Goal: Task Accomplishment & Management: Manage account settings

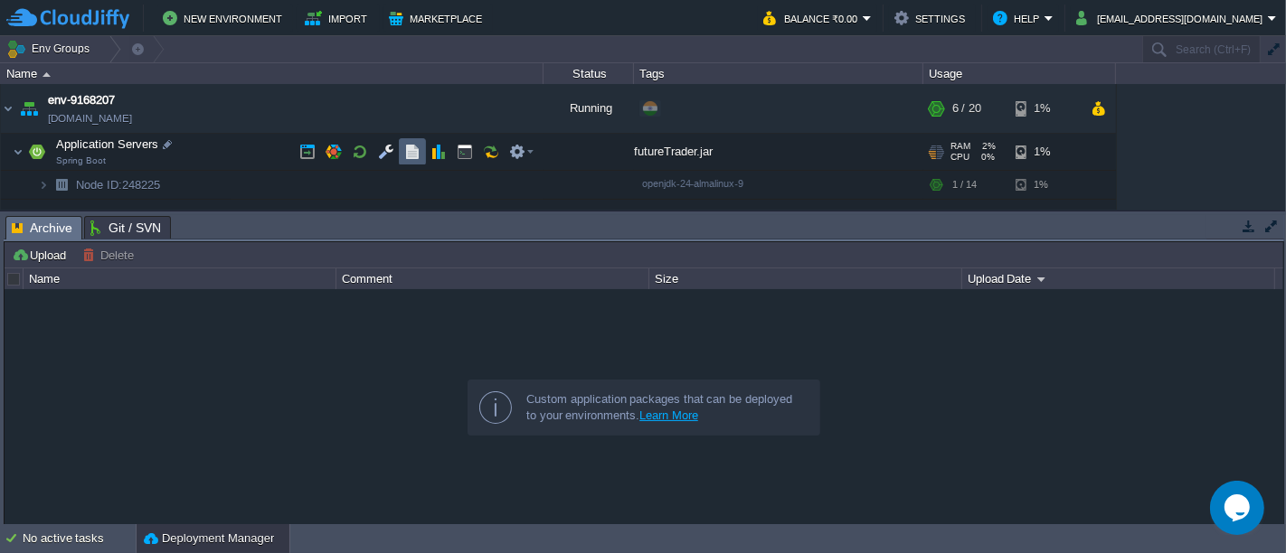
click at [408, 146] on button "button" at bounding box center [412, 152] width 16 height 16
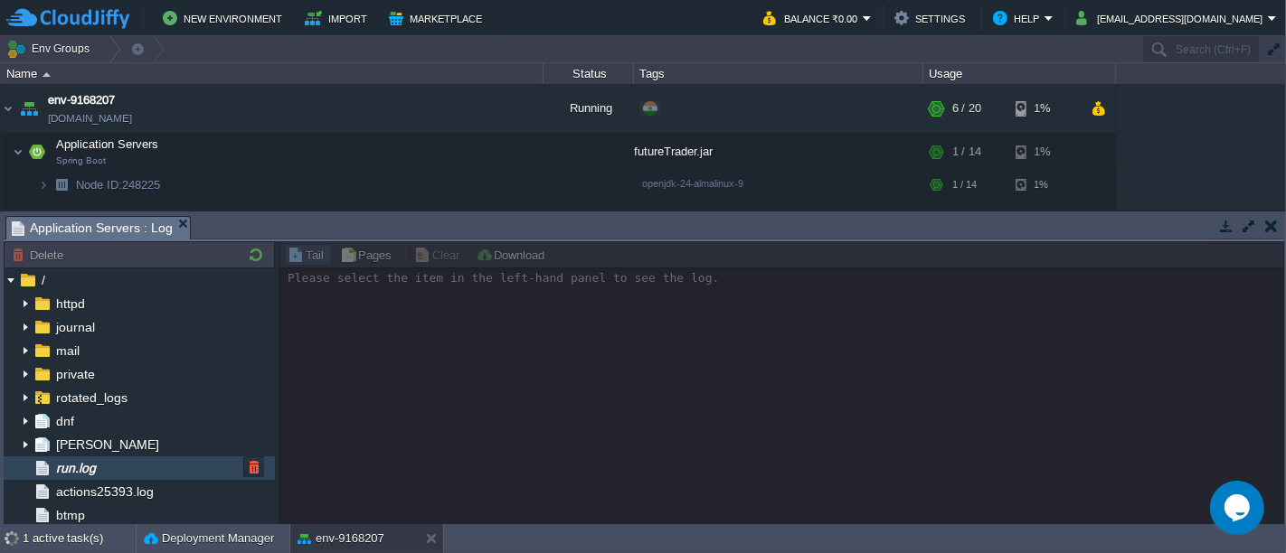
click at [146, 470] on div "run.log" at bounding box center [139, 469] width 271 height 24
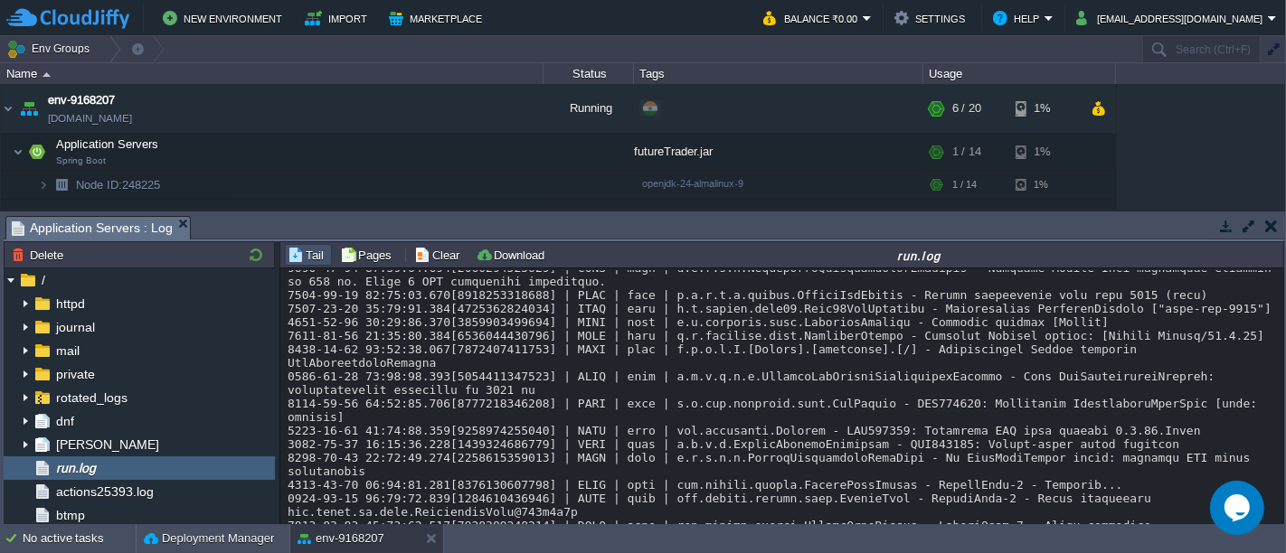
scroll to position [18306, 0]
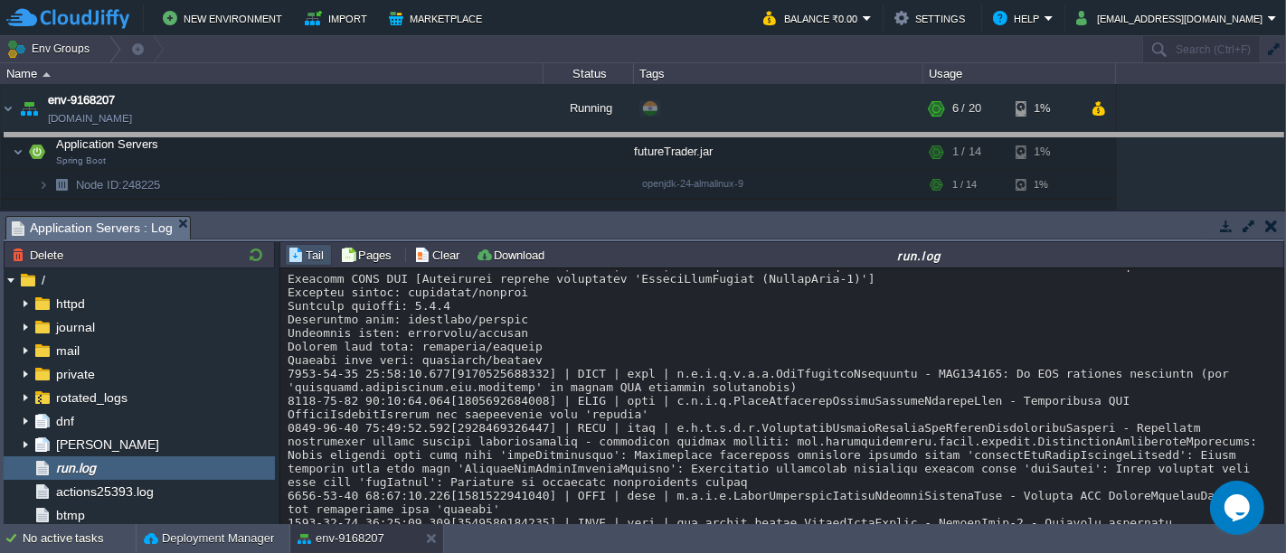
drag, startPoint x: 619, startPoint y: 225, endPoint x: 620, endPoint y: 147, distance: 77.8
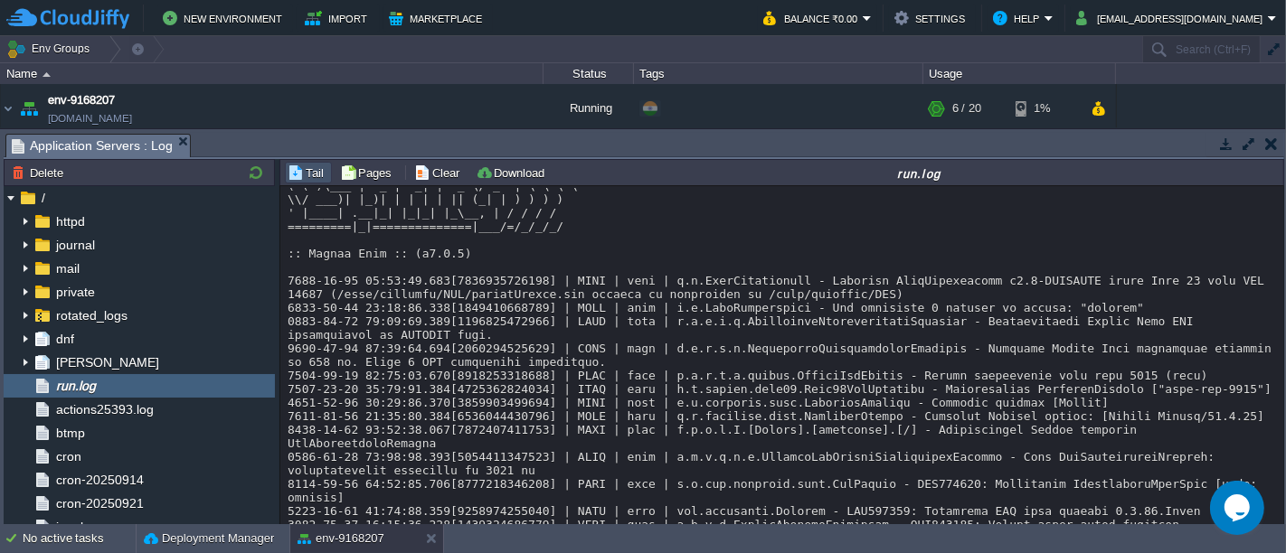
scroll to position [17621, 0]
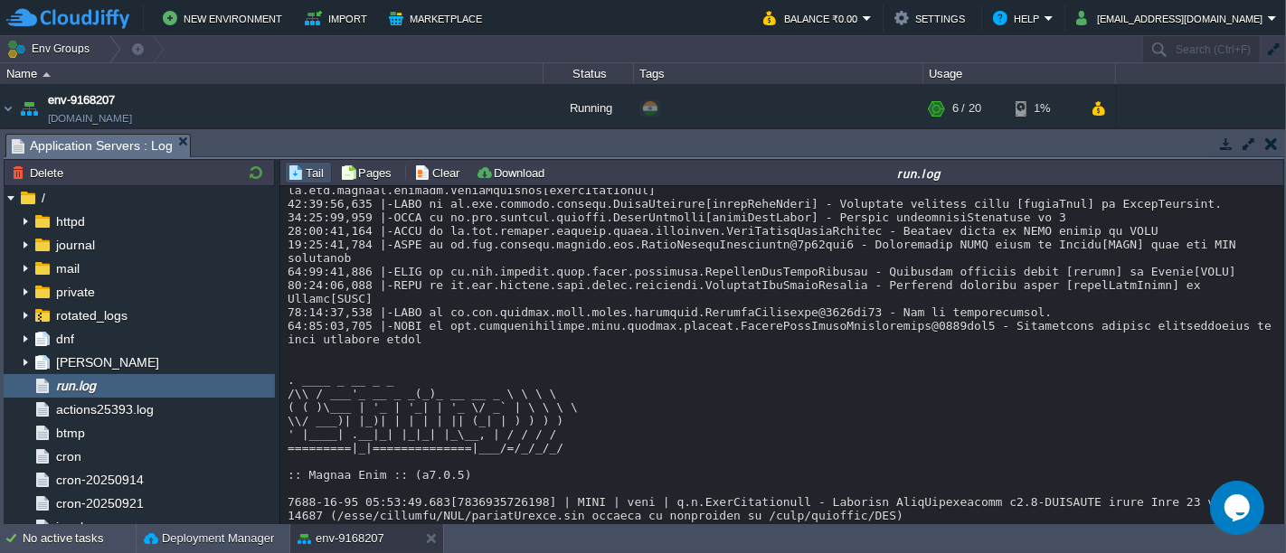
click at [1266, 137] on button "button" at bounding box center [1271, 144] width 13 height 16
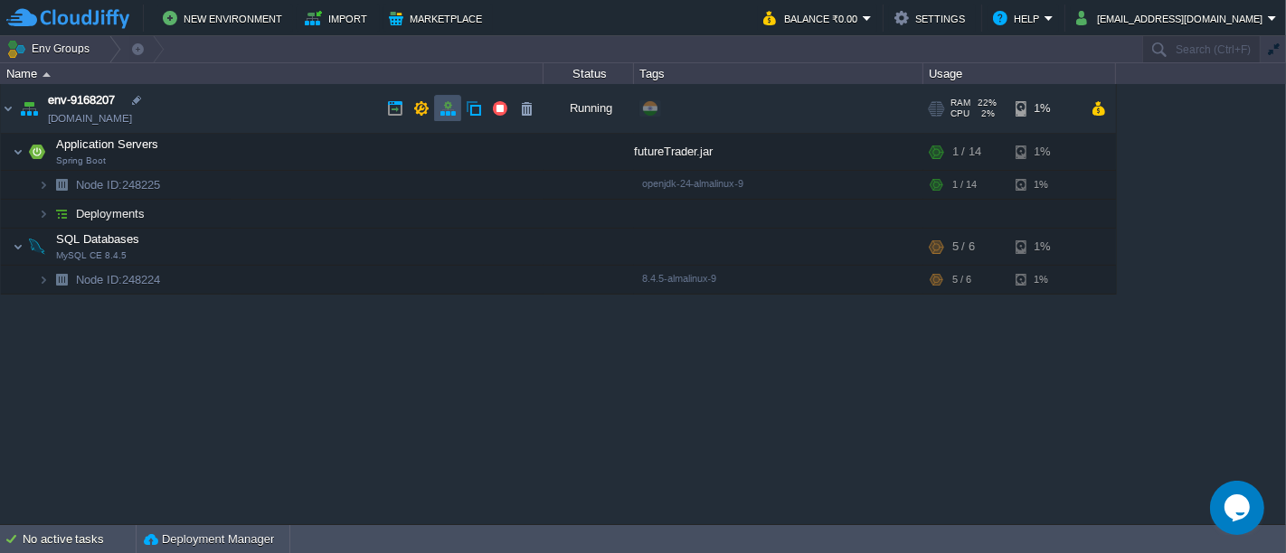
click at [442, 115] on button "button" at bounding box center [447, 108] width 16 height 16
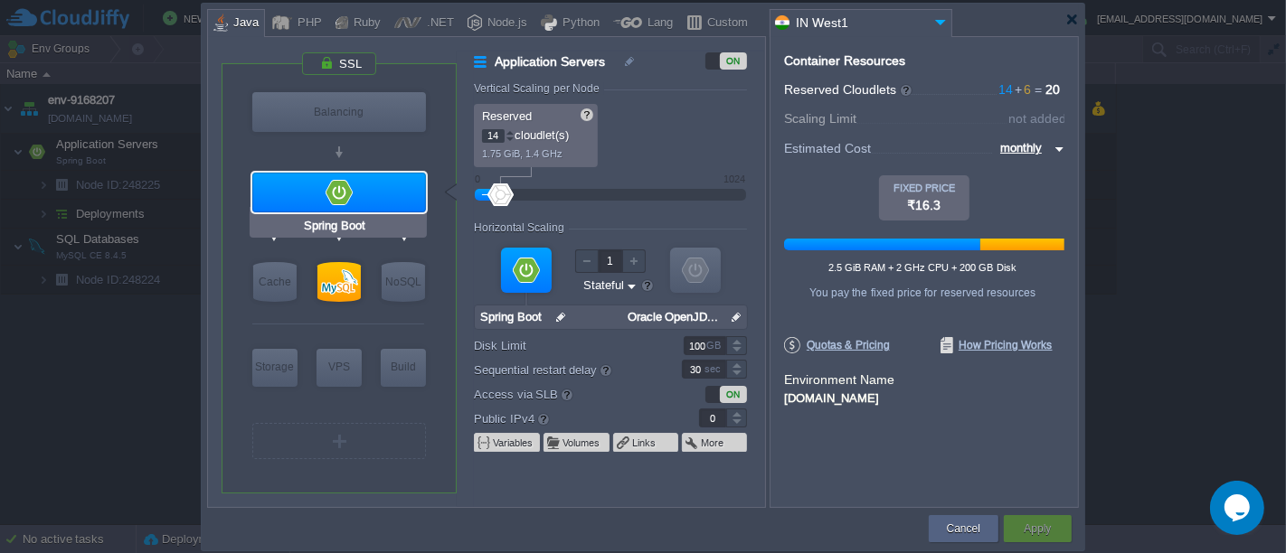
click at [360, 180] on div at bounding box center [339, 193] width 174 height 40
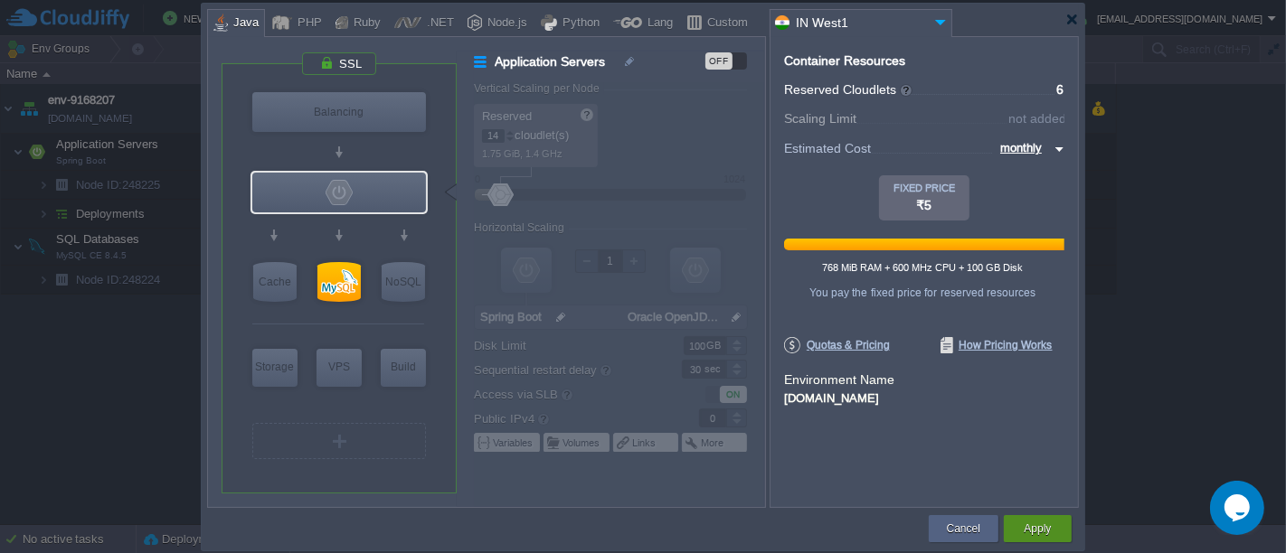
click at [1032, 528] on button "Apply" at bounding box center [1036, 529] width 27 height 18
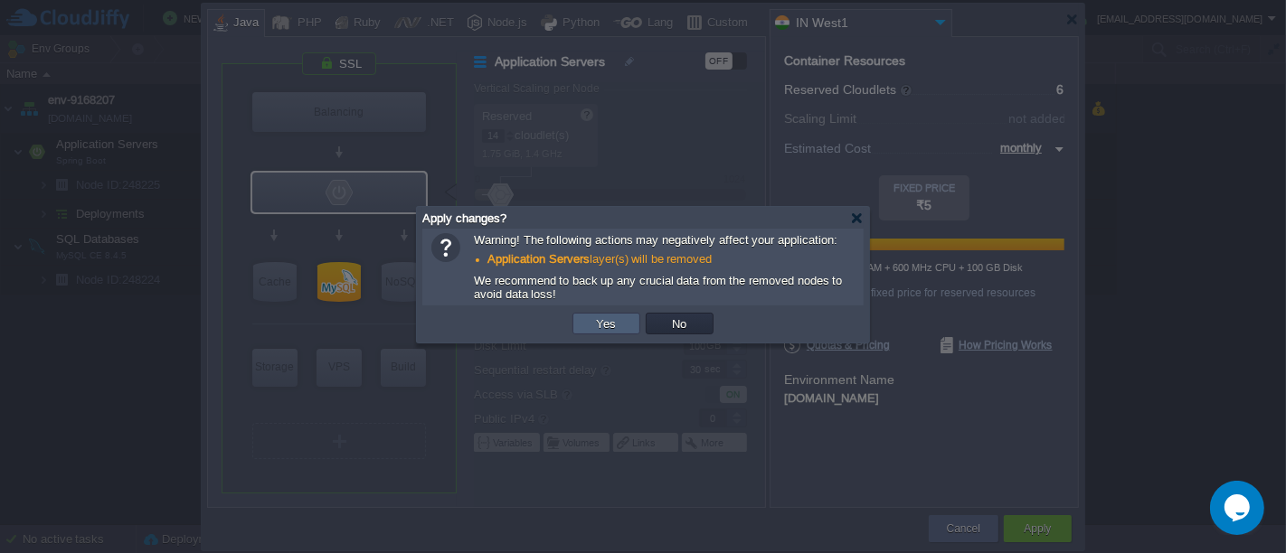
click at [622, 326] on td "Yes" at bounding box center [606, 324] width 68 height 22
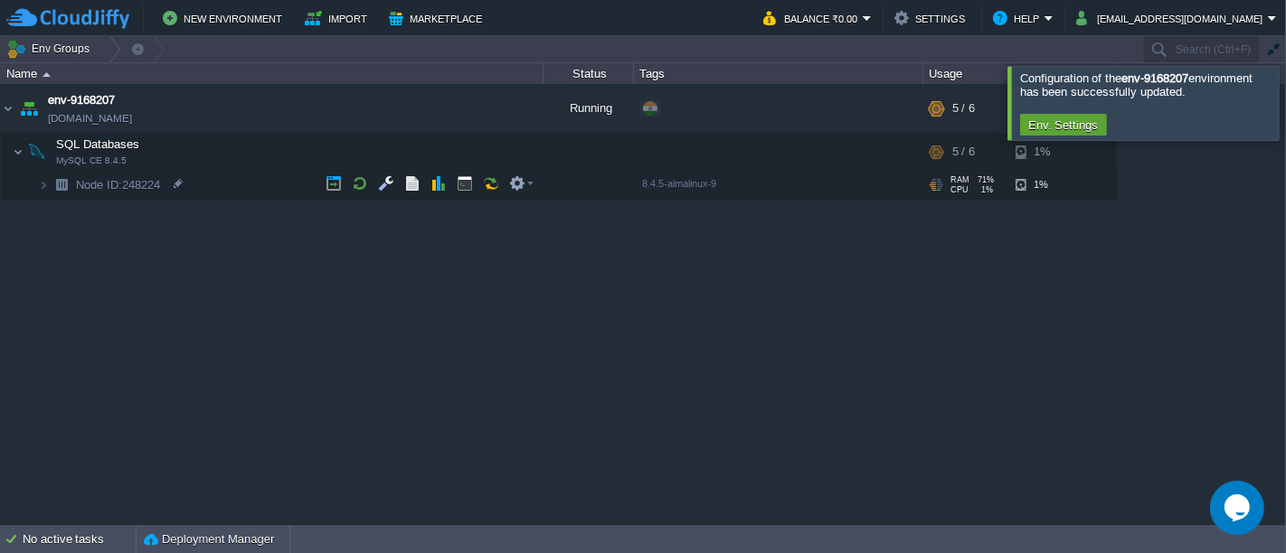
click at [1285, 104] on div at bounding box center [1307, 102] width 0 height 73
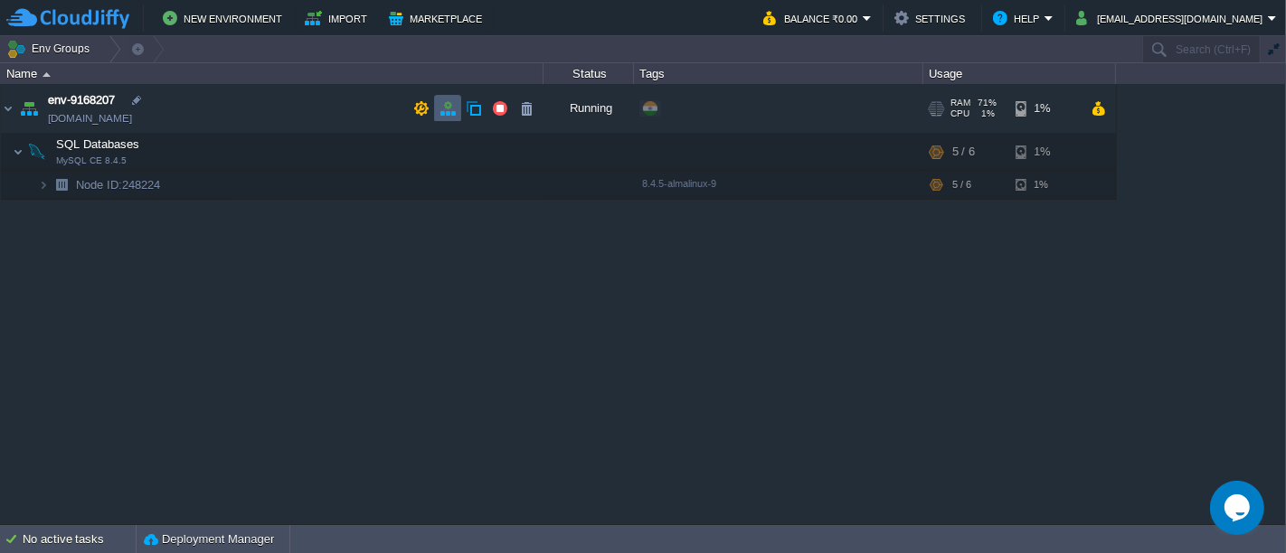
click at [457, 111] on td at bounding box center [447, 108] width 27 height 27
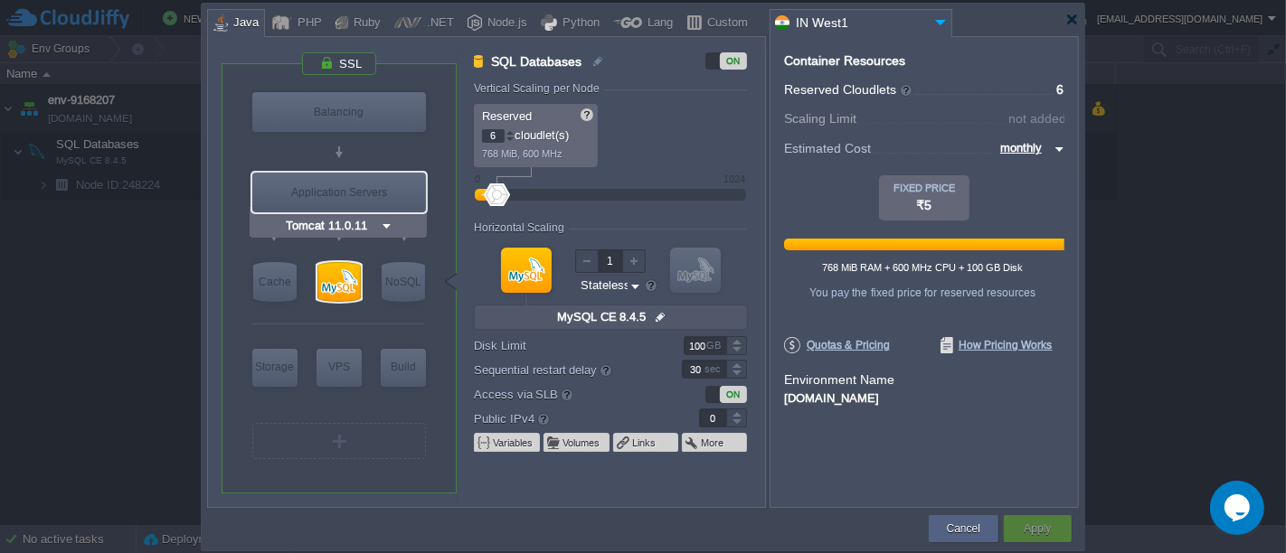
click at [383, 221] on img at bounding box center [387, 226] width 14 height 18
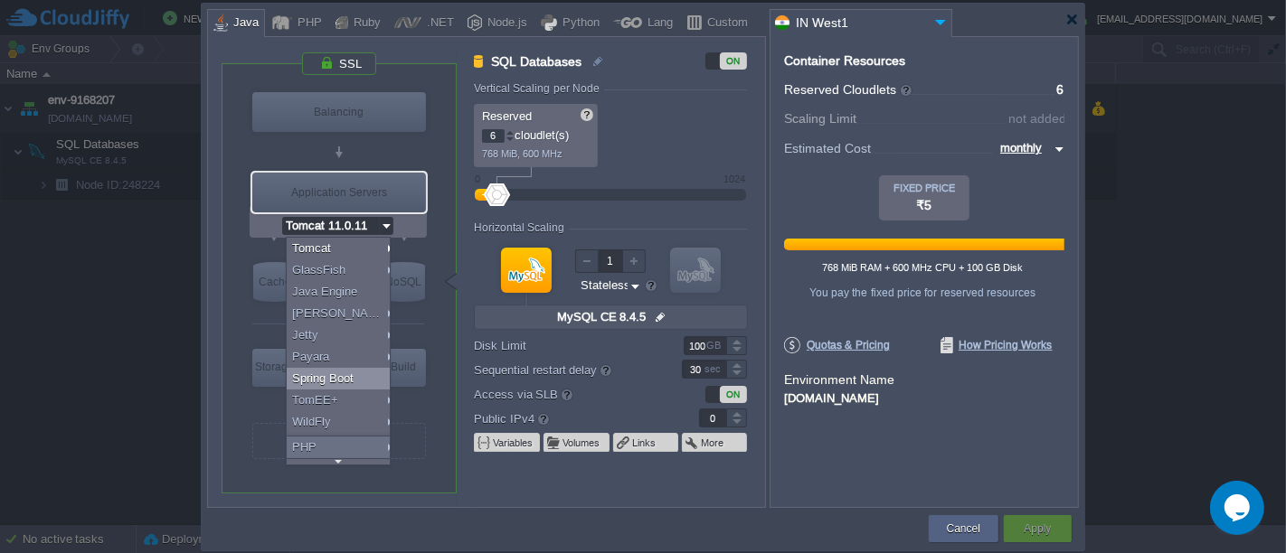
click at [366, 375] on div "Spring Boot" at bounding box center [341, 379] width 109 height 22
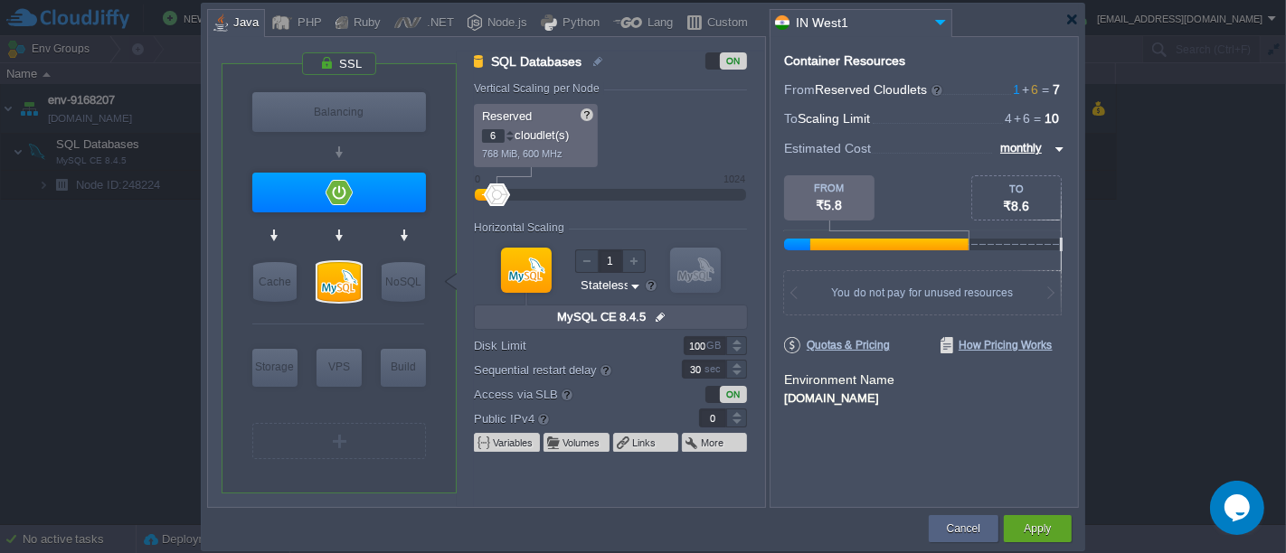
type input "Spring Boot"
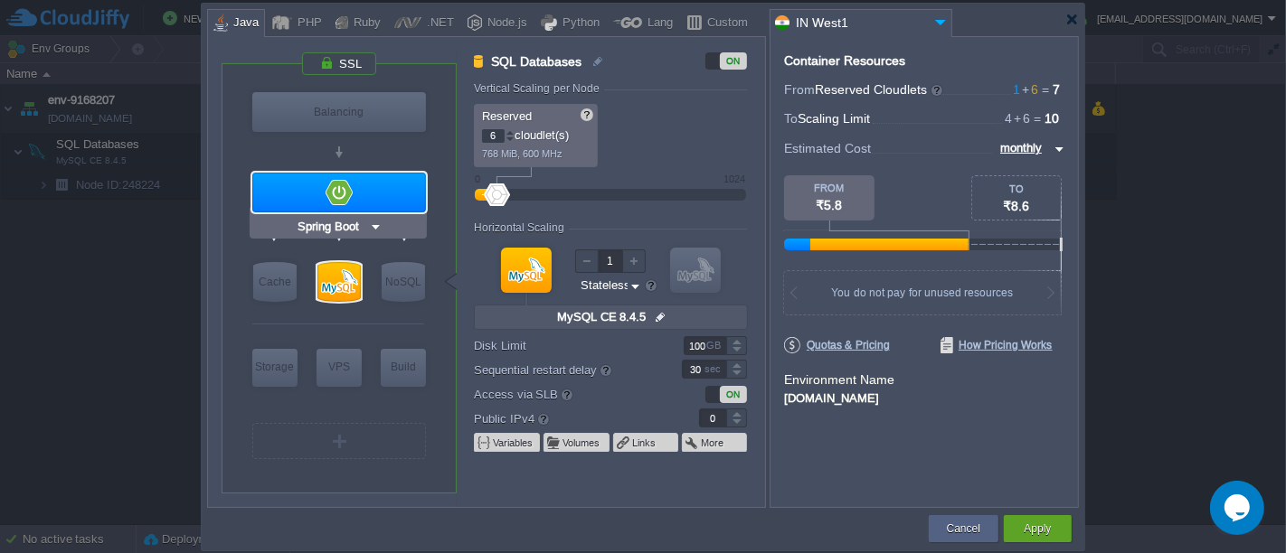
click at [417, 176] on div at bounding box center [339, 193] width 174 height 40
type input "Application Servers"
type input "1"
type input "4"
type input "Spring Boot"
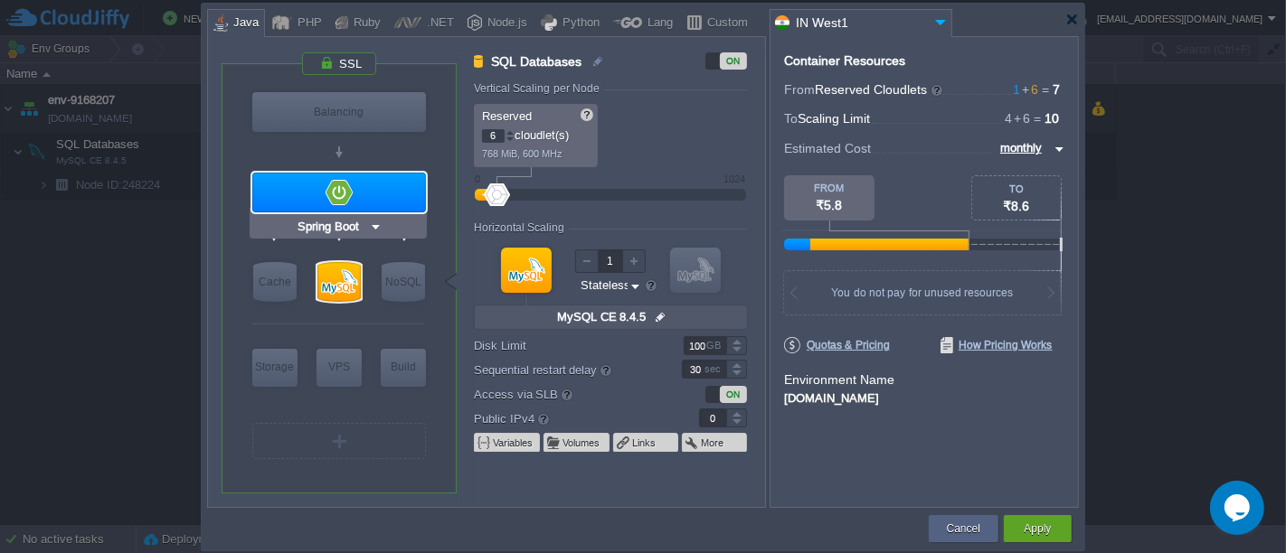
type input "Oracle OpenJD..."
type input "Stateful"
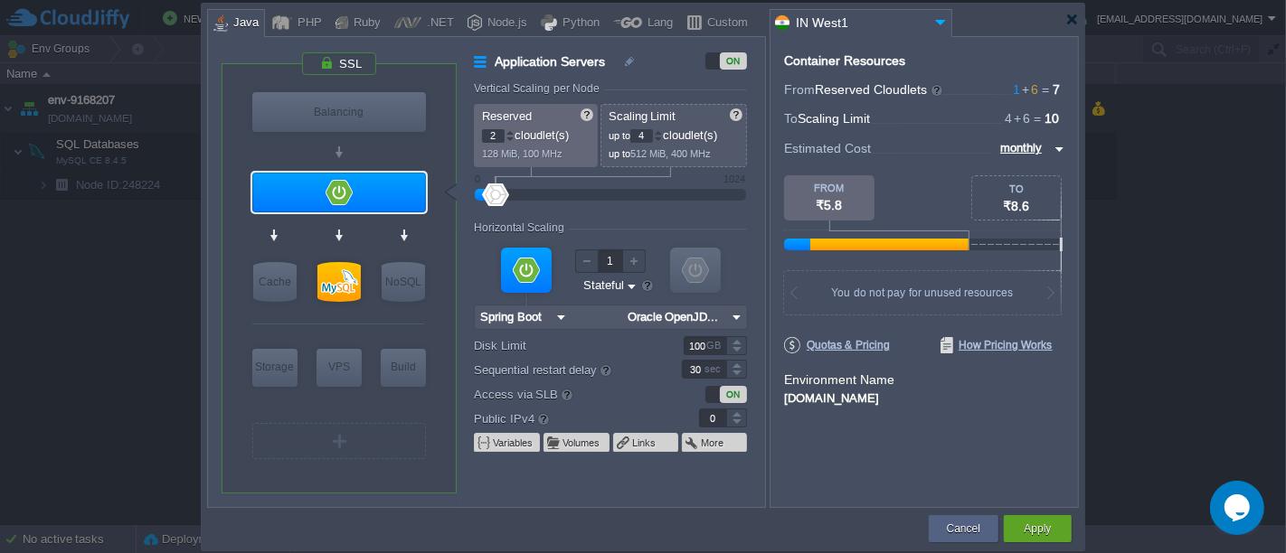
click at [506, 132] on div at bounding box center [509, 132] width 9 height 6
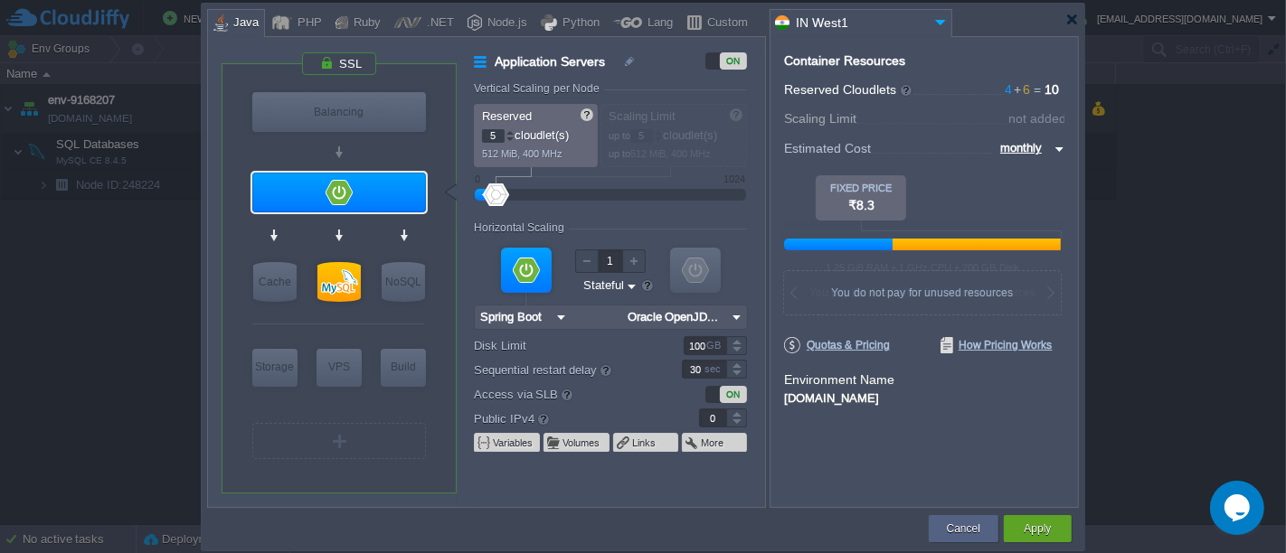
click at [506, 132] on div at bounding box center [509, 132] width 9 height 6
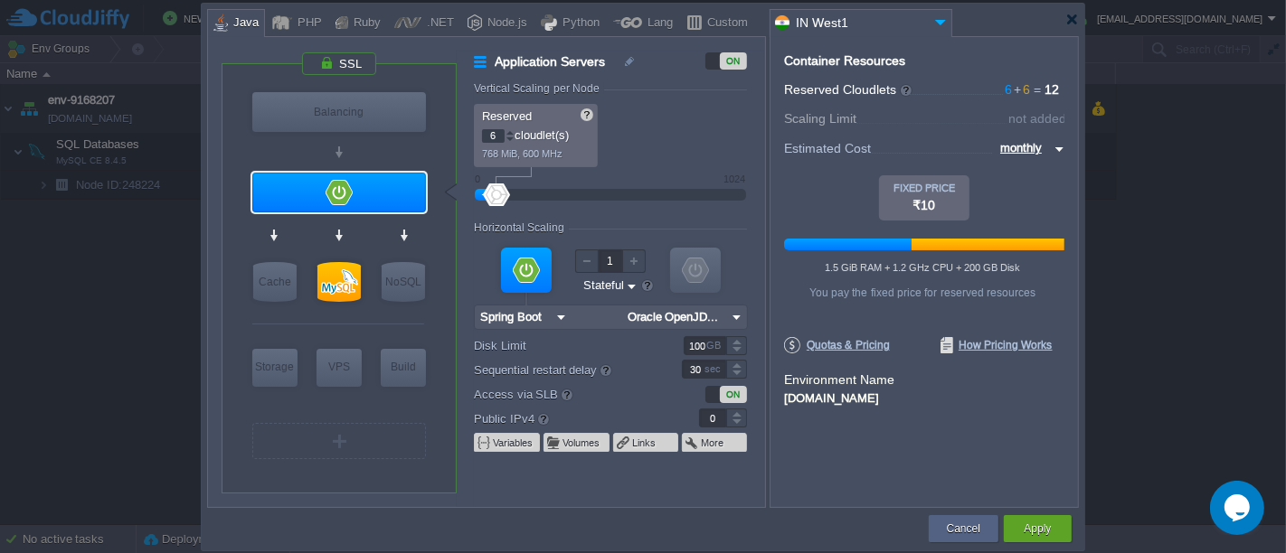
click at [506, 132] on div at bounding box center [509, 132] width 9 height 6
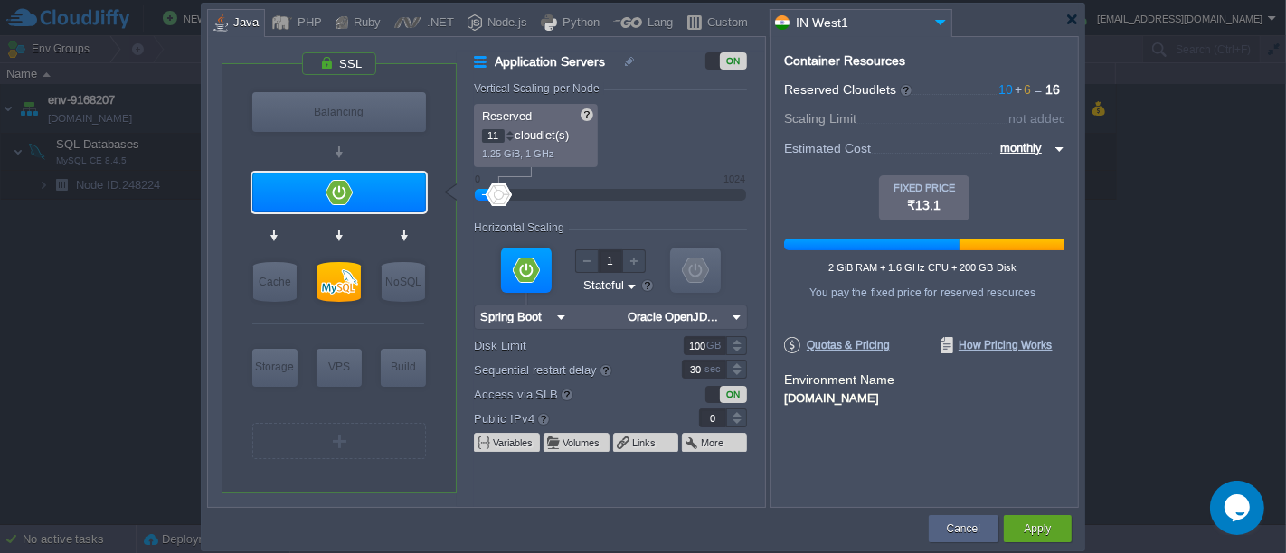
click at [506, 132] on div at bounding box center [509, 132] width 9 height 6
type input "14"
click at [506, 132] on div at bounding box center [509, 132] width 9 height 6
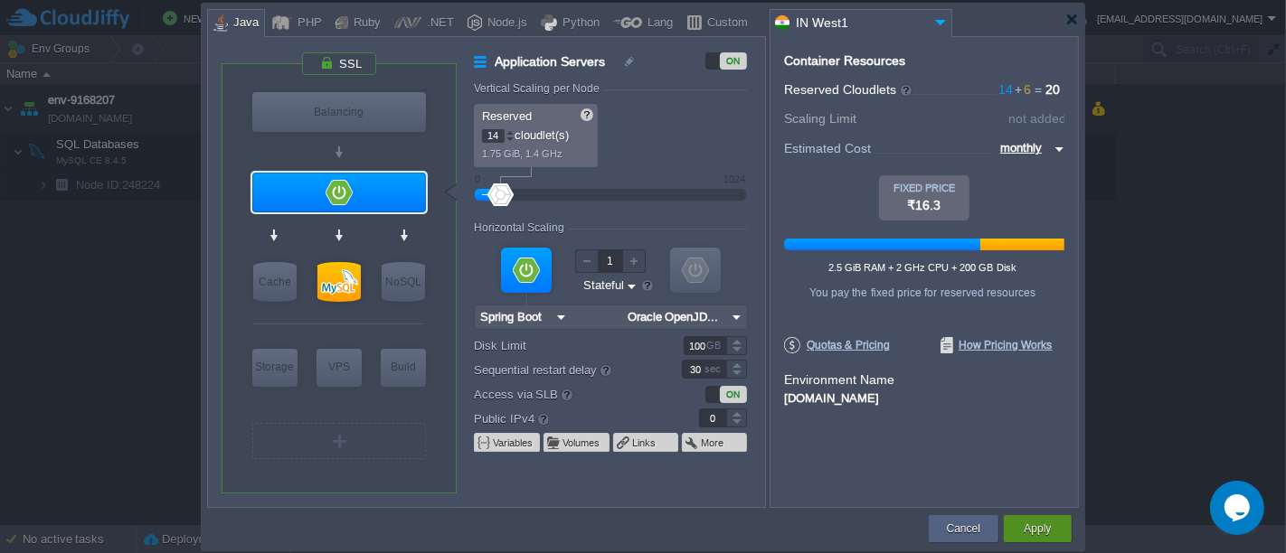
click at [1030, 523] on button "Apply" at bounding box center [1036, 529] width 27 height 18
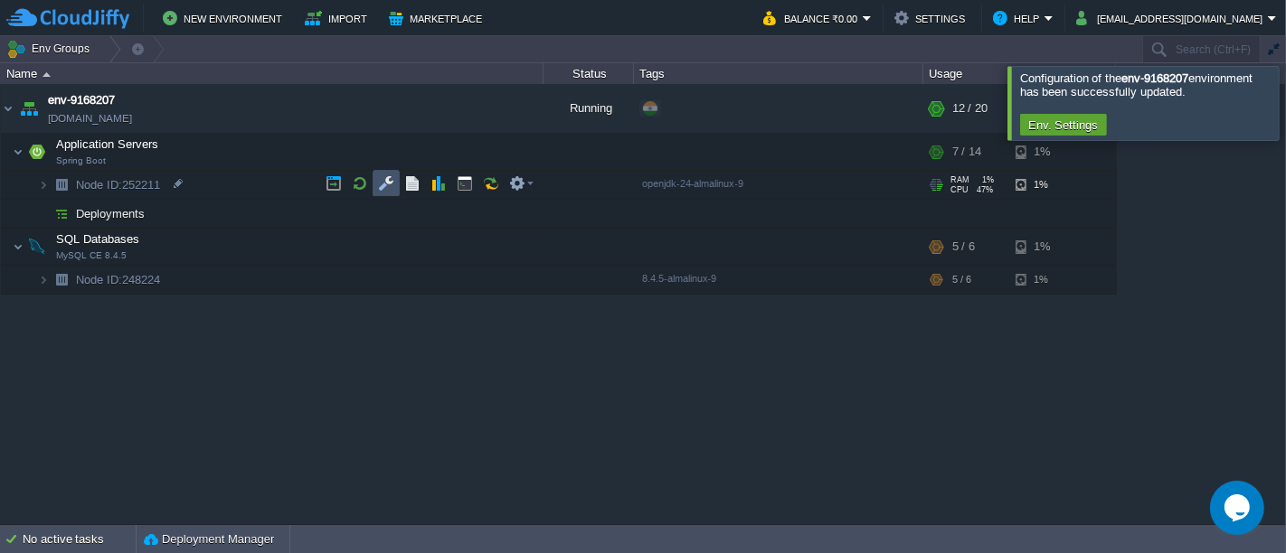
click at [378, 187] on button "button" at bounding box center [386, 183] width 16 height 16
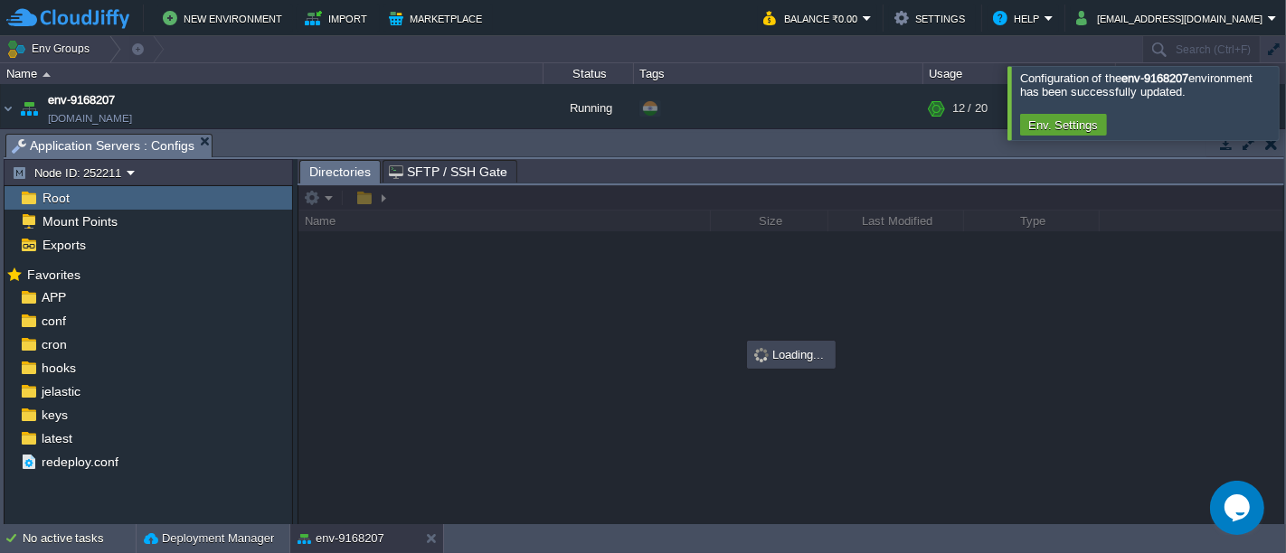
click at [446, 174] on span "SFTP / SSH Gate" at bounding box center [448, 172] width 118 height 22
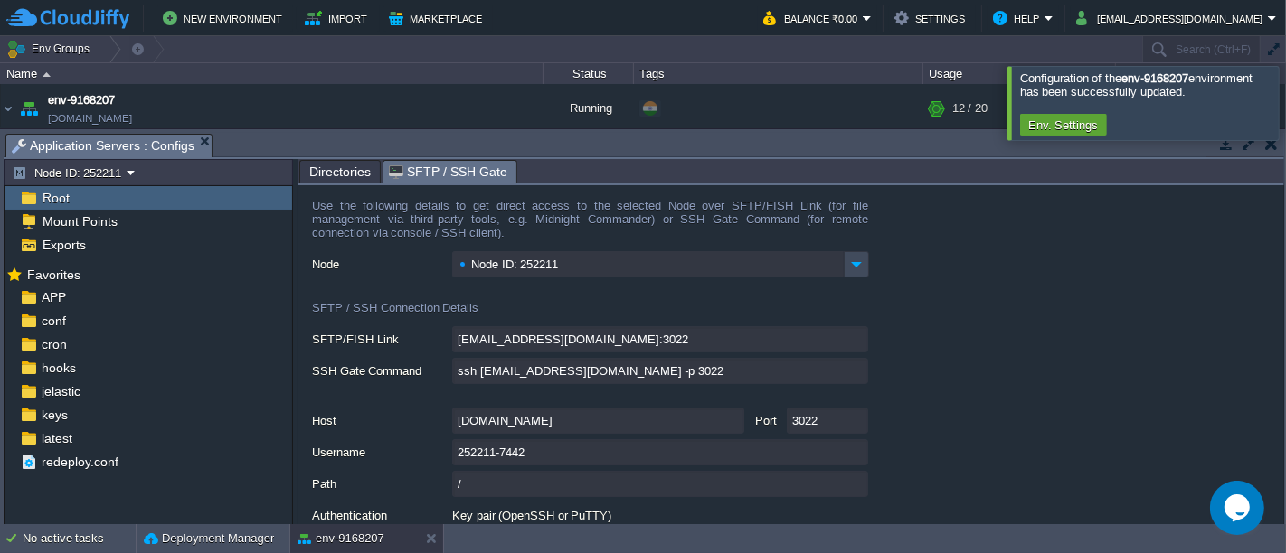
type input "[EMAIL_ADDRESS][DOMAIN_NAME]:3022/afs"
type input "ssh [EMAIL_ADDRESS][DOMAIN_NAME] -p 3022 -t "cd /afs; \$SHELL --login""
type input "/afs"
click at [852, 454] on input "252211-7442" at bounding box center [660, 452] width 416 height 26
click at [1285, 109] on div at bounding box center [1307, 102] width 0 height 73
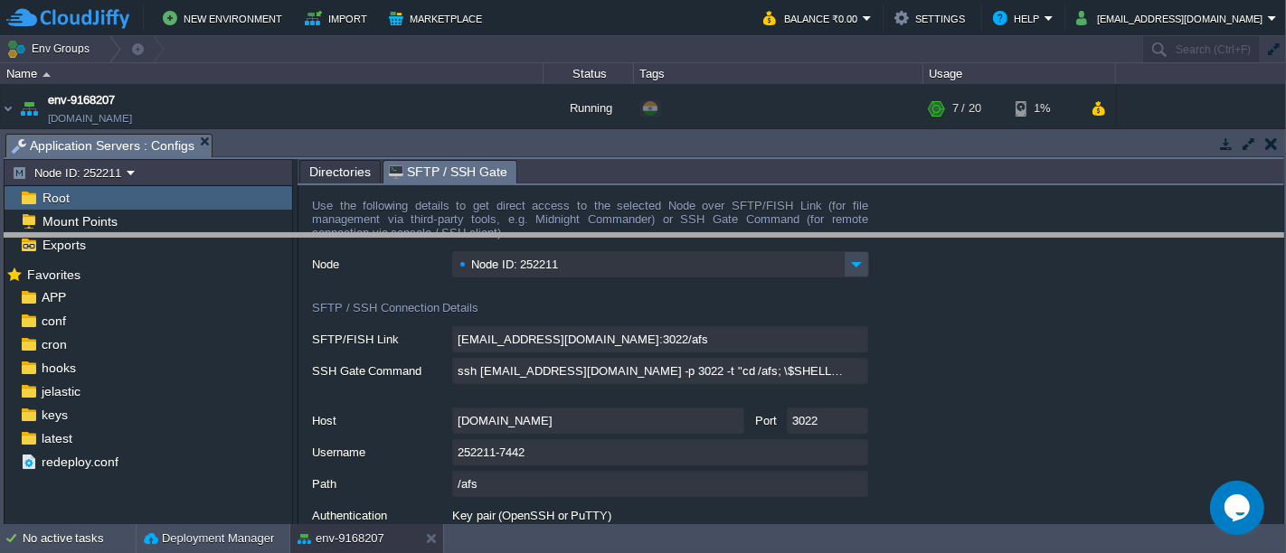
drag, startPoint x: 1176, startPoint y: 136, endPoint x: 1168, endPoint y: 236, distance: 100.7
click at [1168, 236] on body "New Environment Import Marketplace Bonus ₹0.00 Upgrade Account Balance ₹0.00 Se…" at bounding box center [643, 276] width 1286 height 553
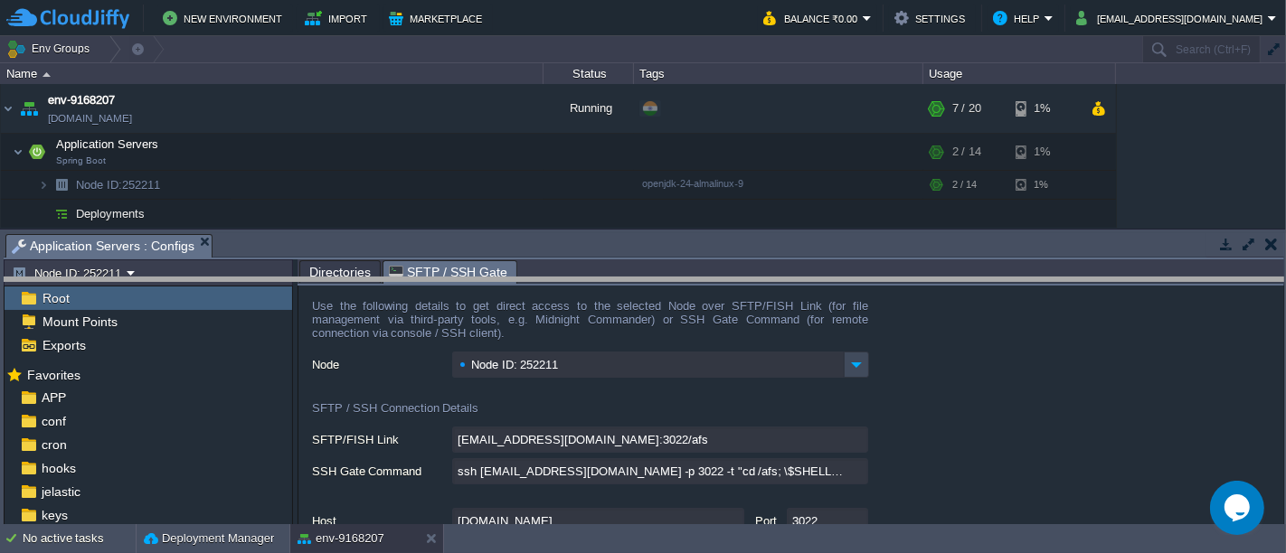
drag, startPoint x: 472, startPoint y: 249, endPoint x: 475, endPoint y: 292, distance: 43.5
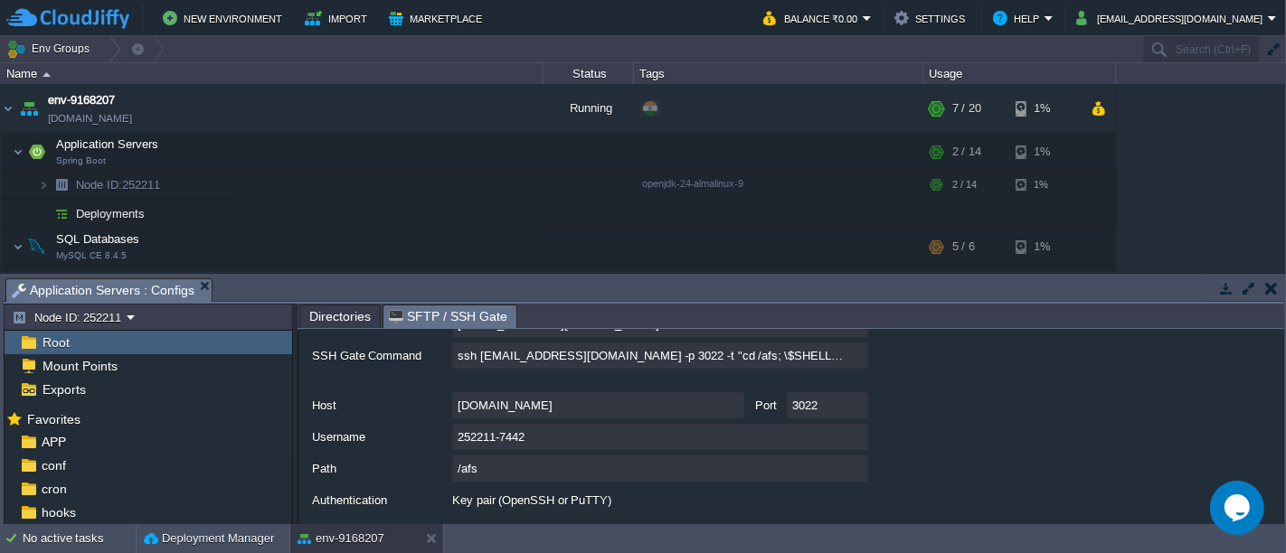
scroll to position [201, 0]
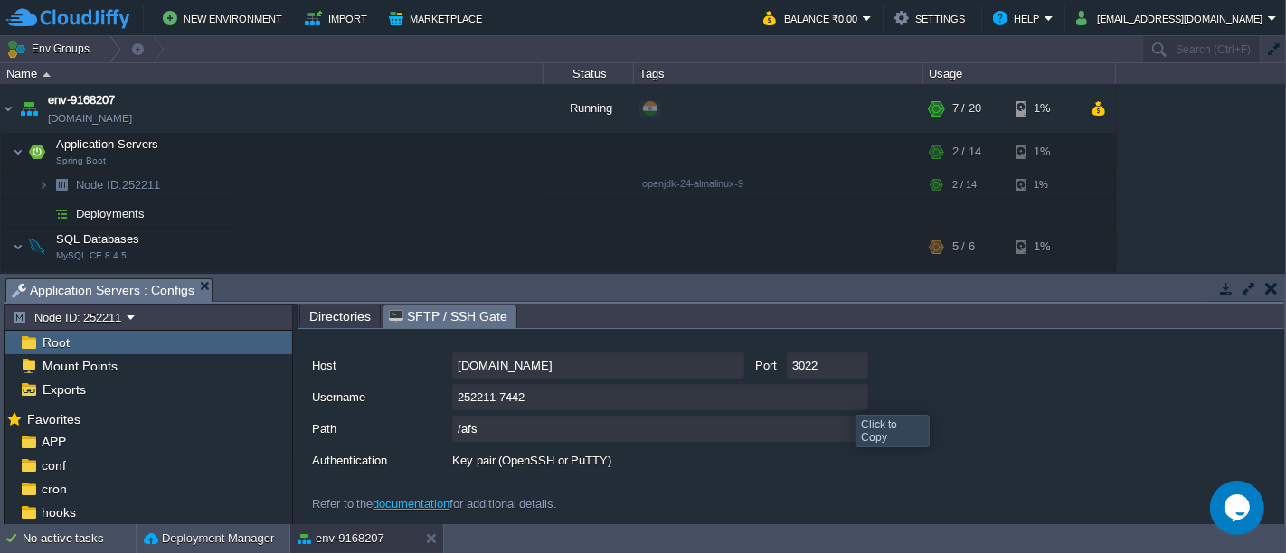
click at [849, 399] on input "252211-7442" at bounding box center [660, 397] width 416 height 26
click at [729, 368] on input "[DOMAIN_NAME]" at bounding box center [598, 366] width 292 height 26
click at [856, 400] on input "252211-7442" at bounding box center [660, 397] width 416 height 26
type textarea "252211-7442"
click at [359, 151] on button "button" at bounding box center [360, 152] width 16 height 16
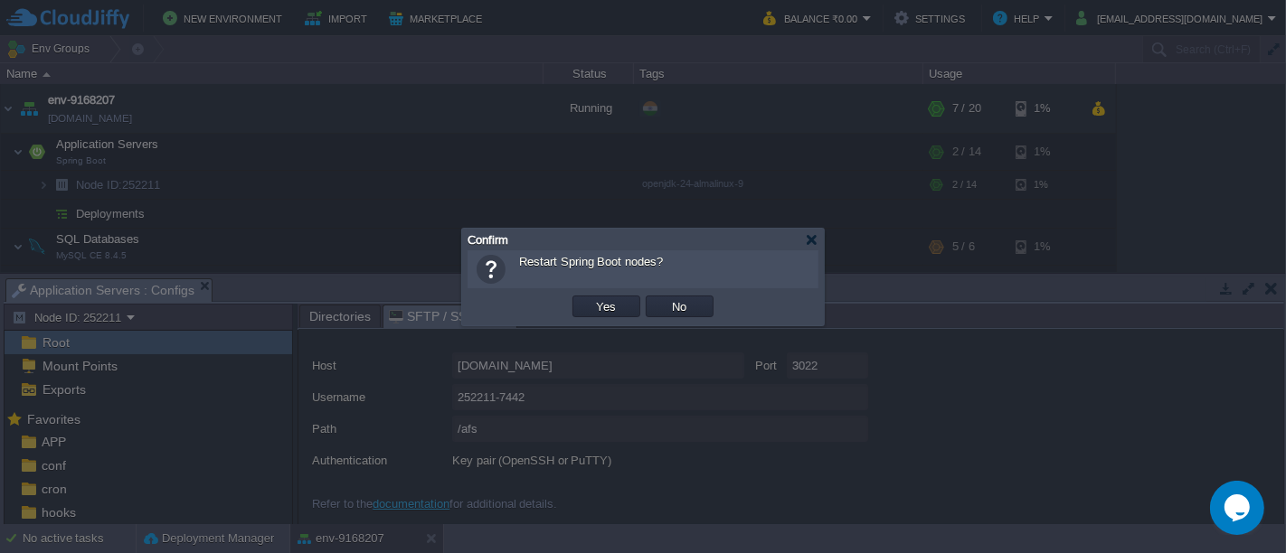
click at [598, 313] on button "Yes" at bounding box center [606, 306] width 31 height 16
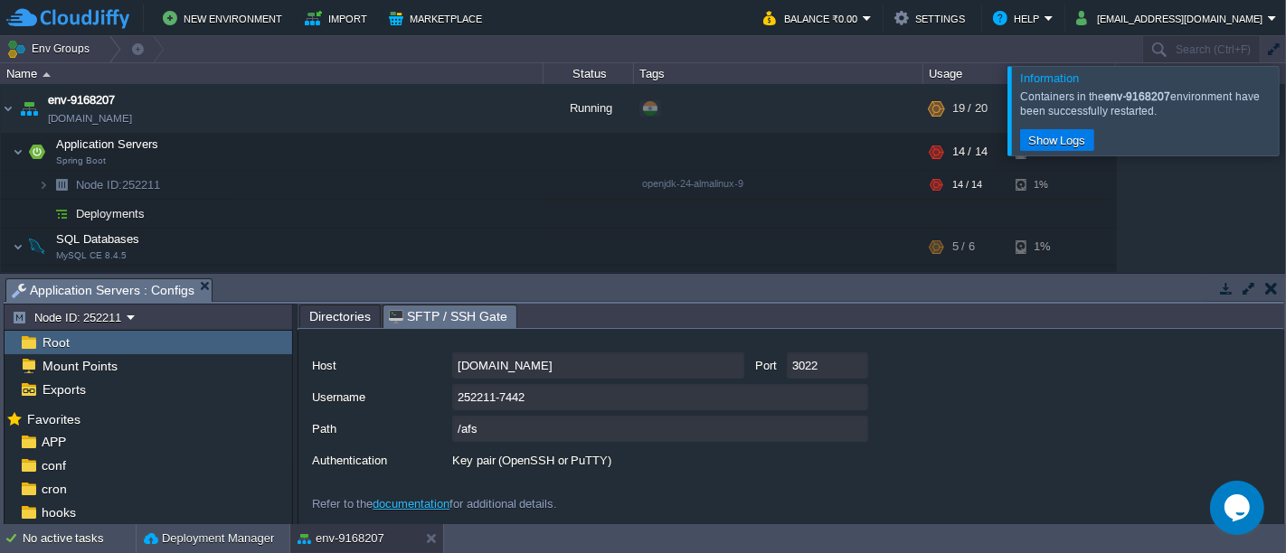
click at [1272, 294] on button "button" at bounding box center [1271, 288] width 13 height 16
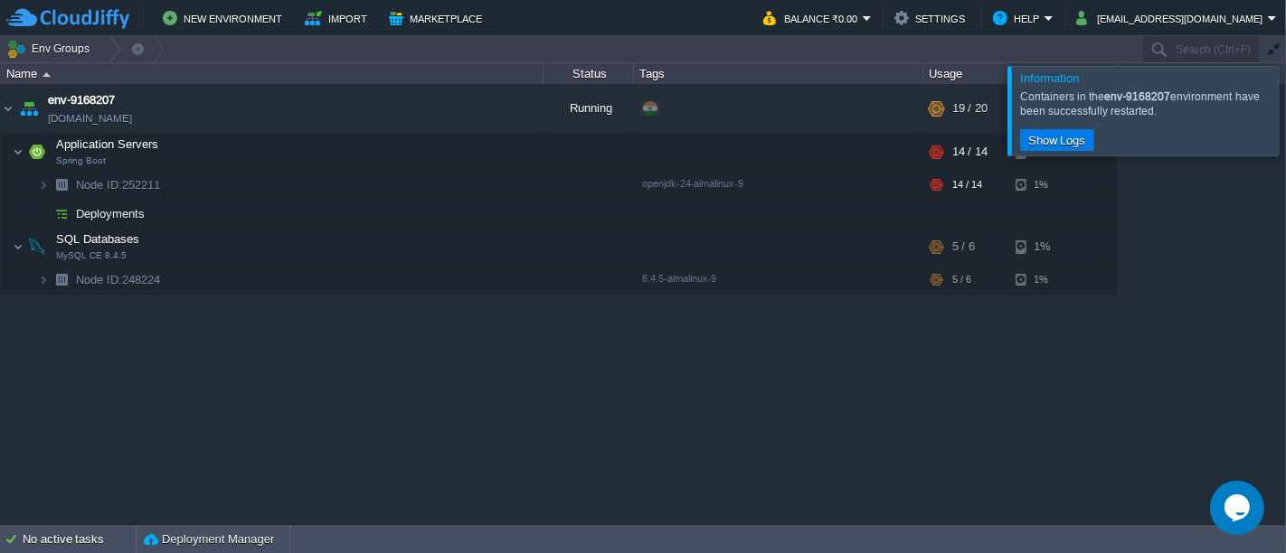
click at [1285, 121] on div at bounding box center [1307, 110] width 0 height 89
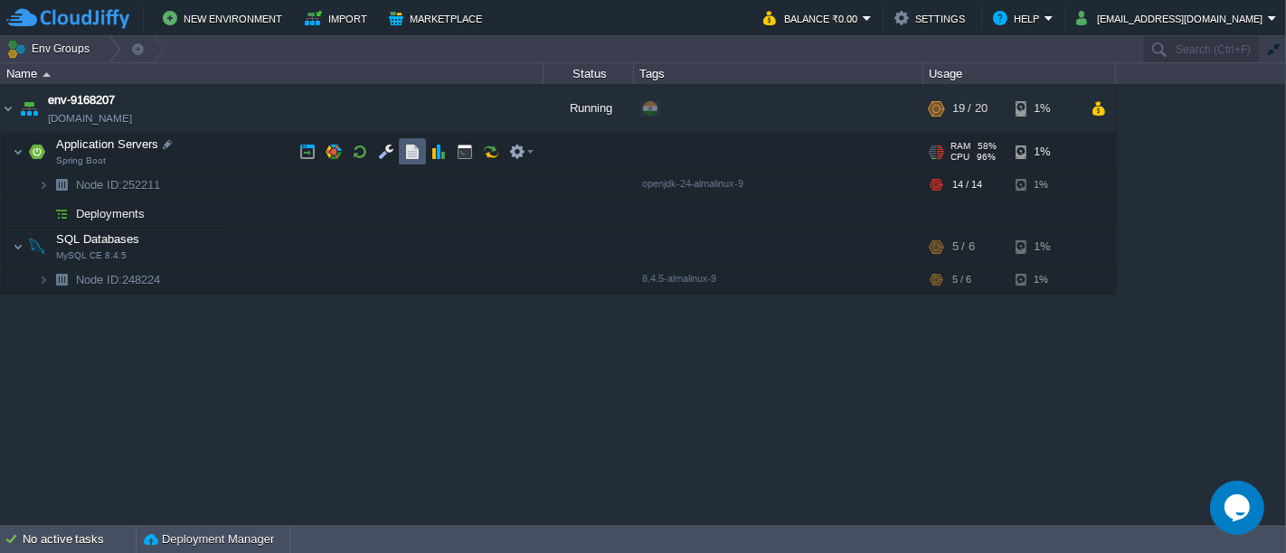
click at [404, 150] on button "button" at bounding box center [412, 152] width 16 height 16
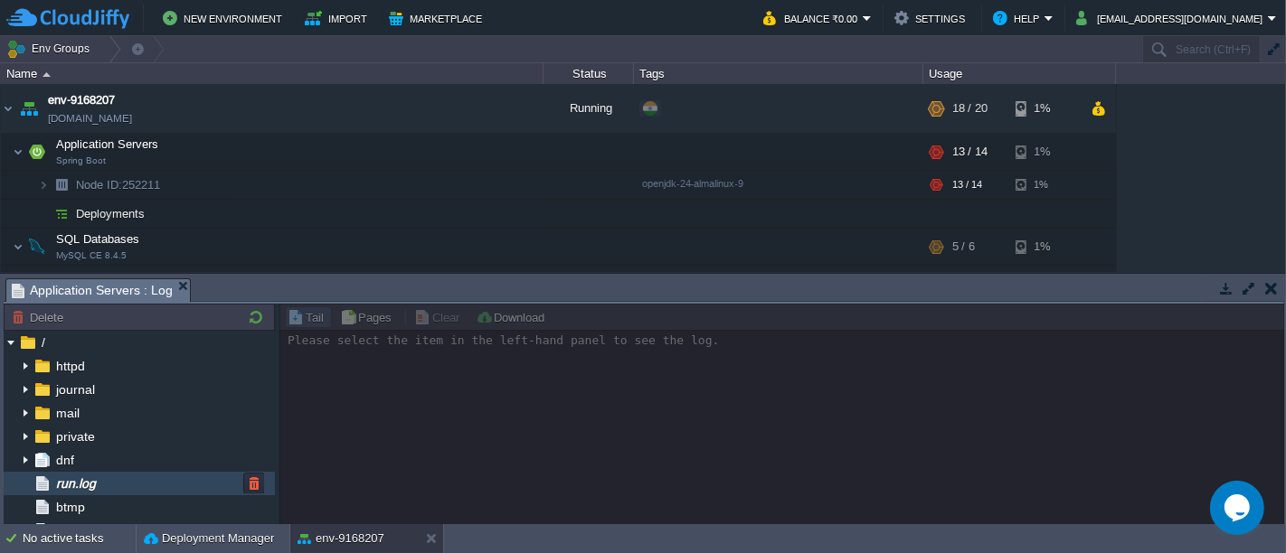
click at [73, 483] on span "run.log" at bounding box center [75, 484] width 46 height 16
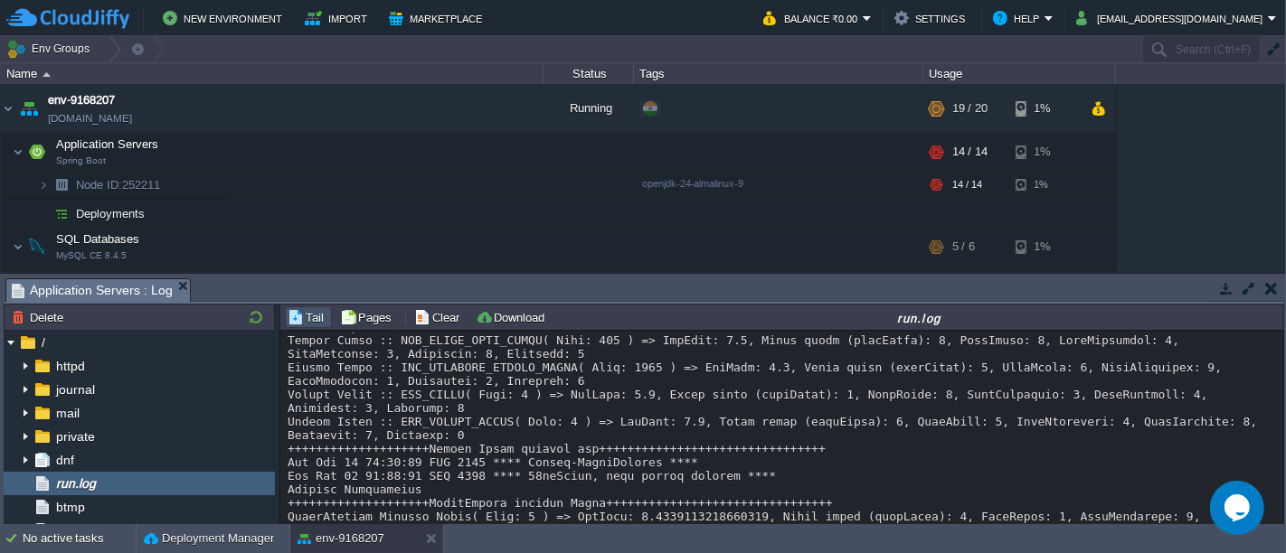
scroll to position [5102, 0]
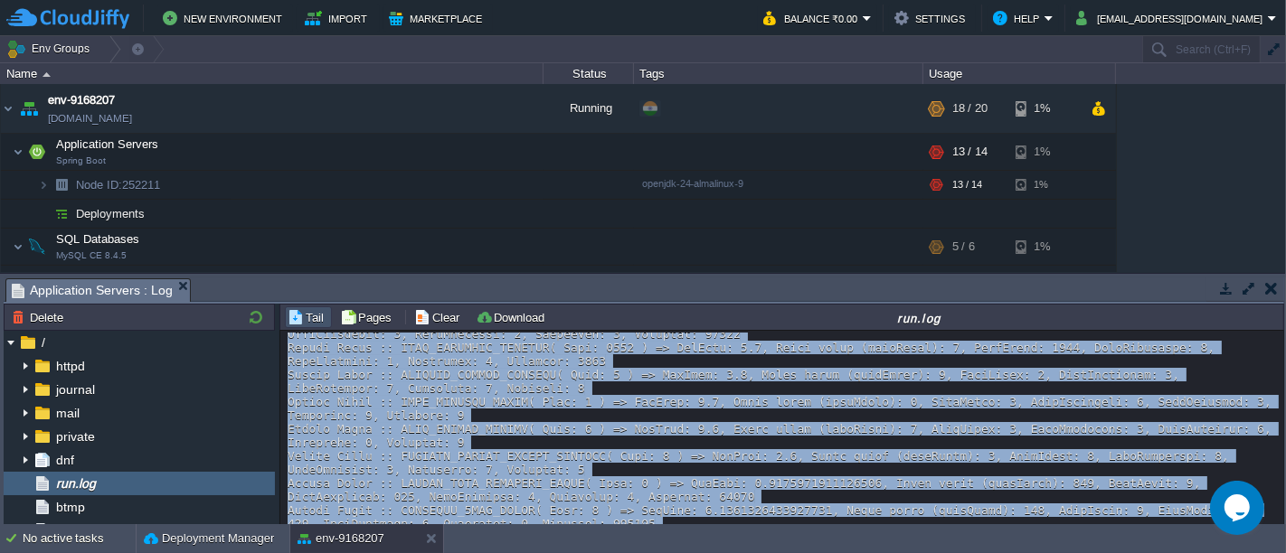
drag, startPoint x: 1281, startPoint y: 391, endPoint x: 1282, endPoint y: 543, distance: 152.8
click at [1282, 543] on body "New Environment Import Marketplace Bonus ₹0.00 Upgrade Account Balance ₹0.00 Se…" at bounding box center [643, 276] width 1286 height 553
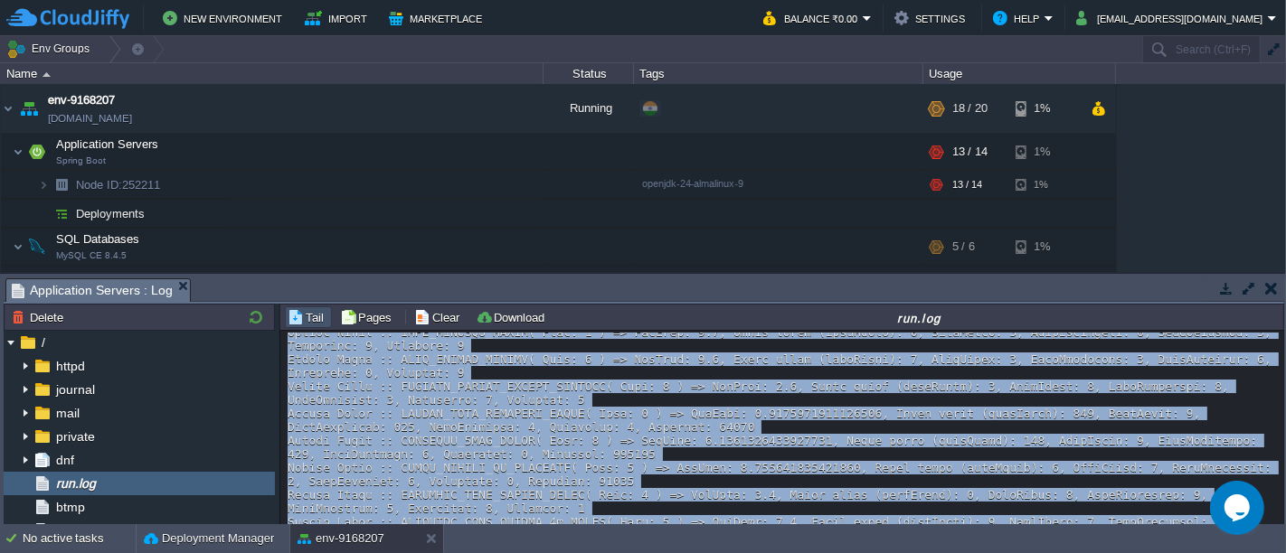
scroll to position [16574, 0]
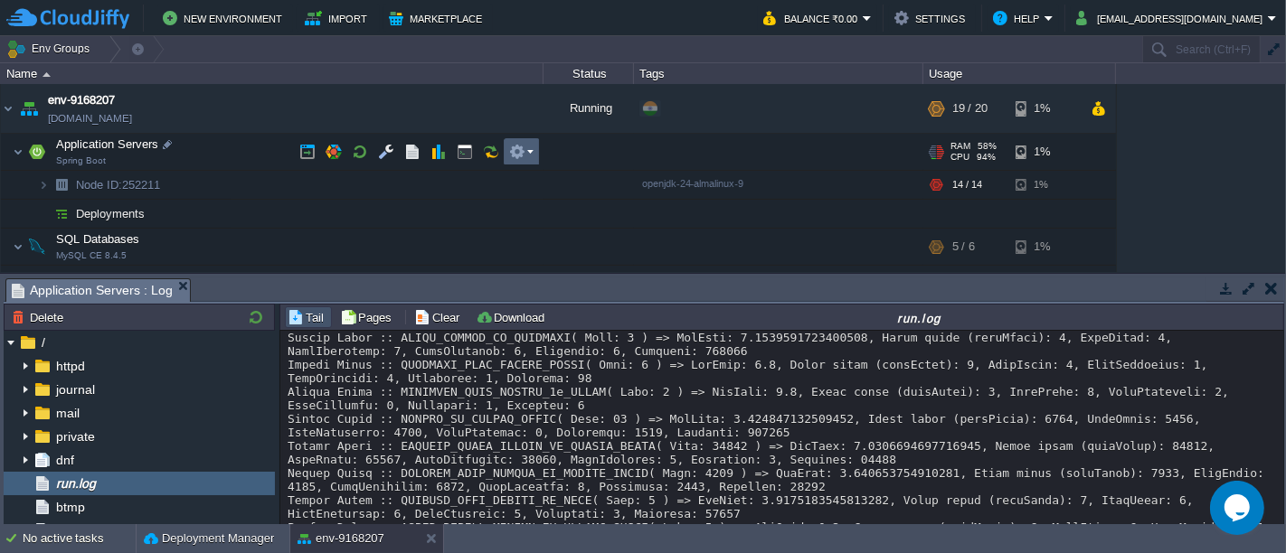
click at [525, 161] on td at bounding box center [522, 151] width 36 height 27
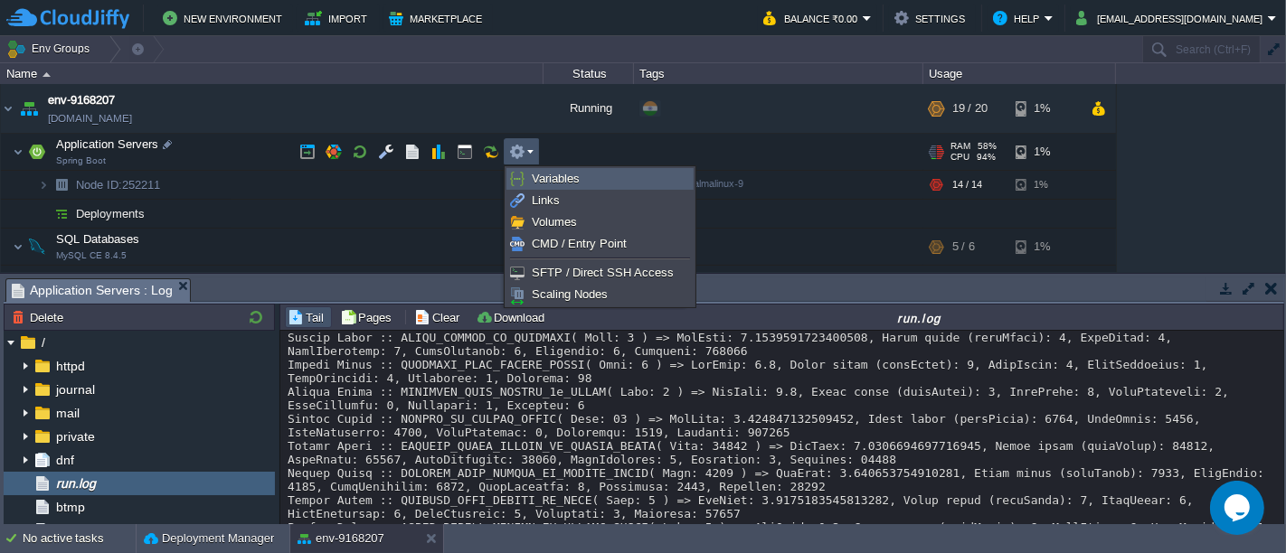
click at [527, 174] on link "Variables" at bounding box center [599, 179] width 185 height 20
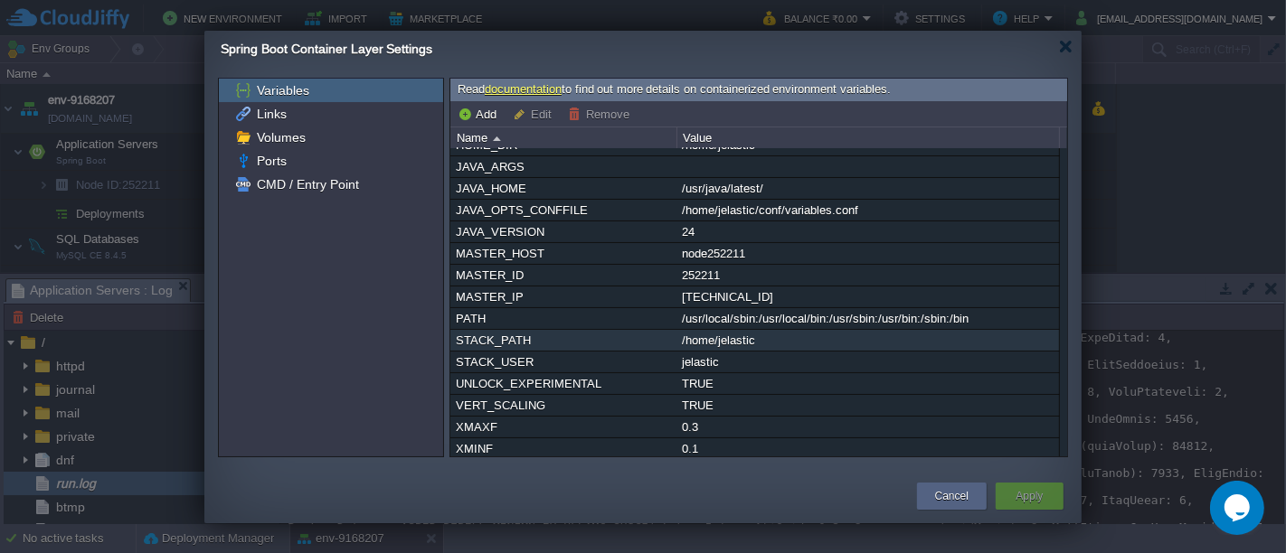
scroll to position [0, 0]
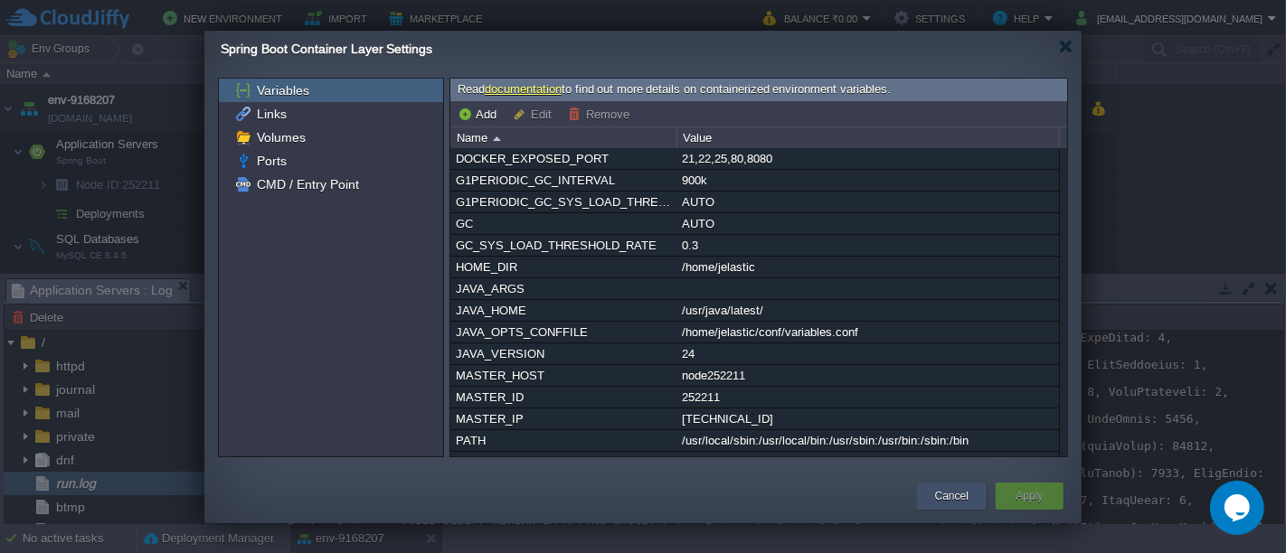
click at [956, 491] on button "Cancel" at bounding box center [951, 496] width 33 height 18
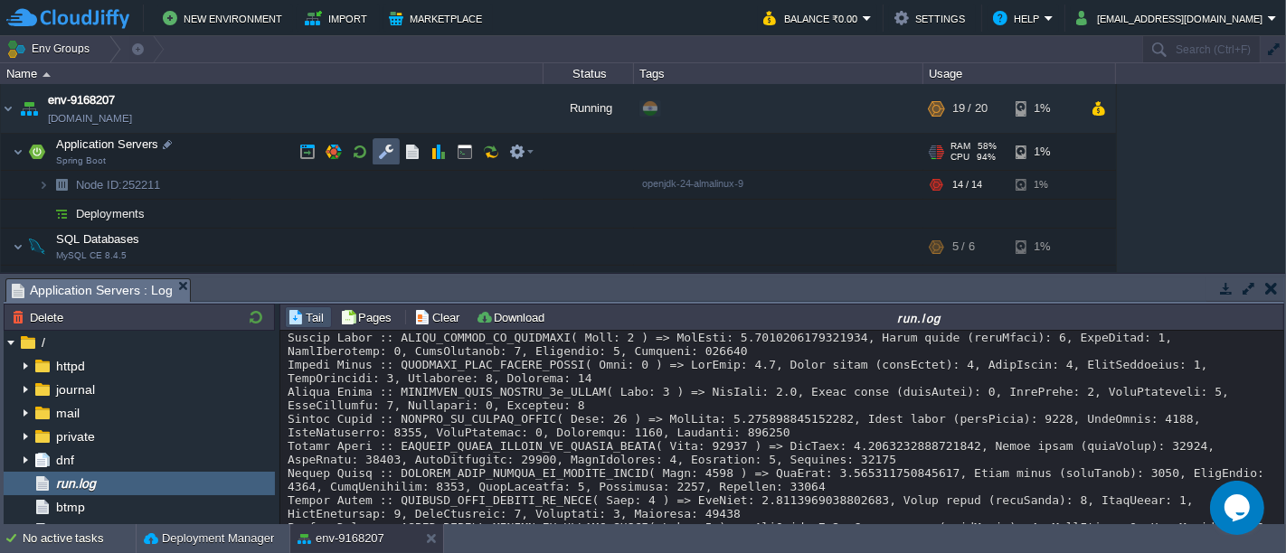
click at [391, 154] on button "button" at bounding box center [386, 152] width 16 height 16
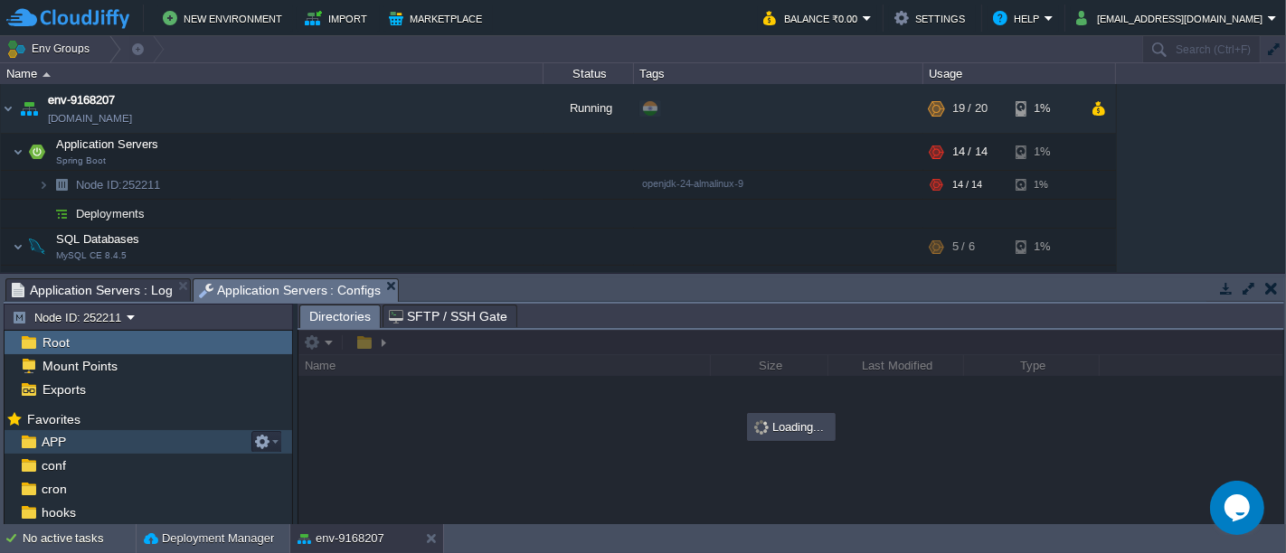
click at [235, 440] on div "APP" at bounding box center [148, 442] width 287 height 24
click at [278, 440] on td at bounding box center [266, 442] width 31 height 22
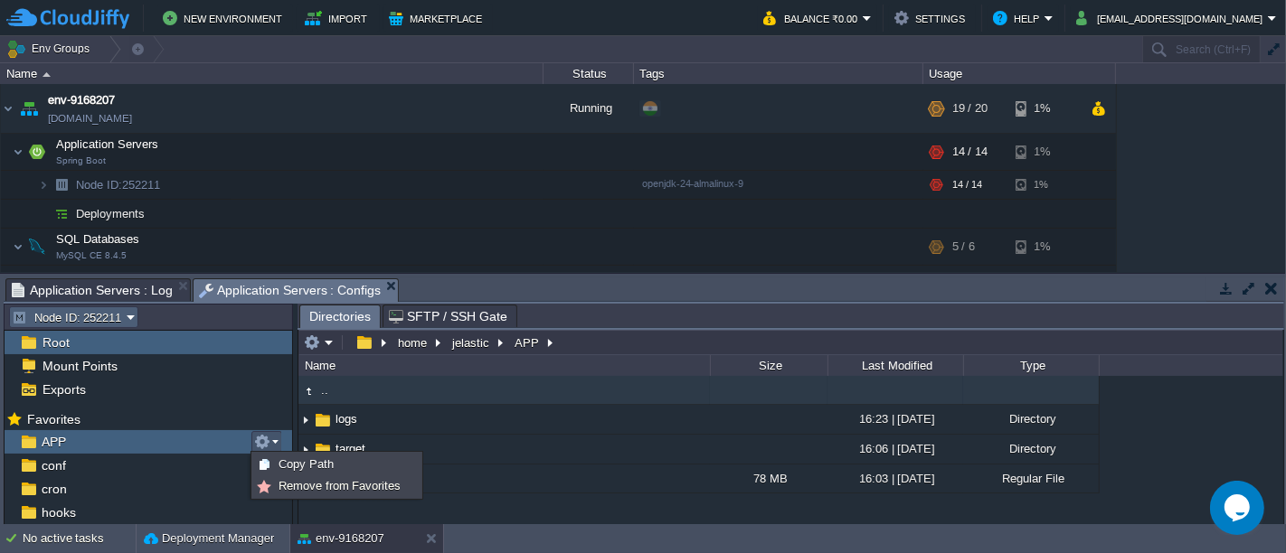
click at [131, 321] on em "Node ID: 252211" at bounding box center [74, 317] width 124 height 16
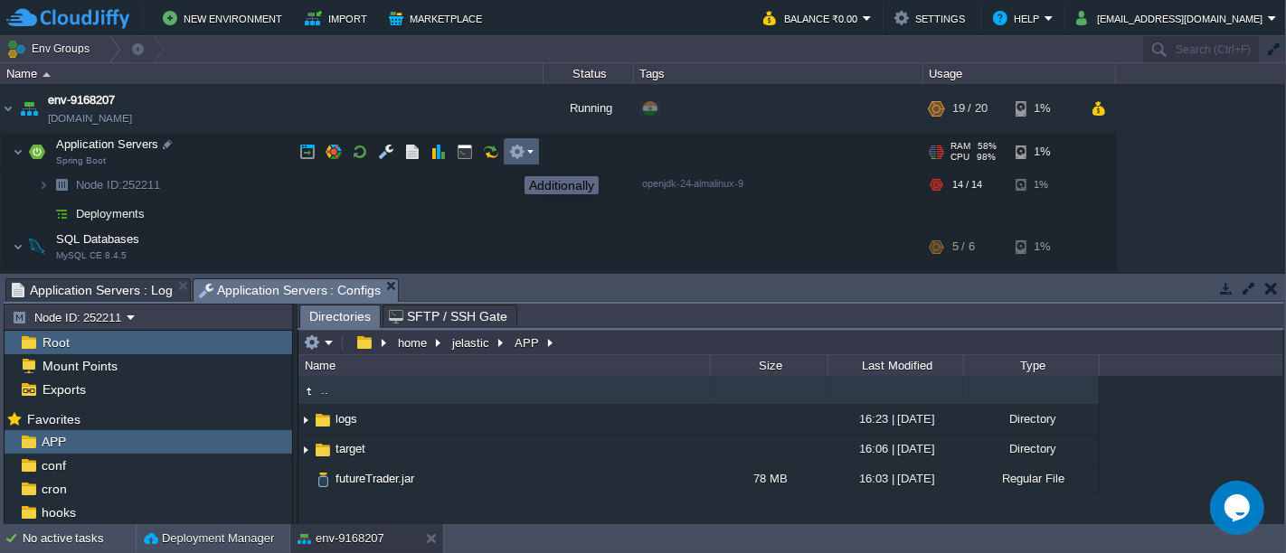
click at [521, 159] on button "button" at bounding box center [517, 152] width 16 height 16
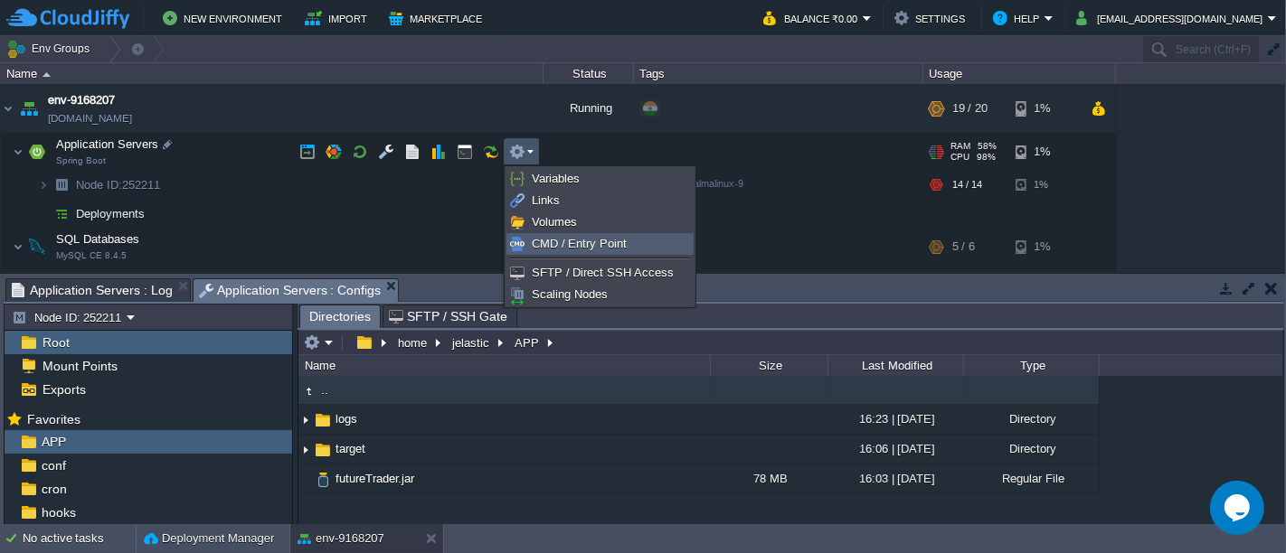
click at [540, 234] on link "CMD / Entry Point" at bounding box center [599, 244] width 185 height 20
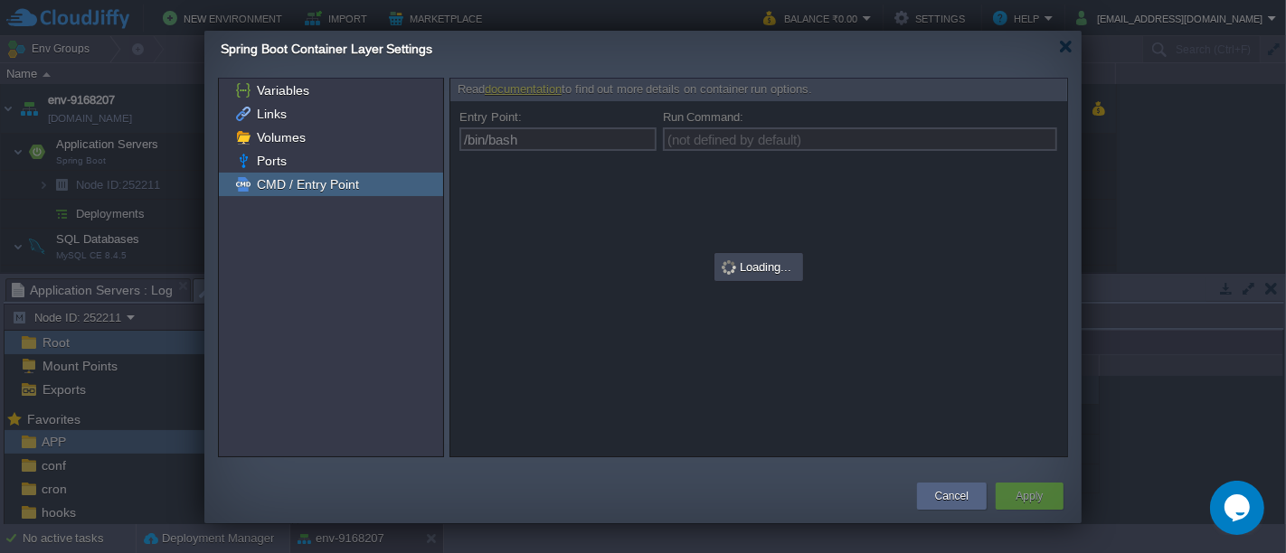
type input "(not defined by default)"
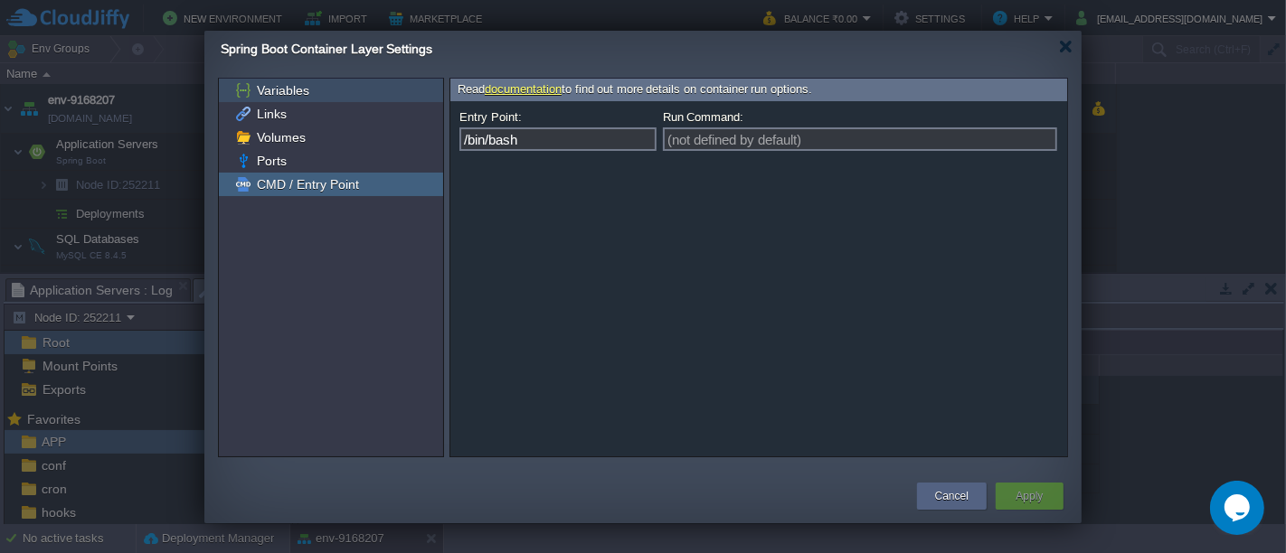
click at [292, 90] on span "Variables" at bounding box center [282, 90] width 59 height 16
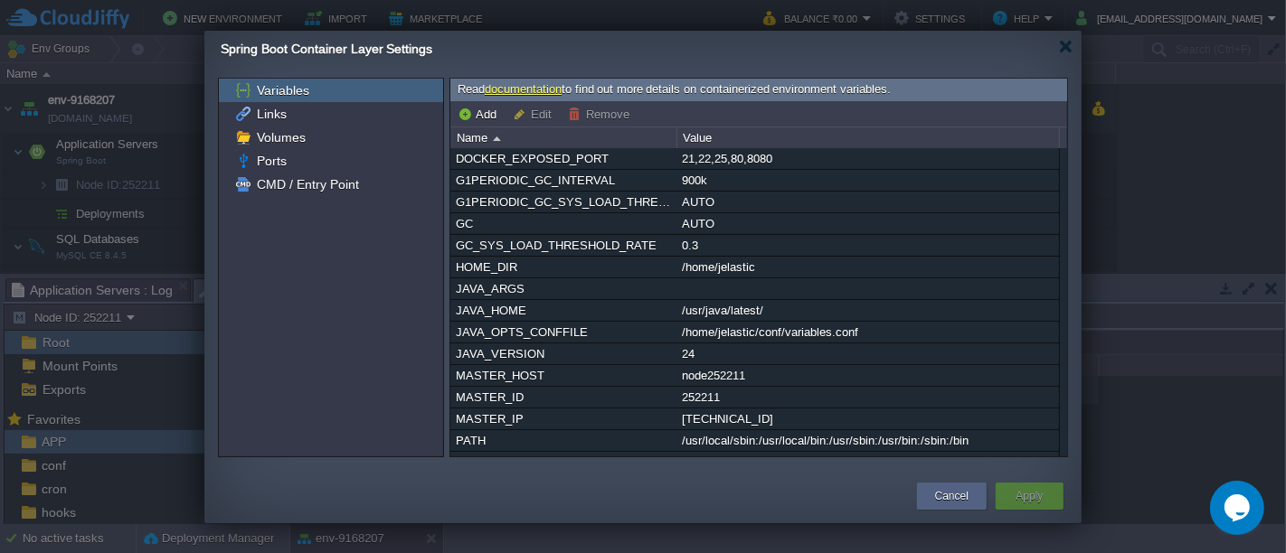
click at [555, 90] on link "documentation" at bounding box center [523, 89] width 77 height 14
click at [476, 115] on button "Add" at bounding box center [479, 114] width 44 height 16
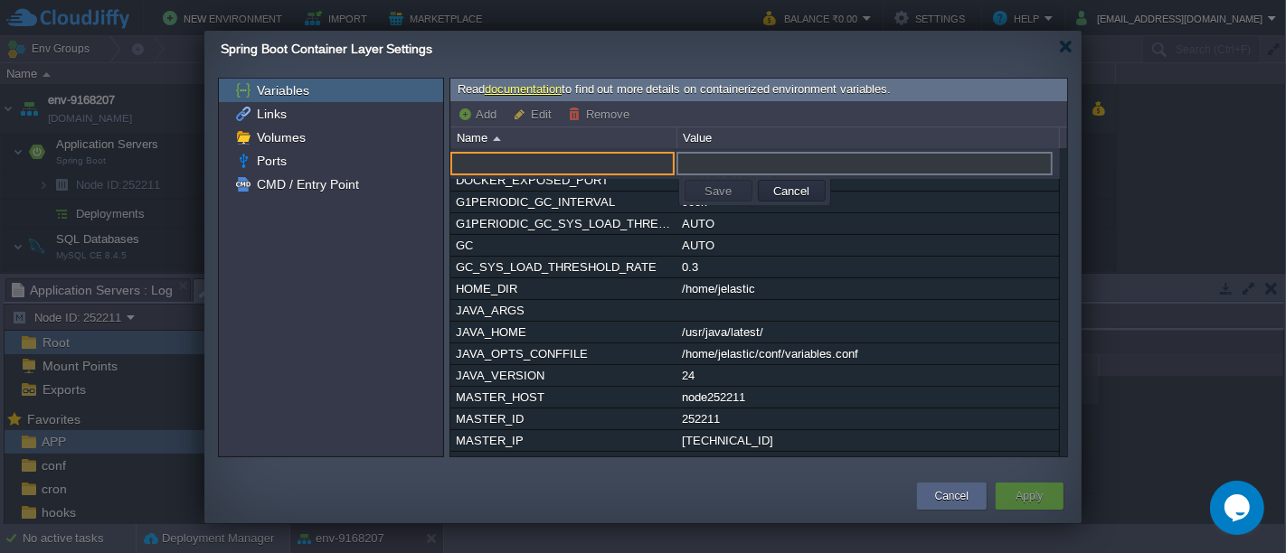
click at [524, 155] on input "text" at bounding box center [562, 164] width 224 height 24
paste input "SPRING_PROFILES_ACTIVE"
type input "SPRING_PROFILES_ACTIVE"
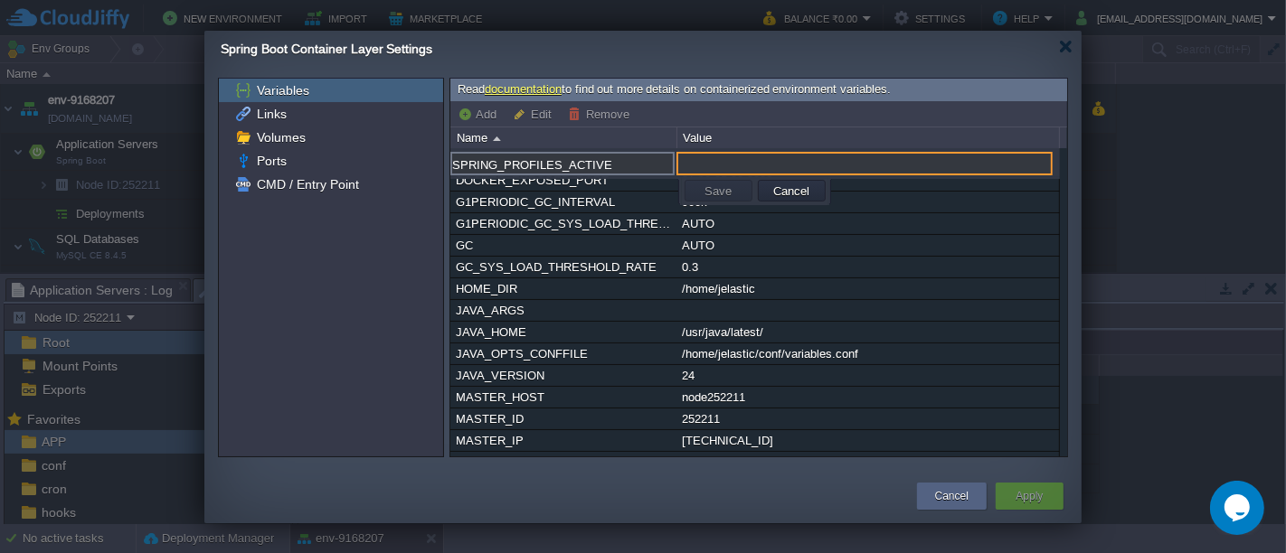
click at [707, 167] on input "text" at bounding box center [864, 164] width 376 height 24
click at [614, 161] on input "SPRING_PROFILES_ACTIVE" at bounding box center [562, 164] width 224 height 24
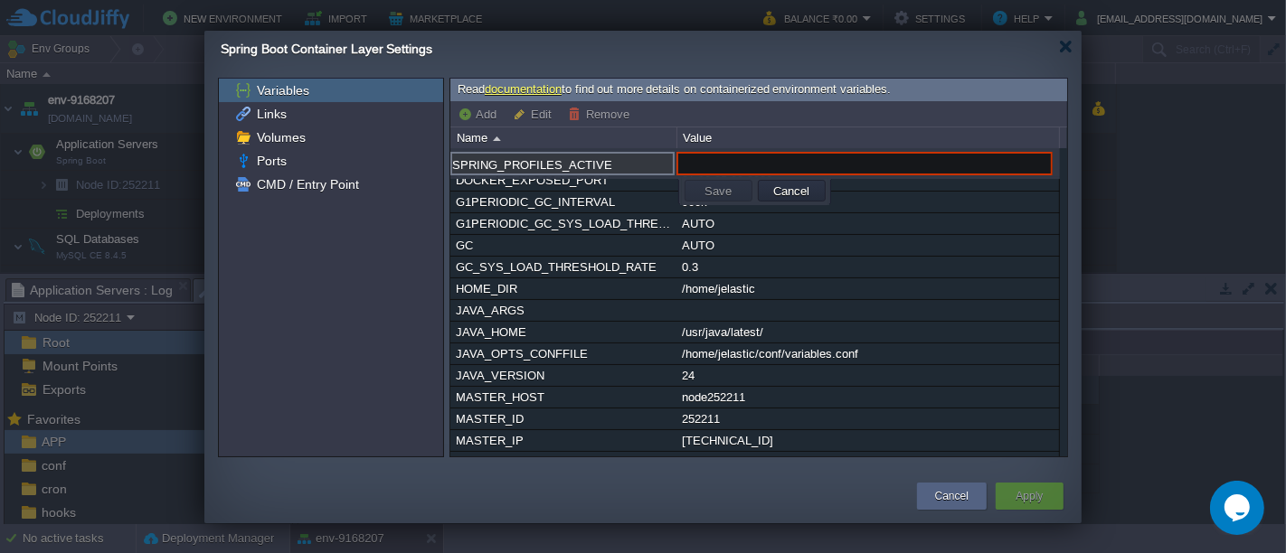
click at [737, 162] on input "text" at bounding box center [864, 164] width 376 height 24
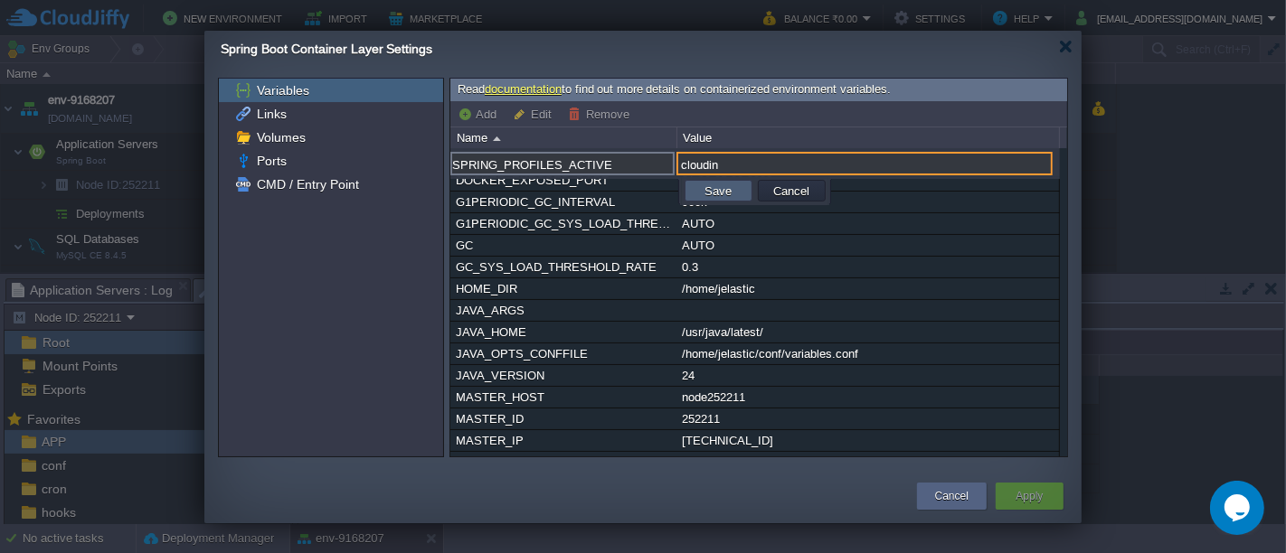
type input "cloudin"
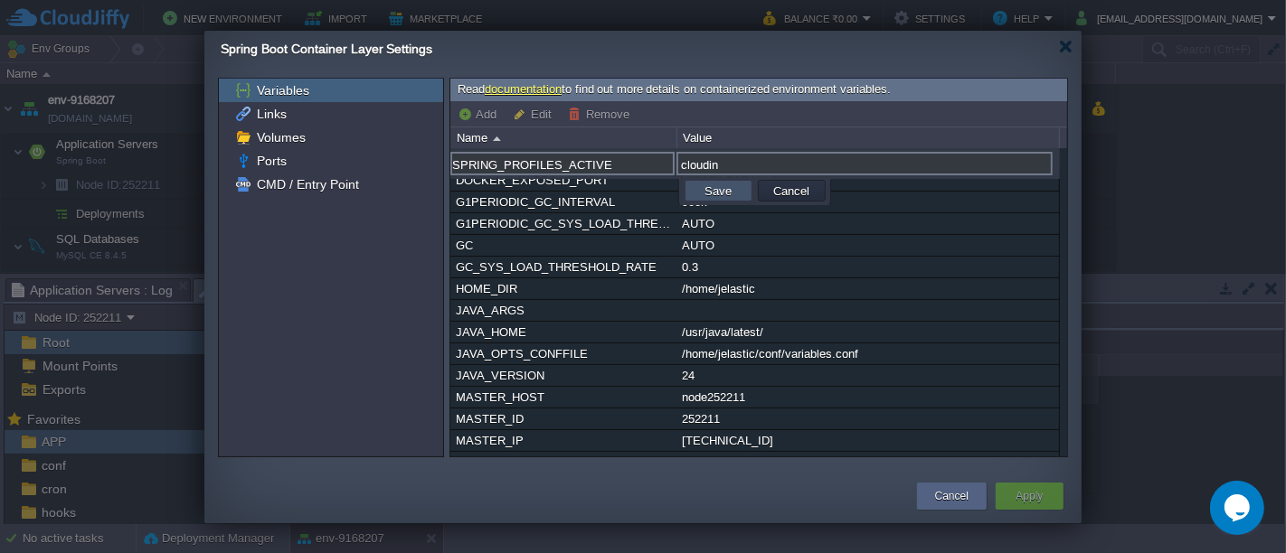
click at [721, 192] on button "Save" at bounding box center [718, 191] width 38 height 16
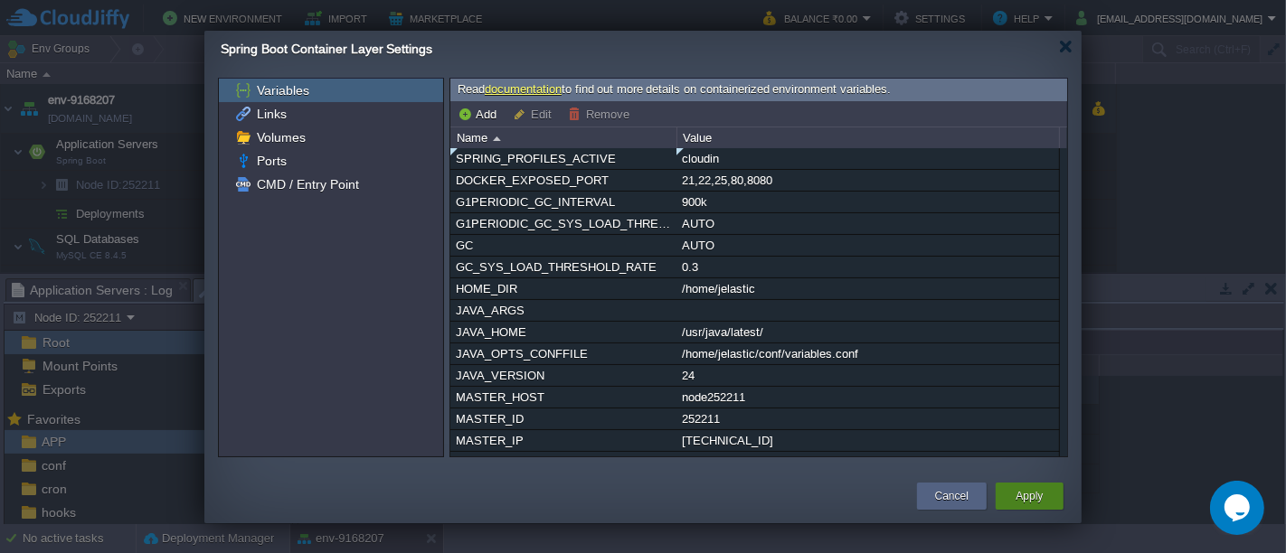
click at [1014, 495] on div "Apply" at bounding box center [1029, 496] width 41 height 27
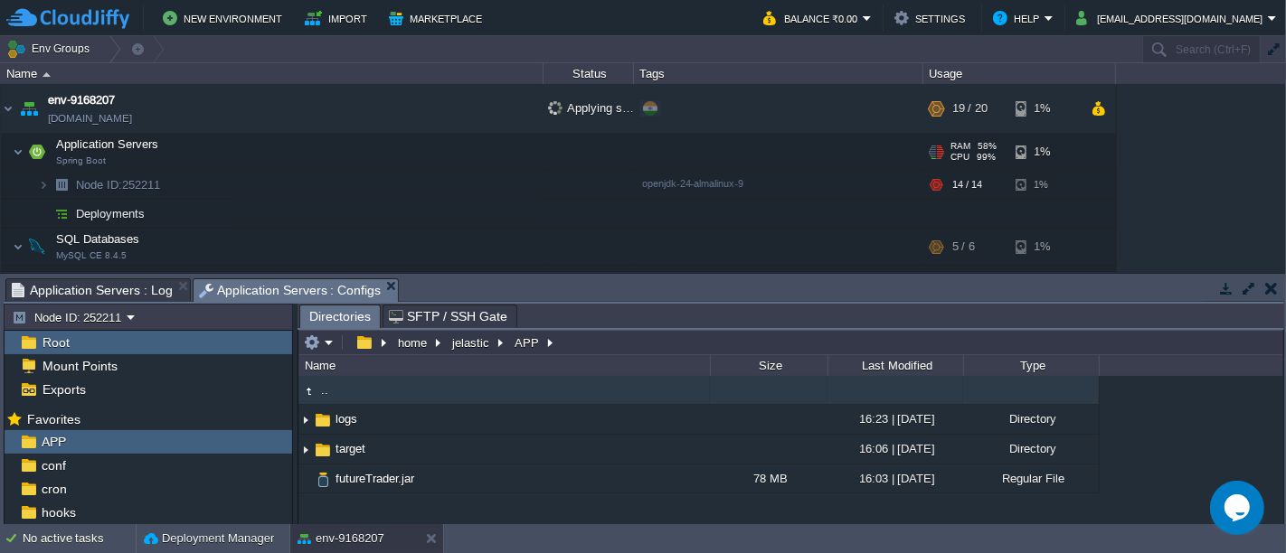
click at [1275, 294] on button "button" at bounding box center [1271, 288] width 13 height 16
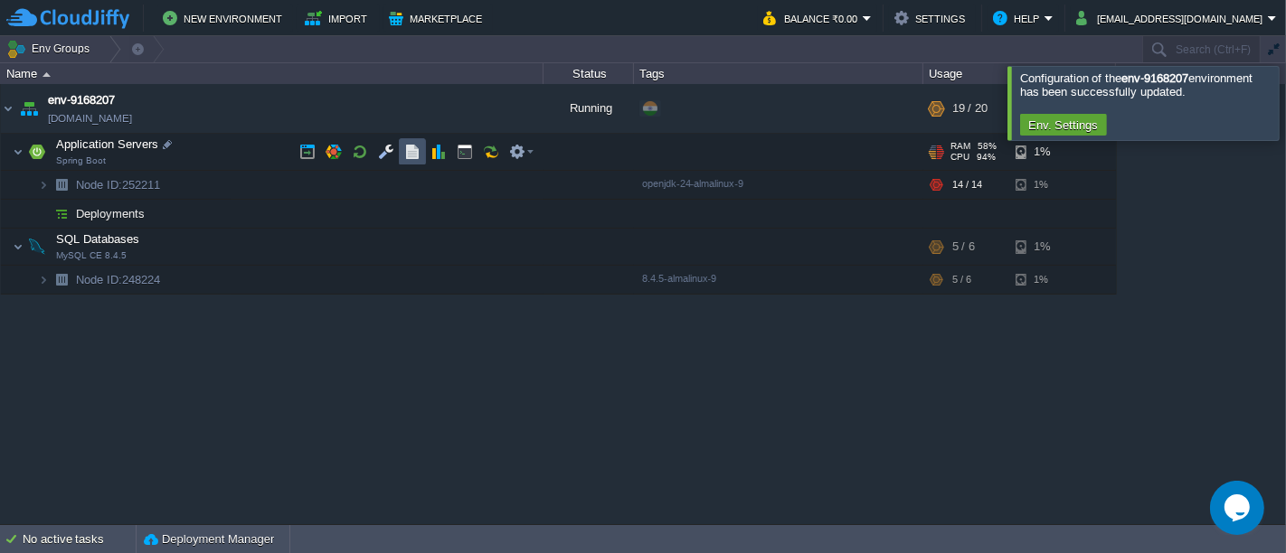
click at [416, 151] on button "button" at bounding box center [412, 152] width 16 height 16
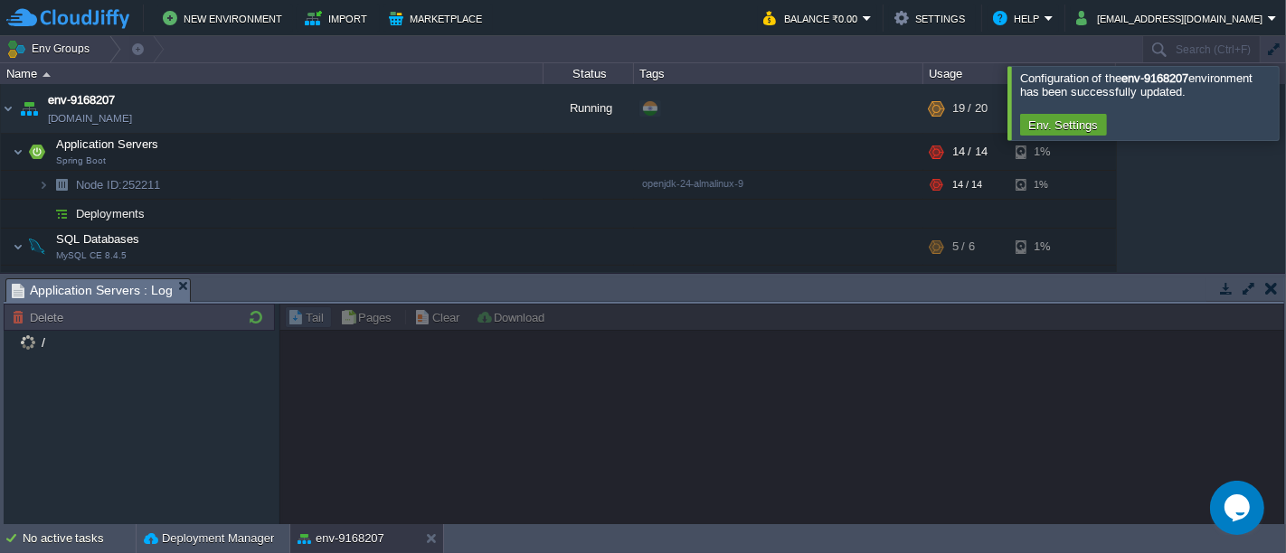
click at [1285, 122] on div at bounding box center [1307, 102] width 0 height 73
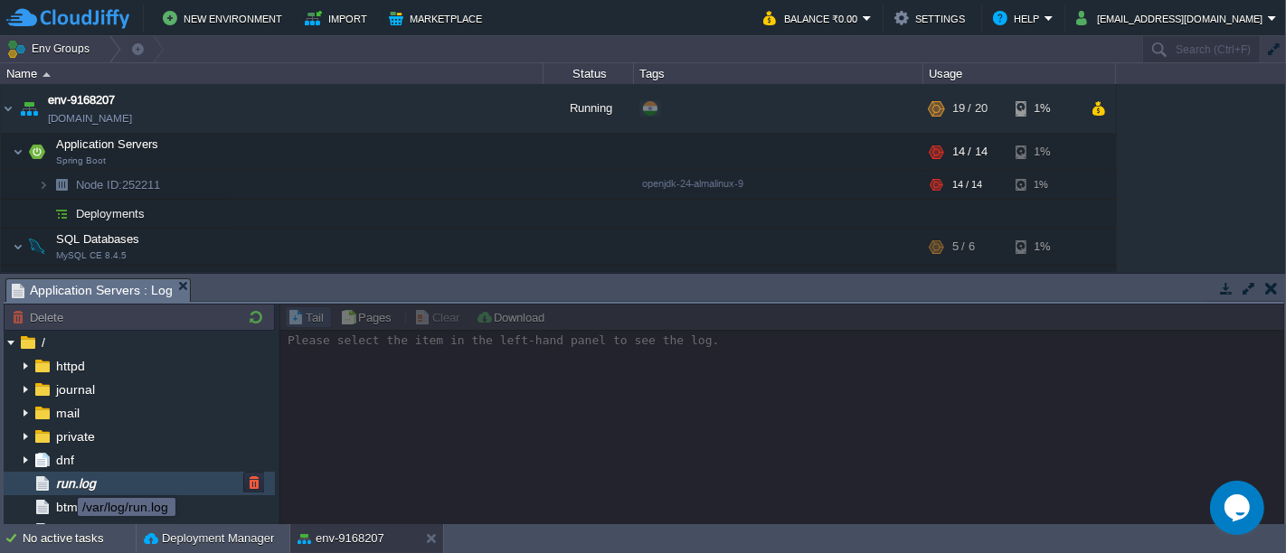
click at [64, 484] on span "run.log" at bounding box center [75, 484] width 46 height 16
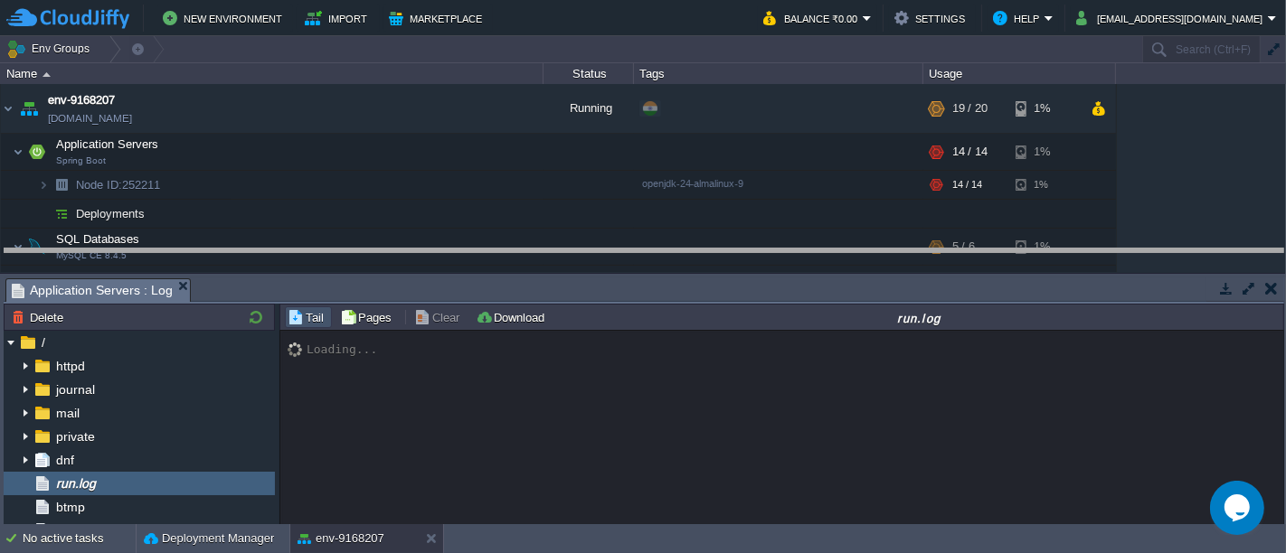
drag, startPoint x: 590, startPoint y: 287, endPoint x: 590, endPoint y: 214, distance: 72.3
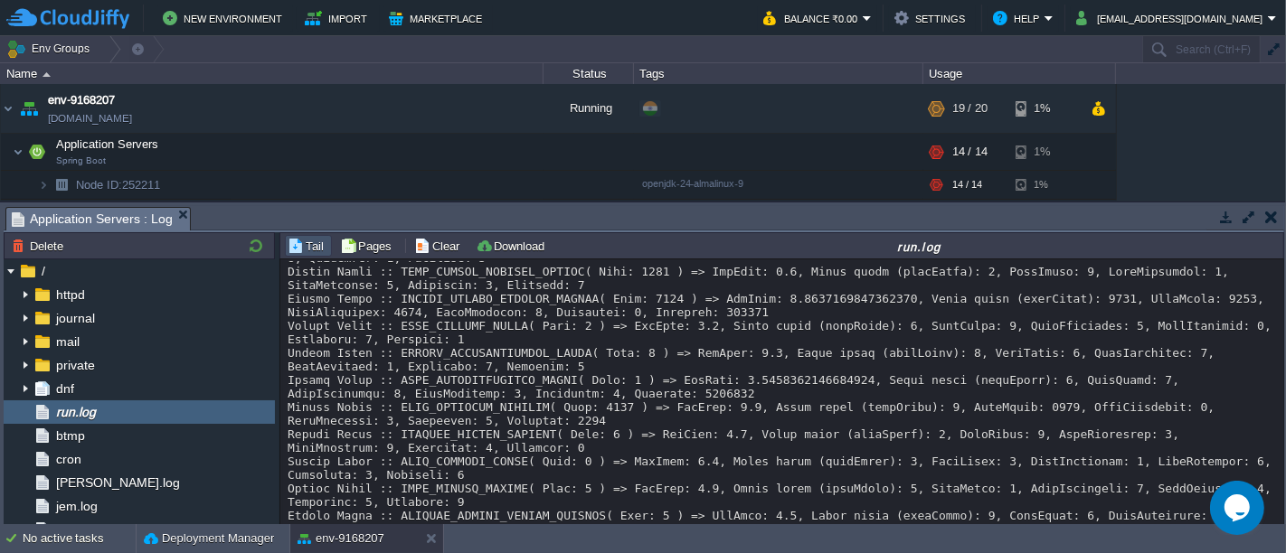
scroll to position [23936, 0]
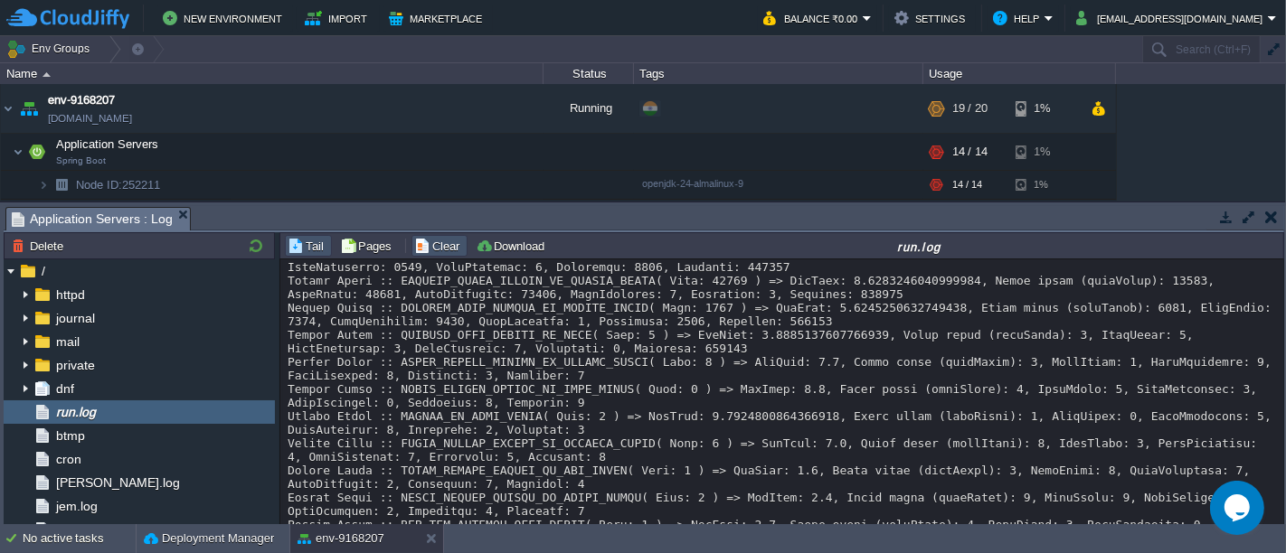
click at [436, 241] on button "Clear" at bounding box center [439, 246] width 51 height 16
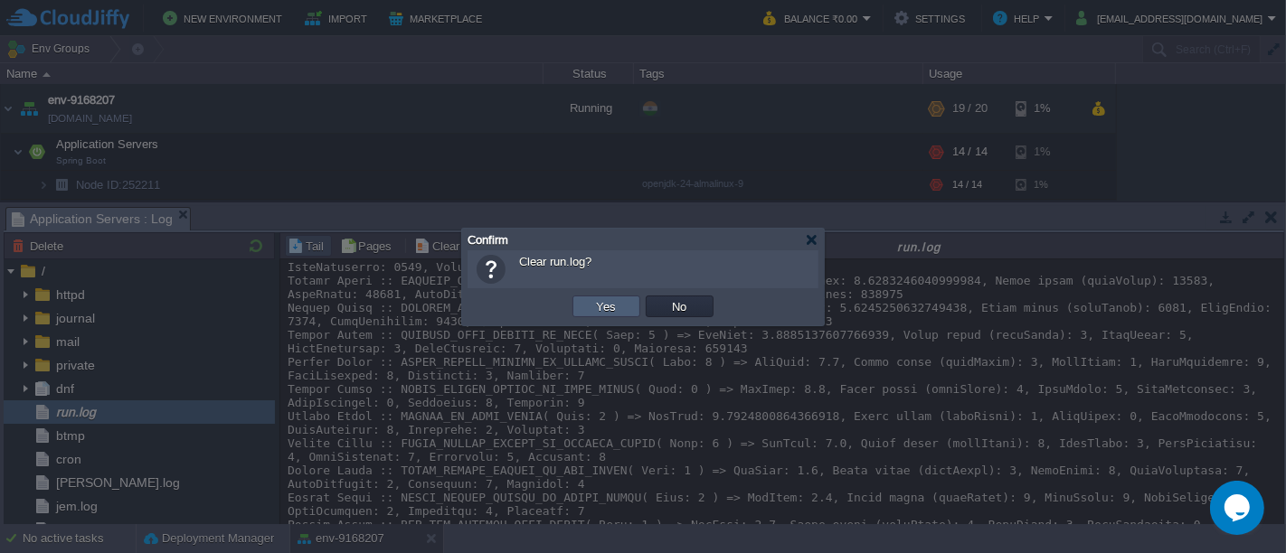
click at [610, 316] on td "Yes" at bounding box center [606, 307] width 68 height 22
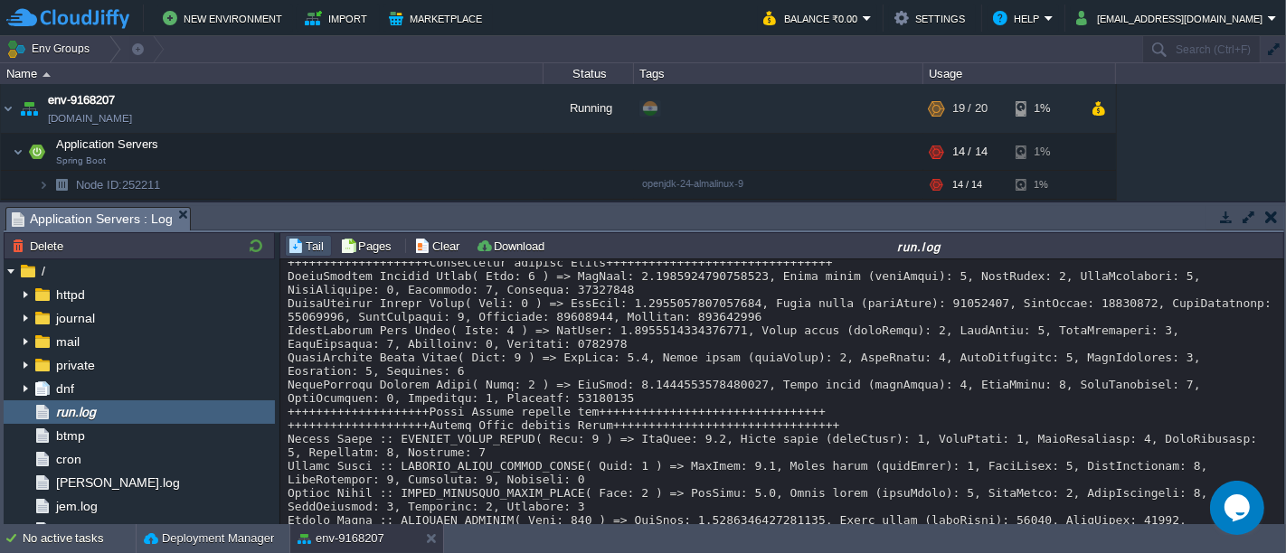
scroll to position [0, 0]
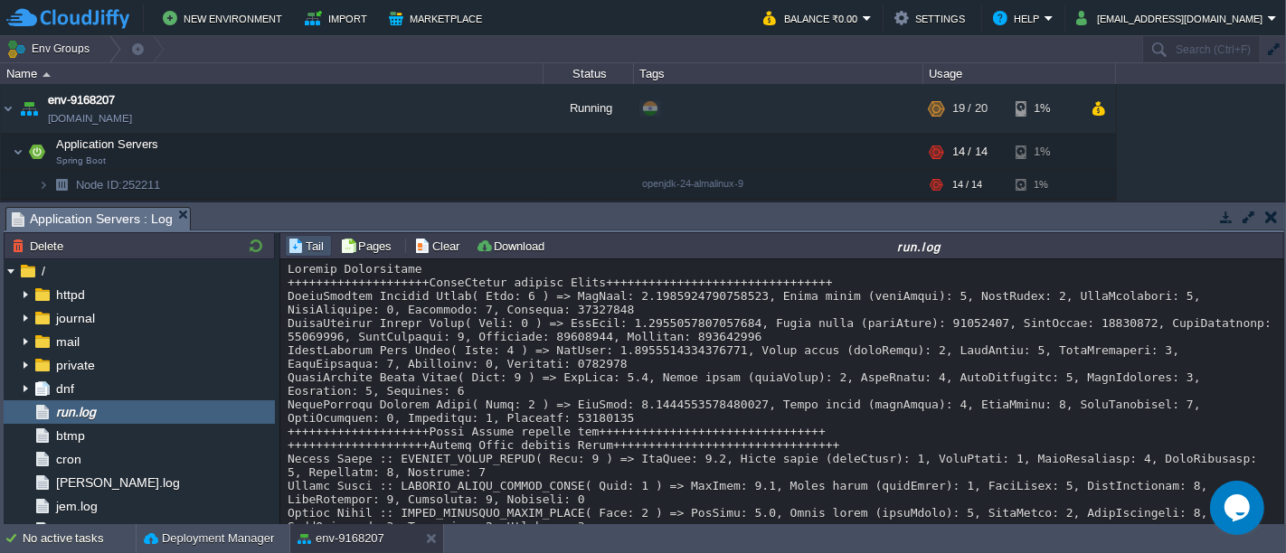
click at [1267, 218] on button "button" at bounding box center [1271, 217] width 13 height 16
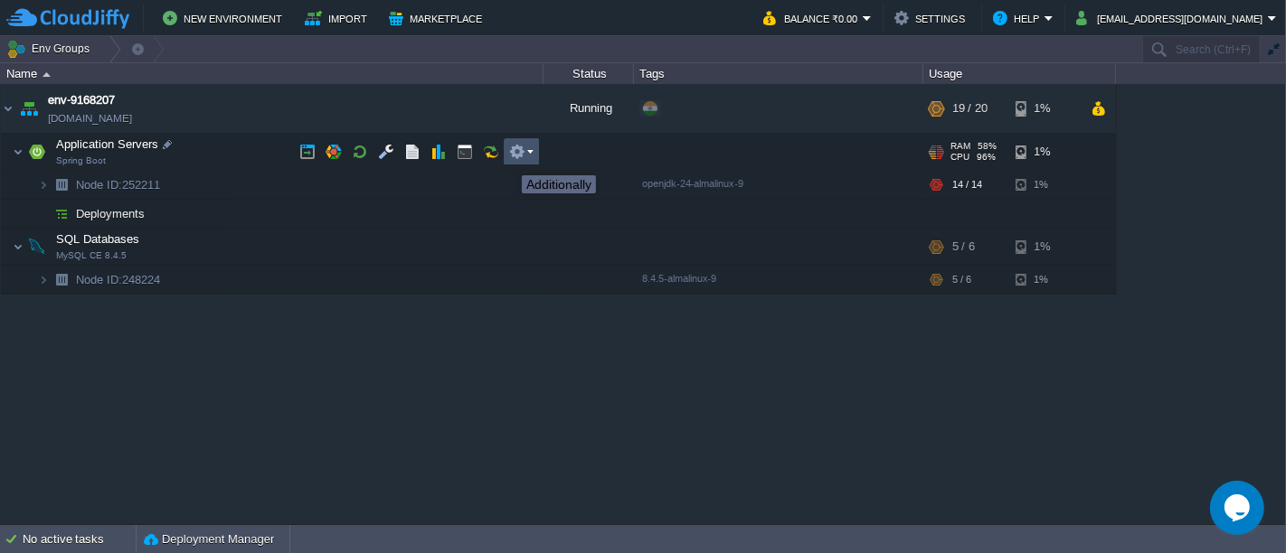
click at [519, 159] on button "button" at bounding box center [517, 152] width 16 height 16
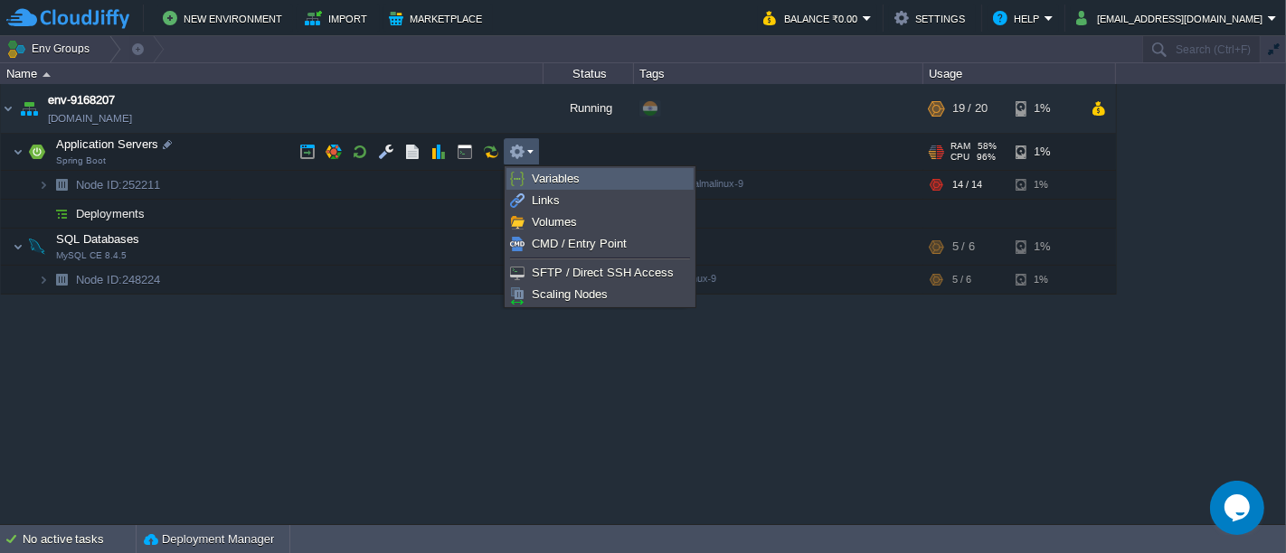
click at [542, 176] on span "Variables" at bounding box center [556, 179] width 48 height 14
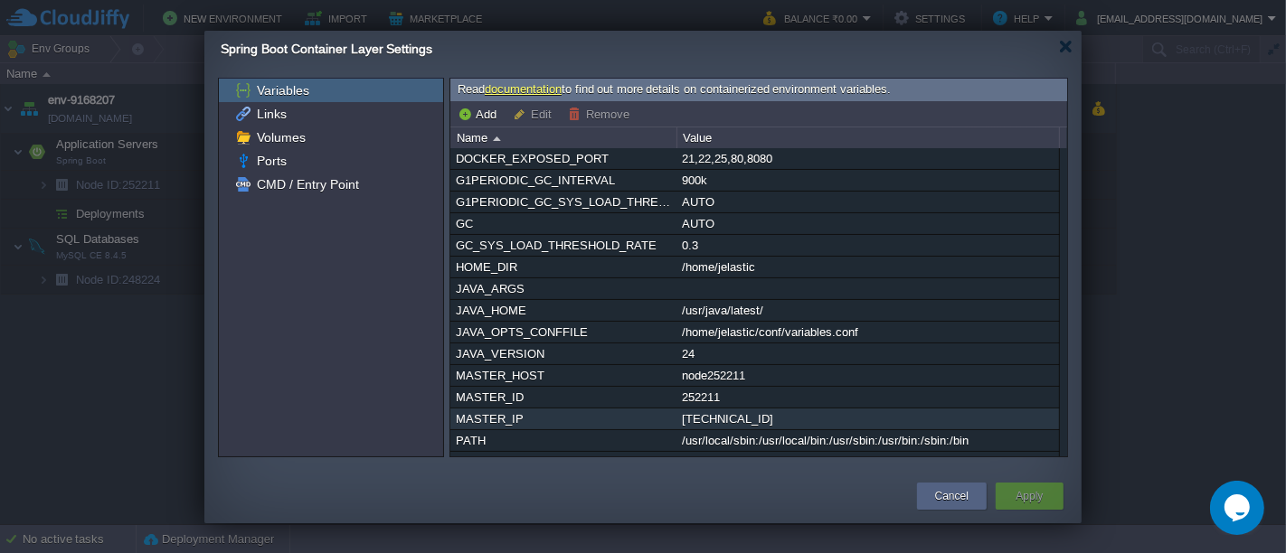
click at [751, 429] on div "[TECHNICAL_ID]" at bounding box center [867, 419] width 381 height 21
click at [544, 118] on button "Edit" at bounding box center [535, 114] width 44 height 16
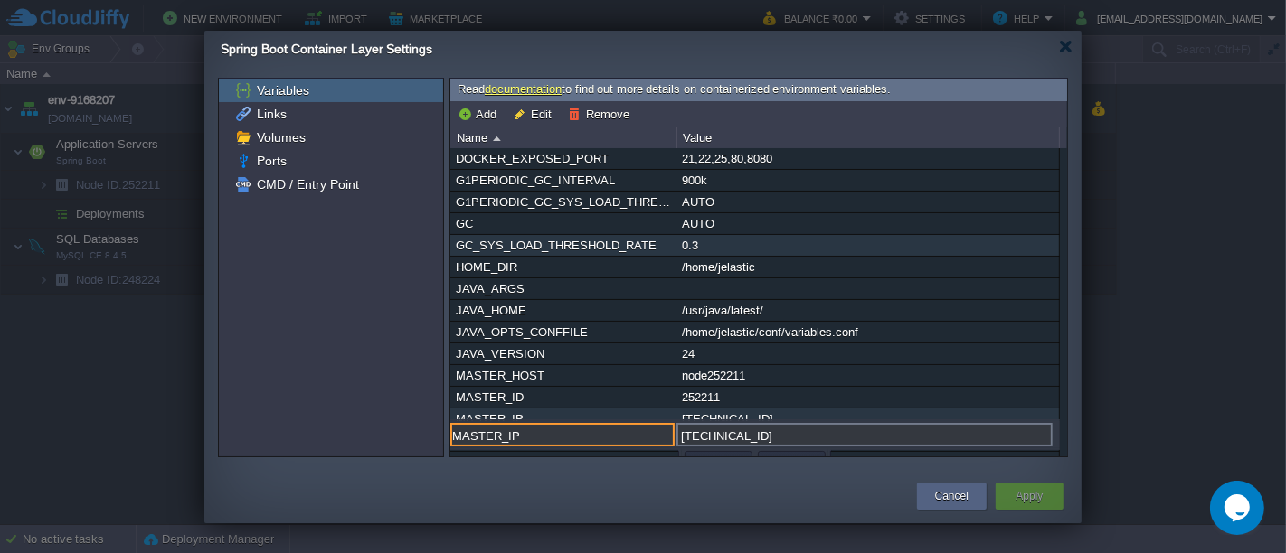
click at [559, 255] on div "GC_SYS_LOAD_THRESHOLD_RATE" at bounding box center [563, 245] width 224 height 21
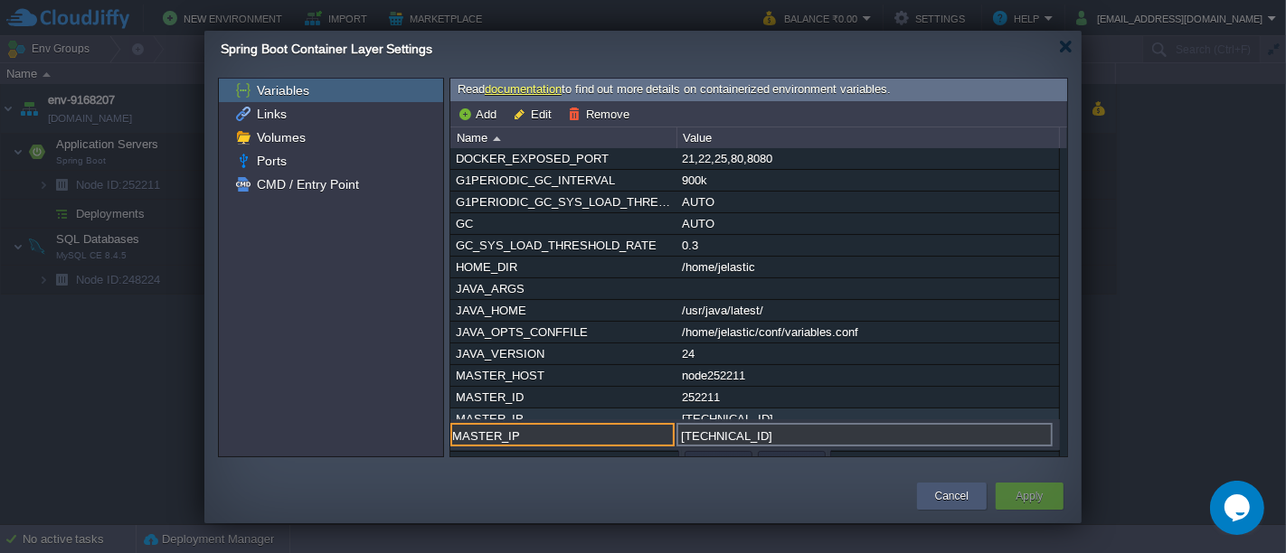
click at [956, 495] on button "Cancel" at bounding box center [951, 496] width 33 height 18
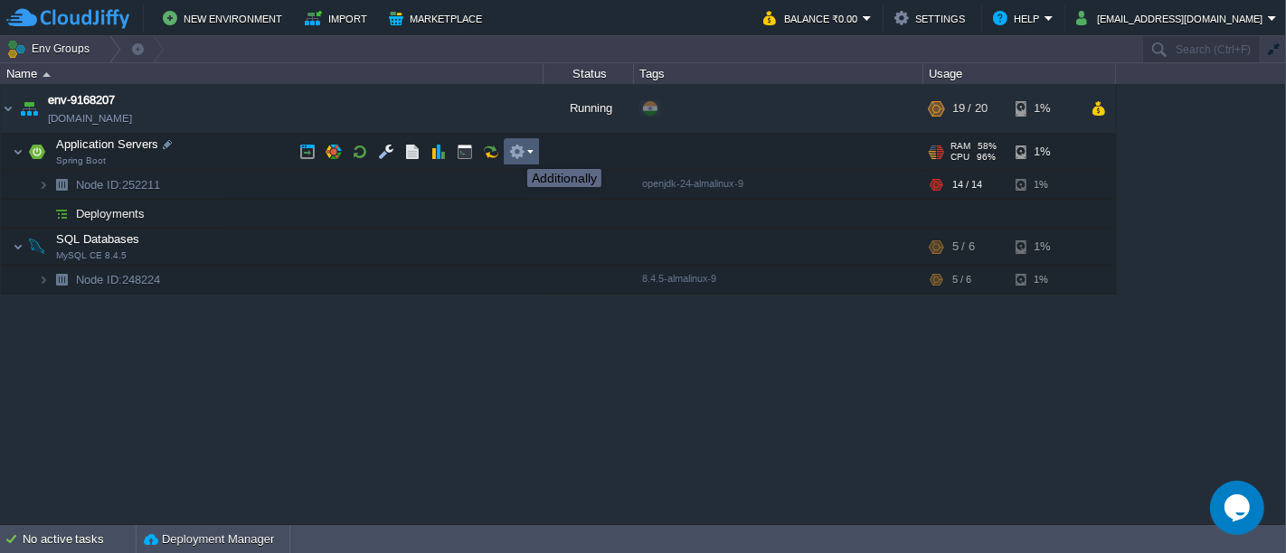
click at [513, 154] on button "button" at bounding box center [517, 152] width 16 height 16
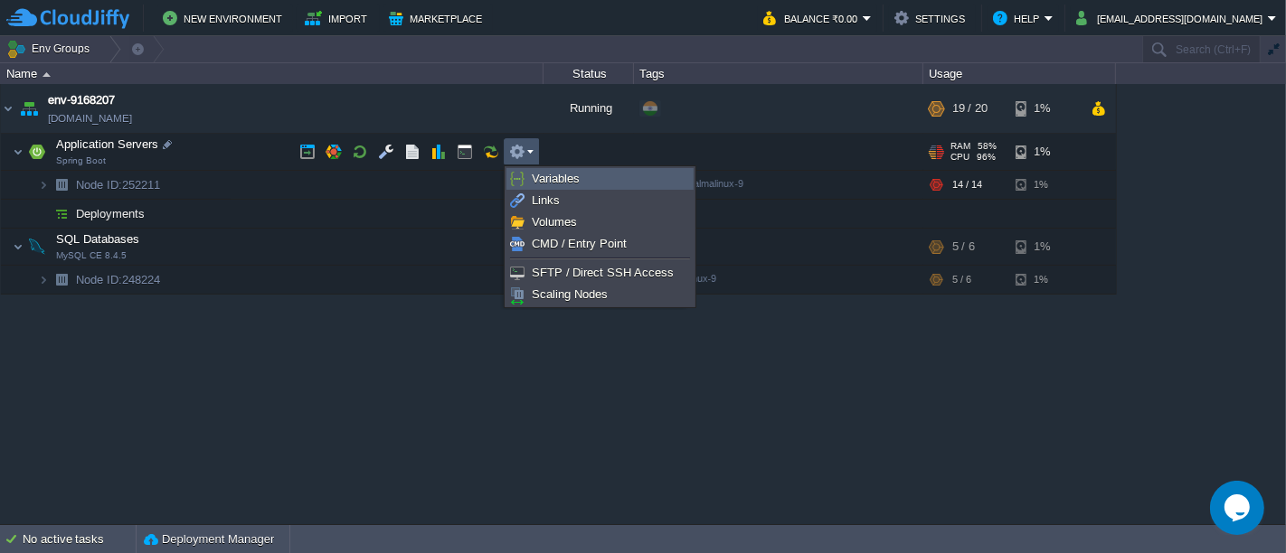
click at [529, 171] on link "Variables" at bounding box center [599, 179] width 185 height 20
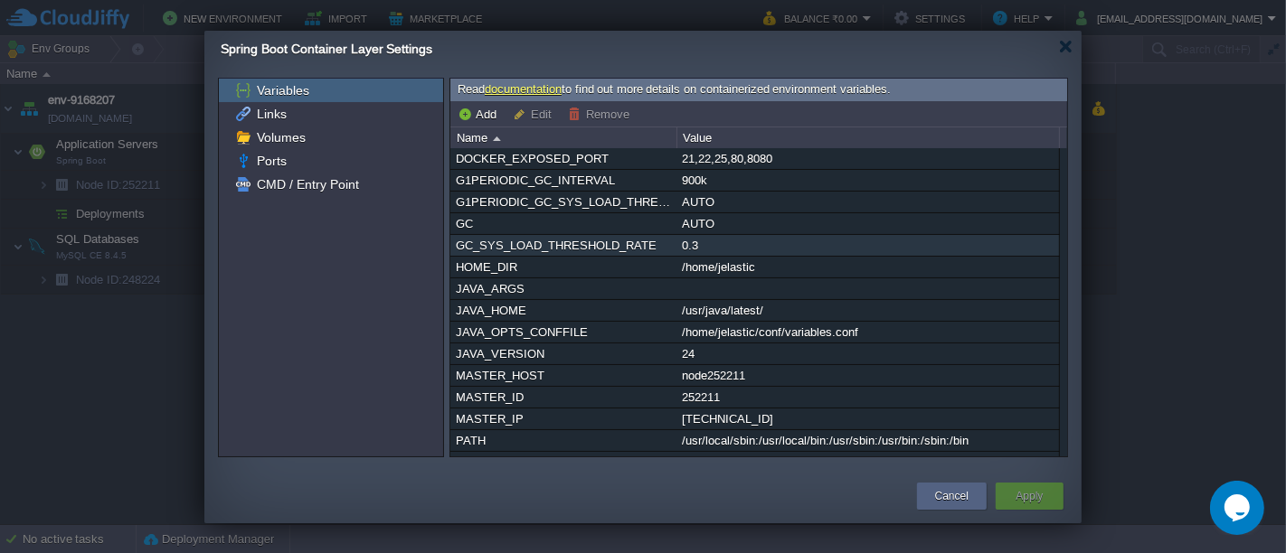
scroll to position [100, 0]
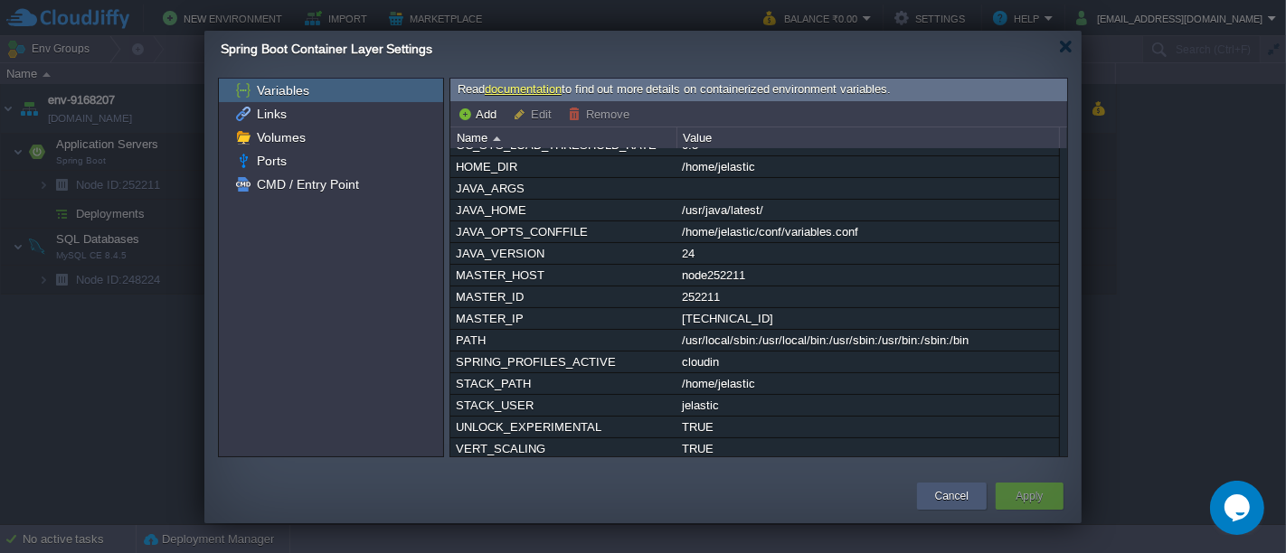
click at [955, 499] on button "Cancel" at bounding box center [951, 496] width 33 height 18
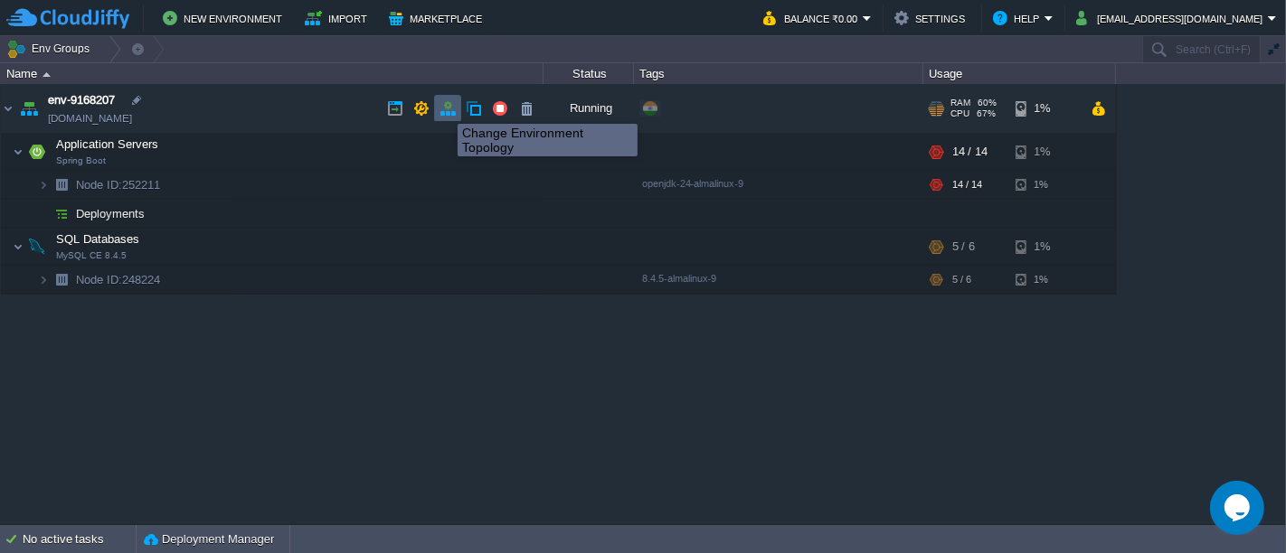
click at [444, 108] on button "button" at bounding box center [447, 108] width 16 height 16
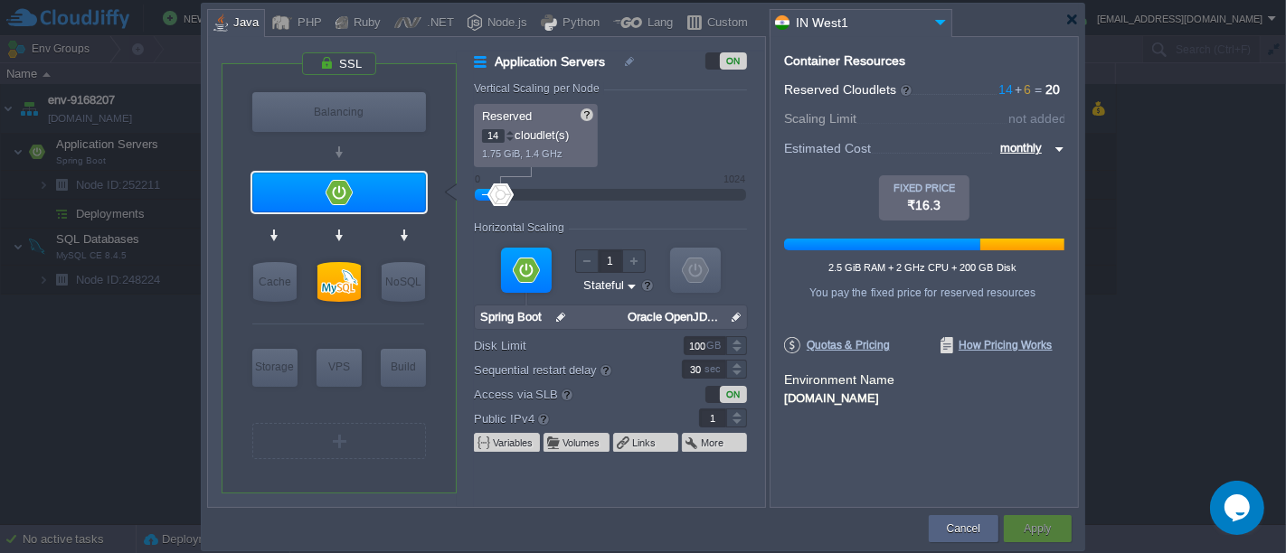
click at [734, 416] on div at bounding box center [736, 413] width 21 height 9
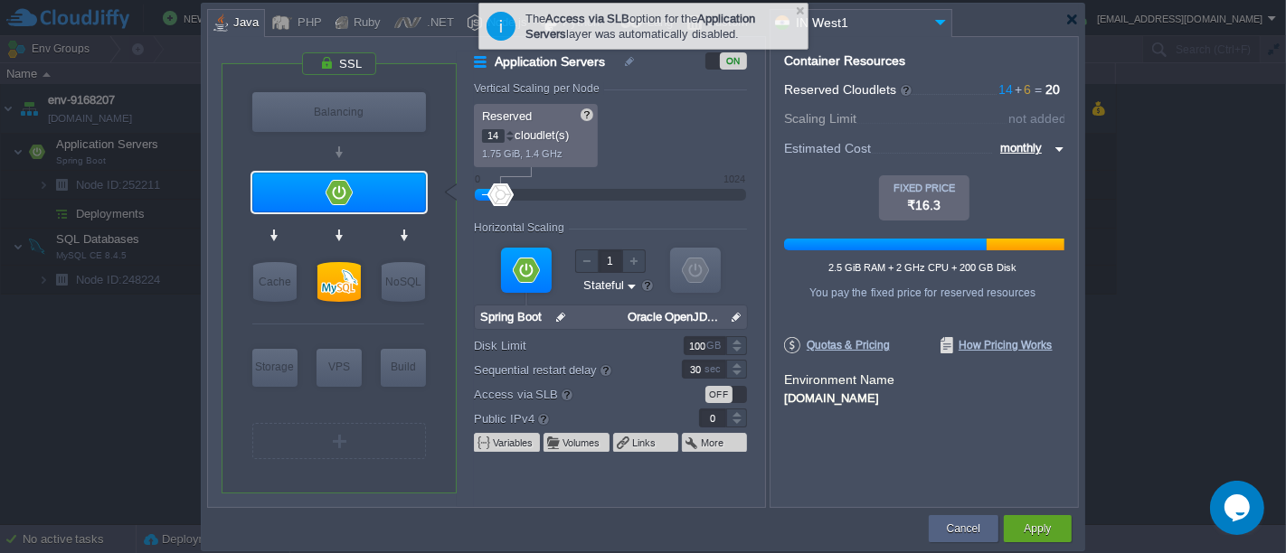
click at [734, 422] on div at bounding box center [736, 423] width 21 height 9
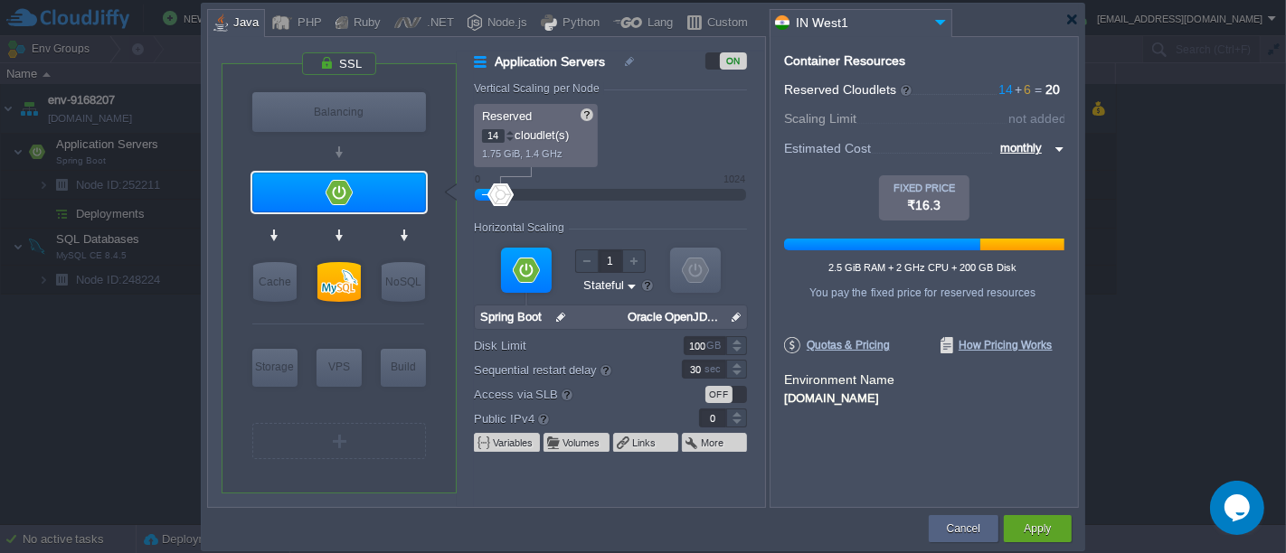
type input "1"
click at [734, 412] on div at bounding box center [736, 413] width 21 height 9
click at [1051, 525] on button "Apply" at bounding box center [1036, 529] width 27 height 18
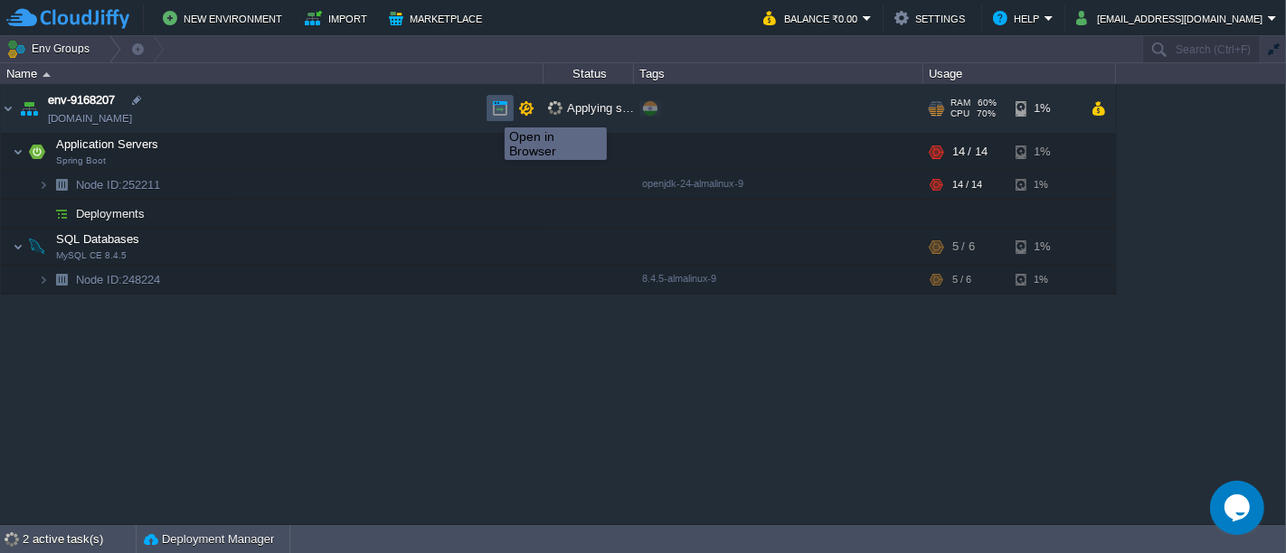
click at [492, 111] on button "button" at bounding box center [500, 108] width 16 height 16
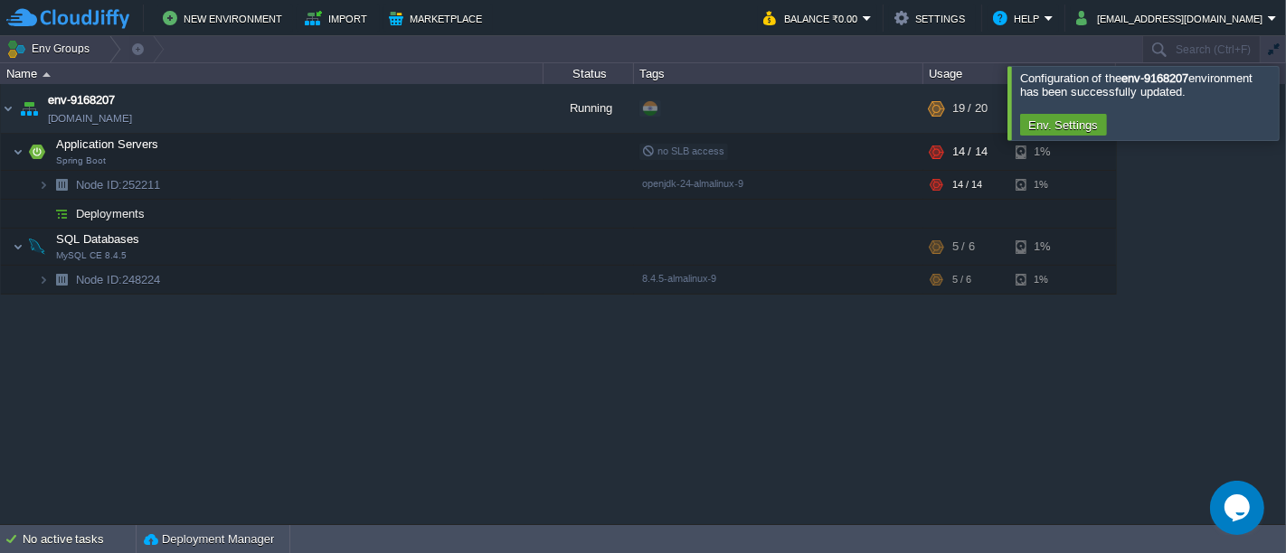
click at [1285, 91] on div at bounding box center [1307, 102] width 0 height 73
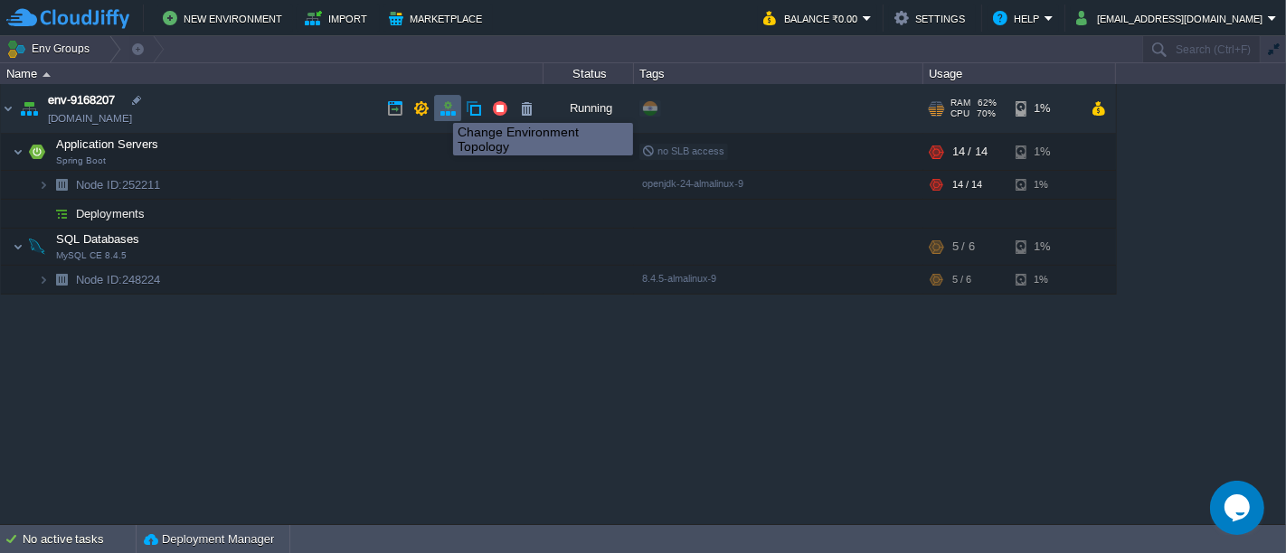
click at [449, 108] on button "button" at bounding box center [447, 108] width 16 height 16
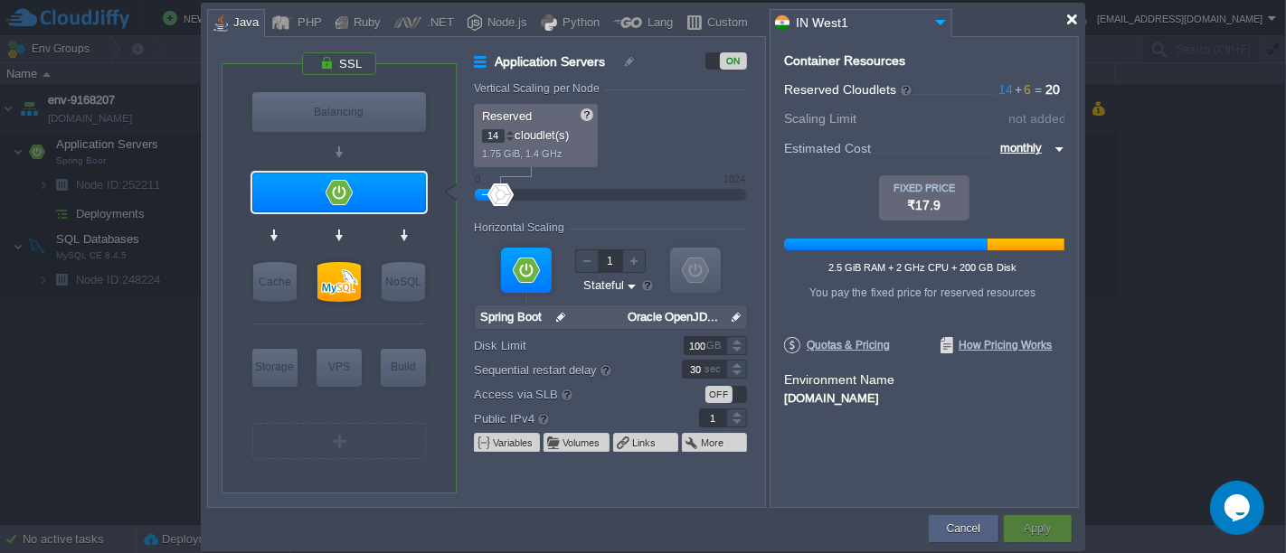
click at [1073, 22] on div at bounding box center [1072, 20] width 14 height 14
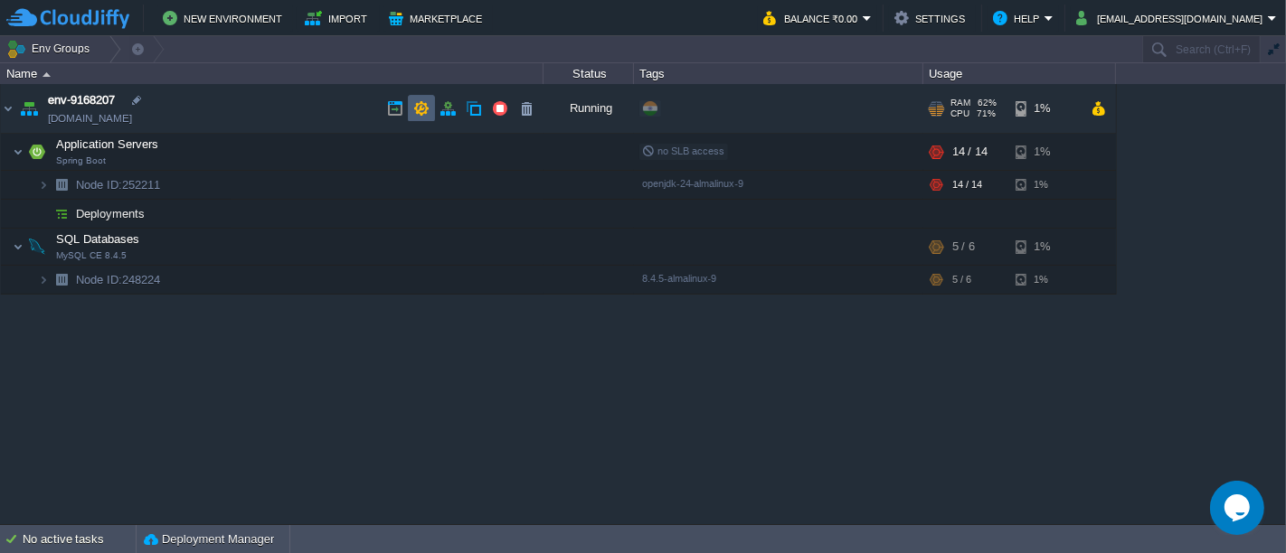
click at [429, 111] on td at bounding box center [421, 108] width 27 height 27
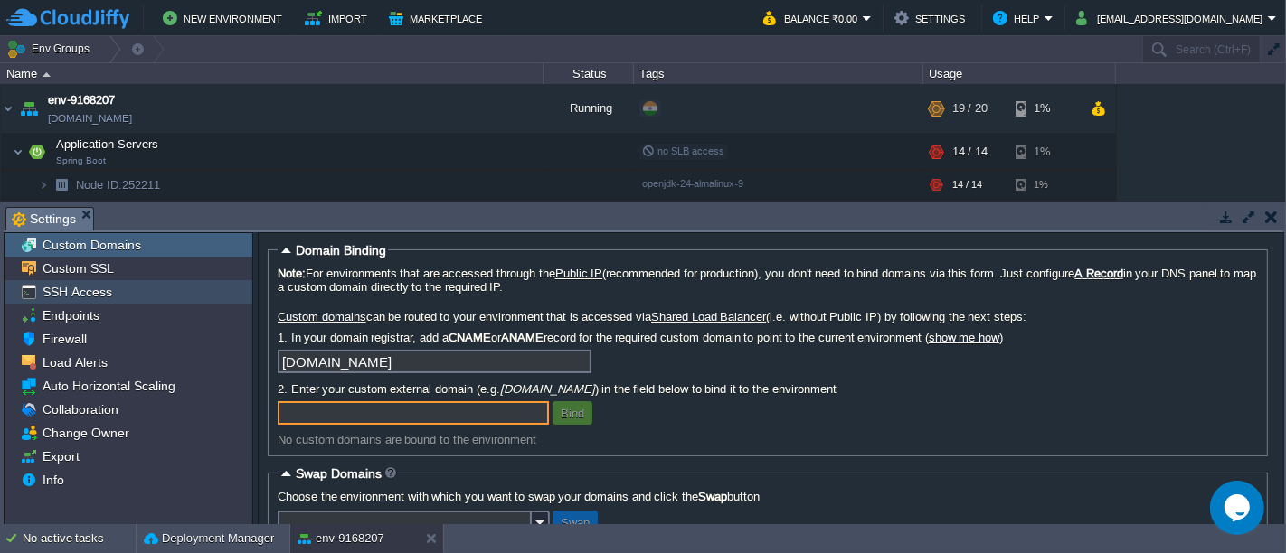
click at [97, 287] on span "SSH Access" at bounding box center [77, 292] width 76 height 16
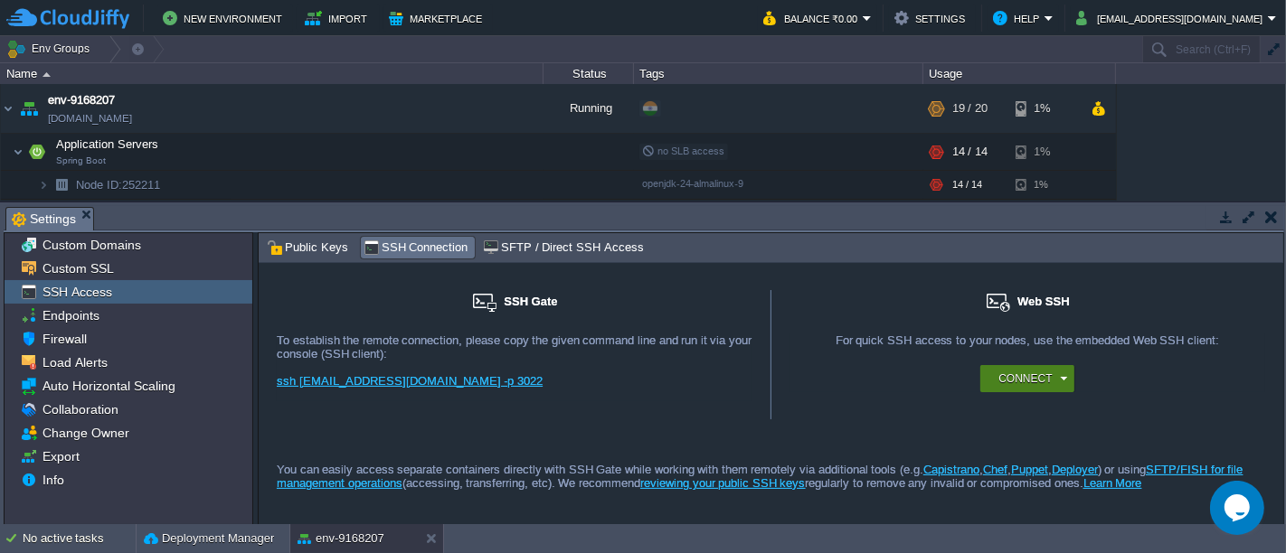
click at [1022, 371] on button "Connect" at bounding box center [1024, 379] width 53 height 18
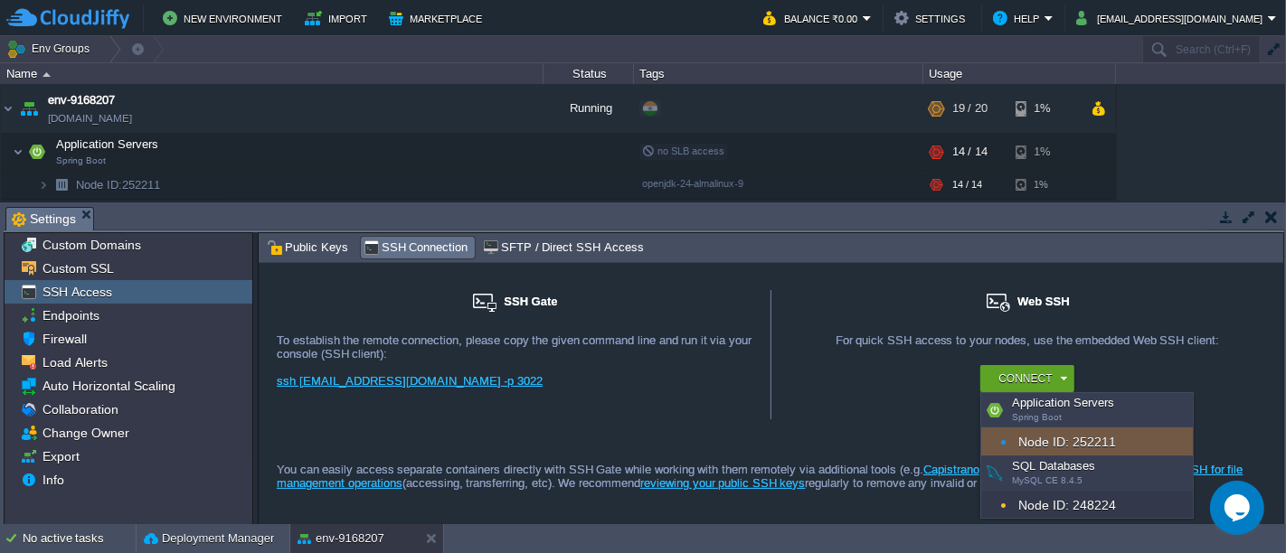
click at [1031, 432] on div "Node ID: 252211" at bounding box center [1087, 442] width 212 height 29
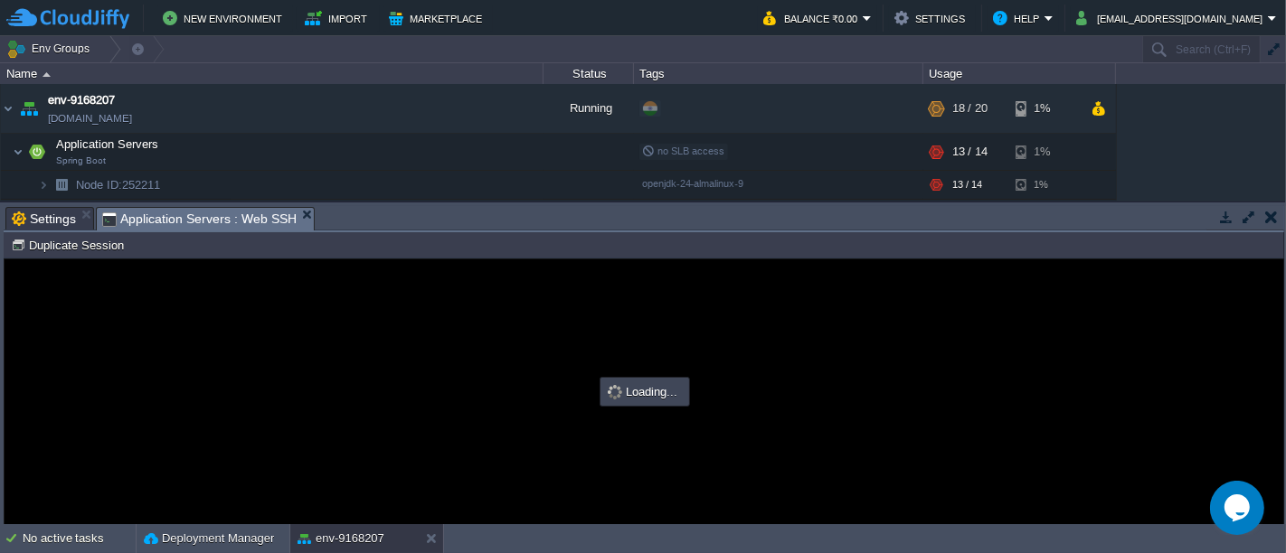
scroll to position [0, 0]
type input "#000000"
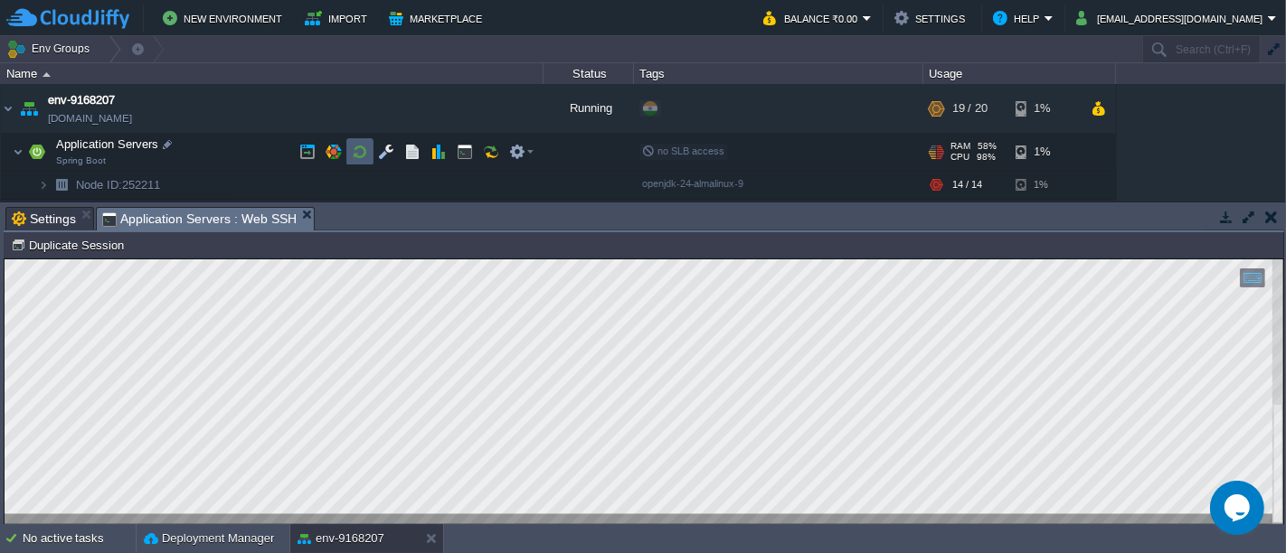
click at [369, 155] on td at bounding box center [359, 151] width 27 height 27
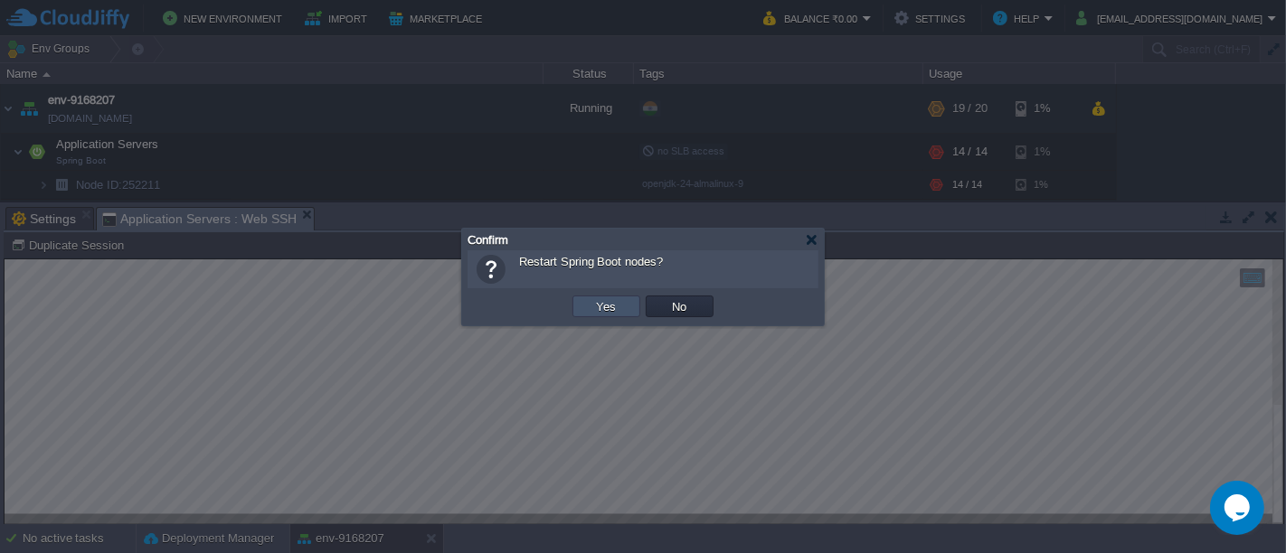
click at [595, 310] on button "Yes" at bounding box center [606, 306] width 31 height 16
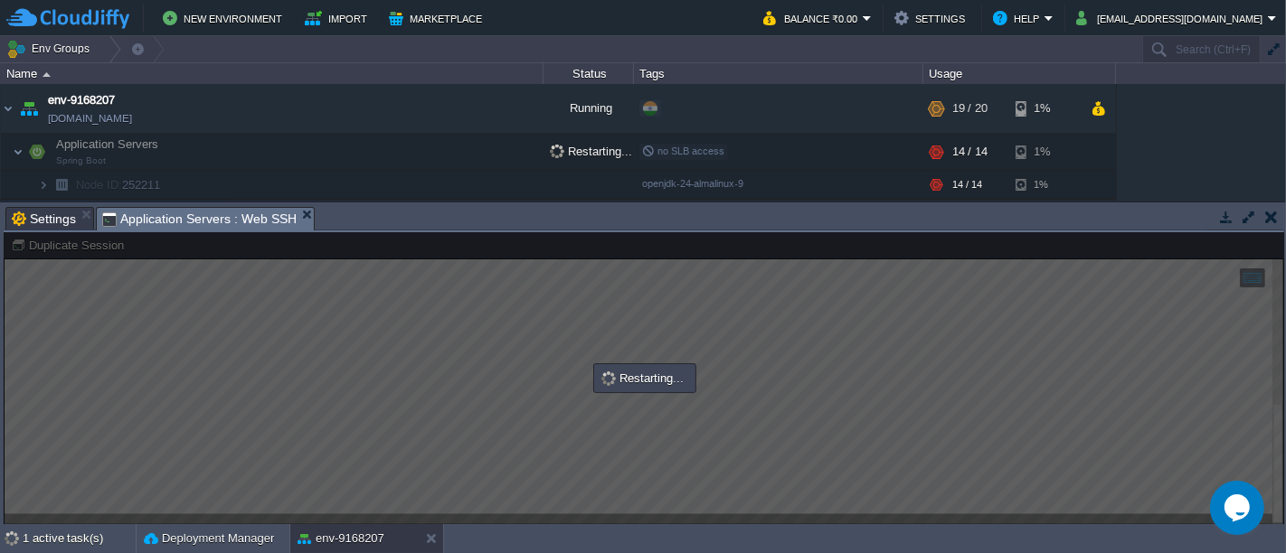
click at [1277, 222] on td at bounding box center [1270, 217] width 23 height 22
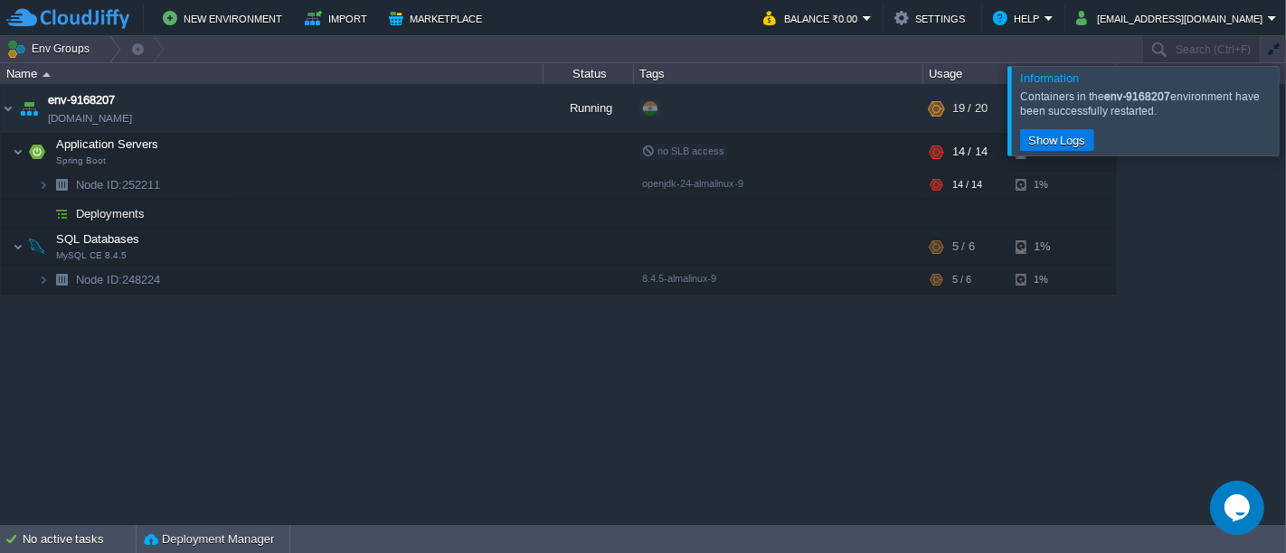
click at [1285, 134] on div at bounding box center [1307, 110] width 0 height 89
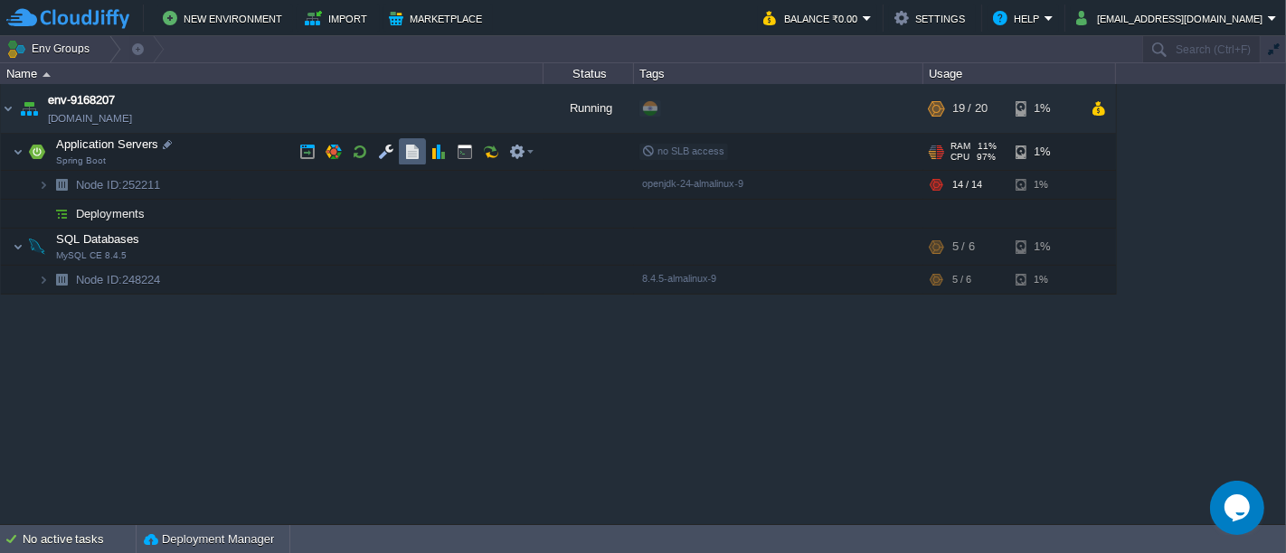
click at [413, 146] on button "button" at bounding box center [412, 152] width 16 height 16
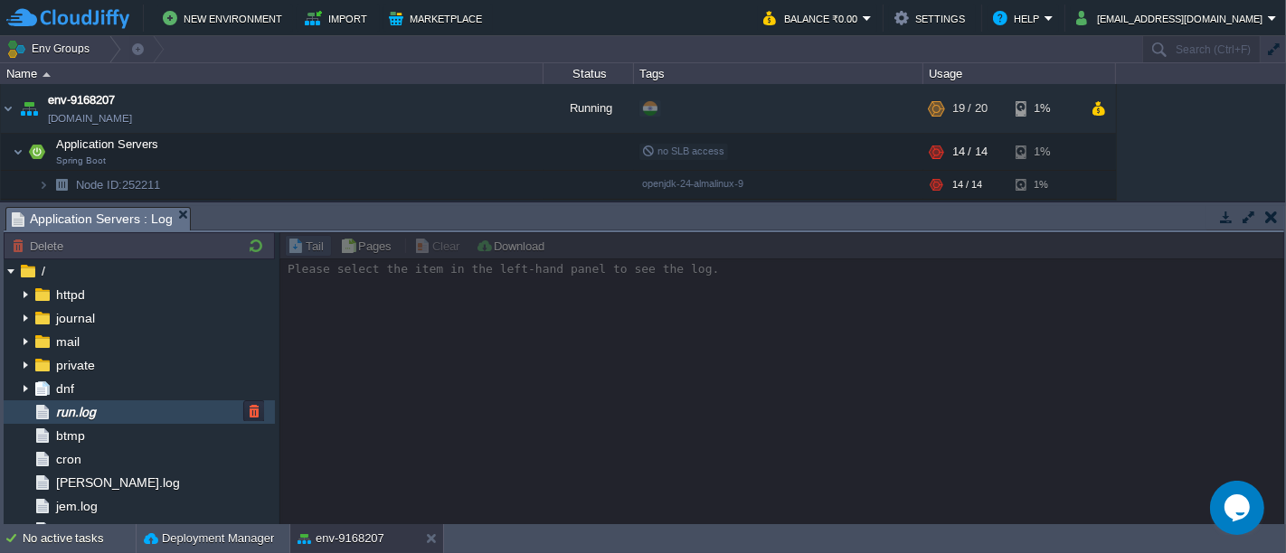
click at [124, 415] on div "run.log" at bounding box center [139, 412] width 271 height 24
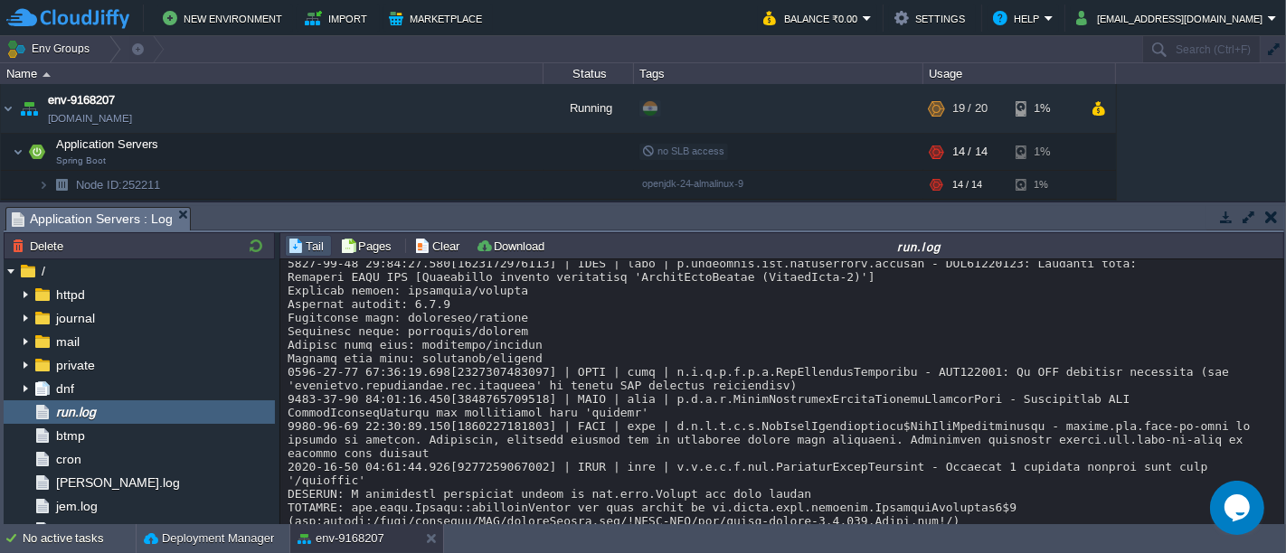
scroll to position [22463, 0]
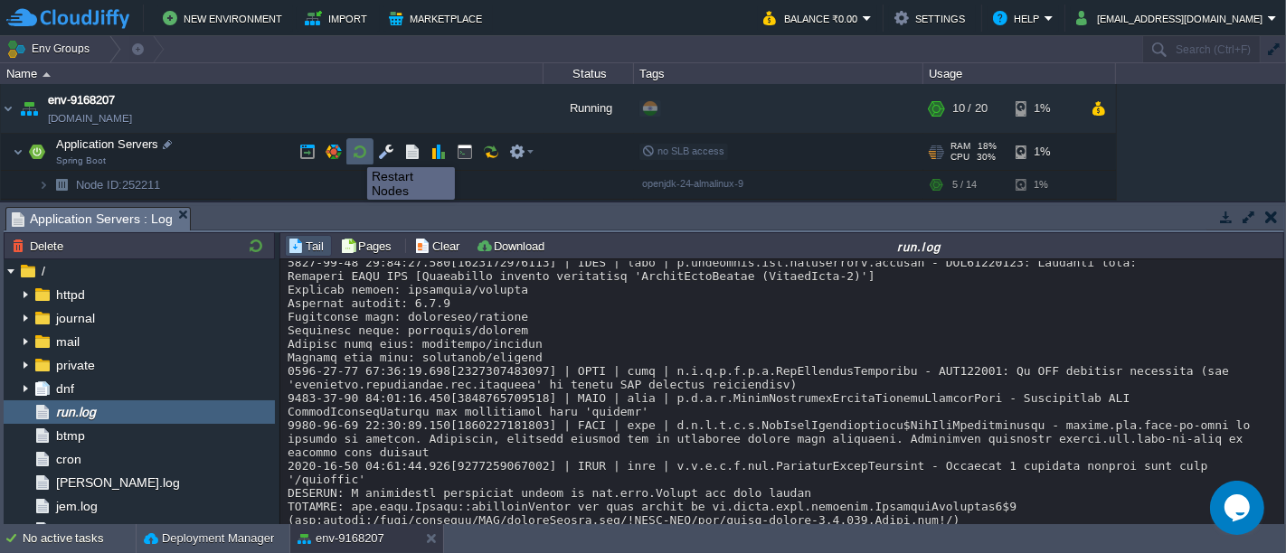
click at [353, 151] on button "button" at bounding box center [360, 152] width 16 height 16
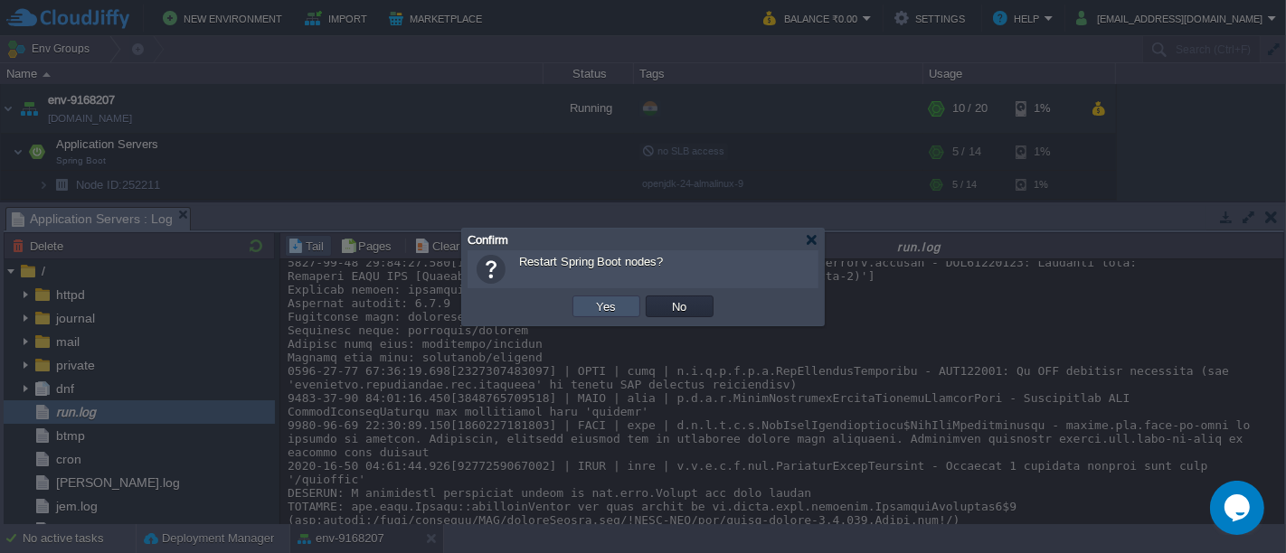
click at [609, 304] on button "Yes" at bounding box center [606, 306] width 31 height 16
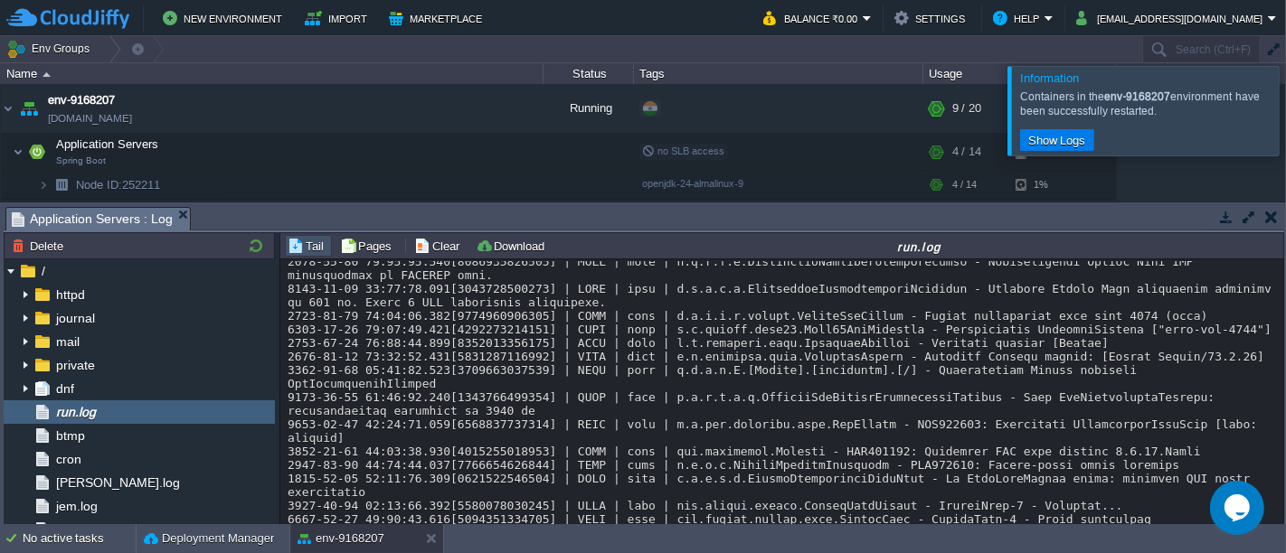
scroll to position [25650, 0]
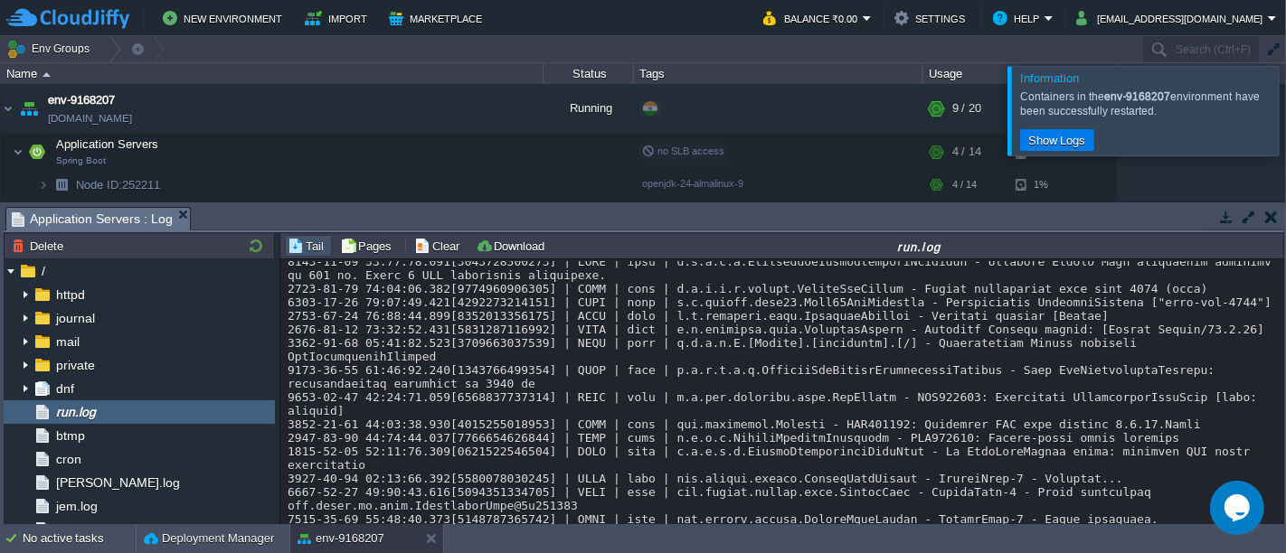
click at [1285, 122] on div at bounding box center [1307, 110] width 0 height 89
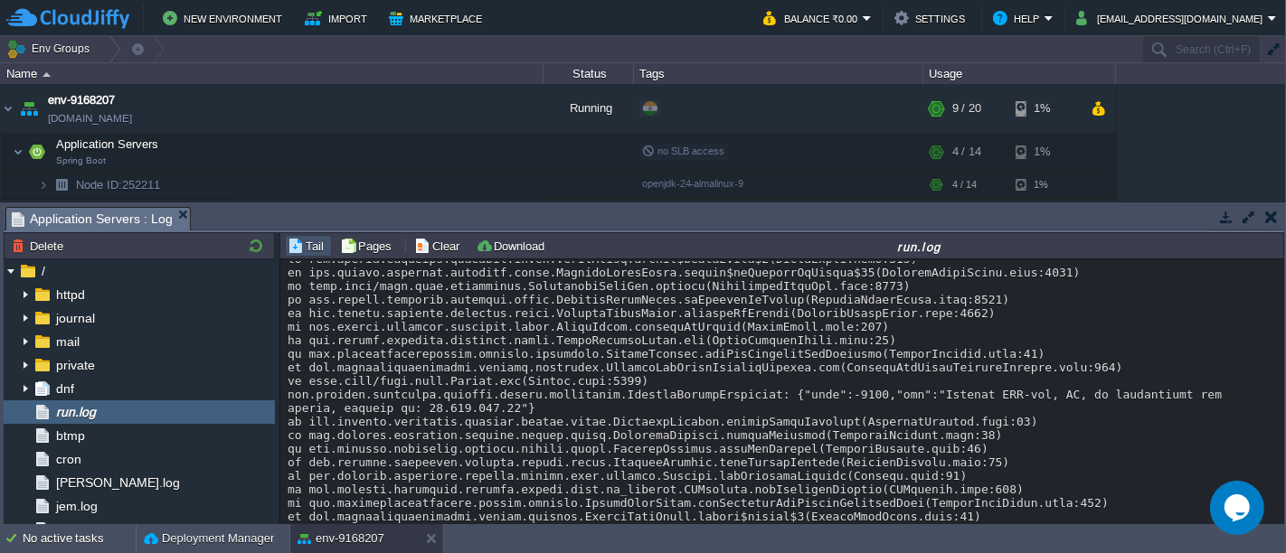
scroll to position [10293, 0]
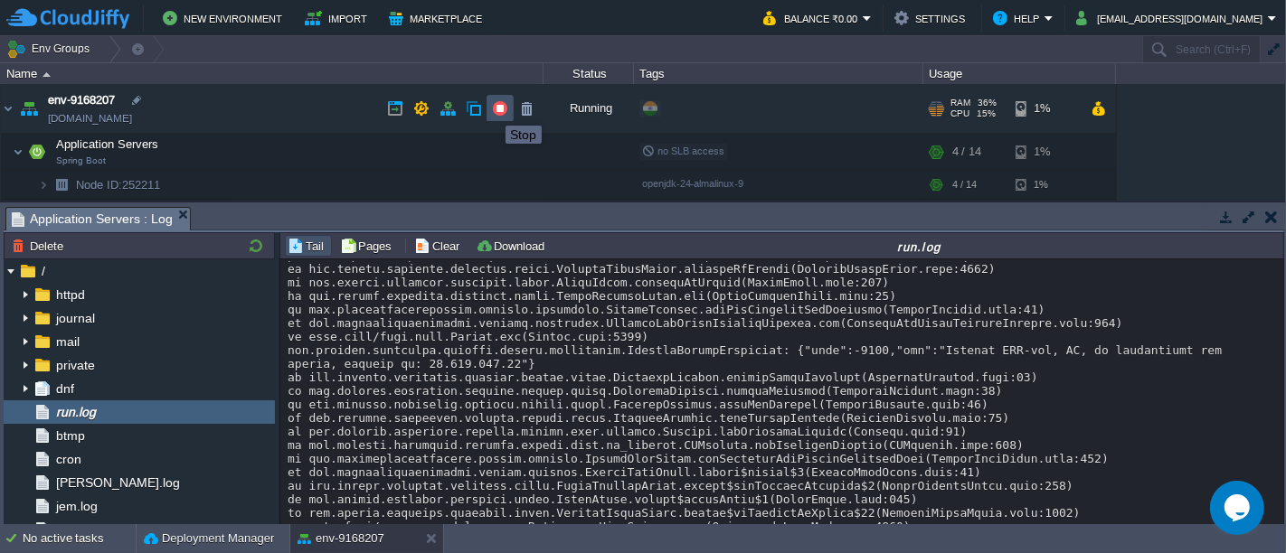
click at [492, 109] on button "button" at bounding box center [500, 108] width 16 height 16
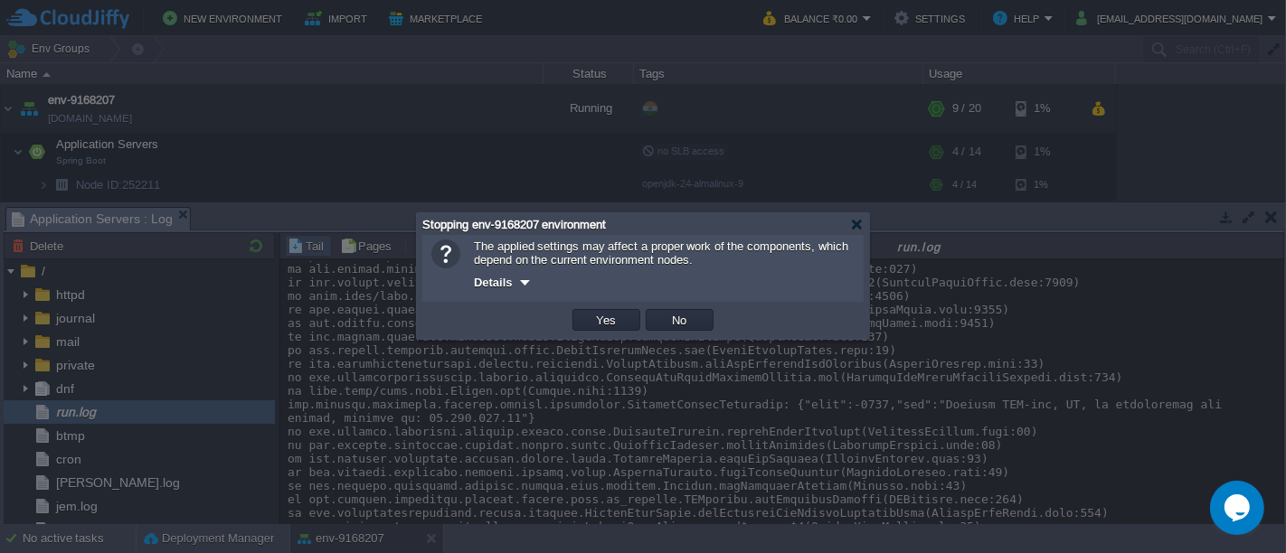
scroll to position [0, 0]
click at [595, 321] on button "Yes" at bounding box center [606, 320] width 31 height 16
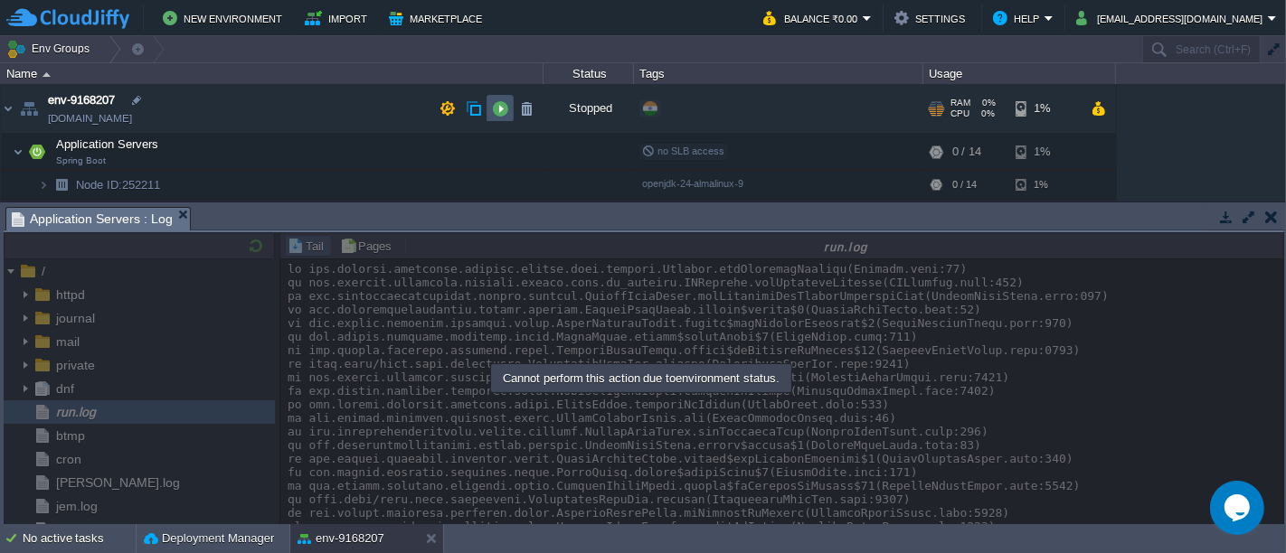
click at [506, 105] on button "button" at bounding box center [500, 108] width 16 height 16
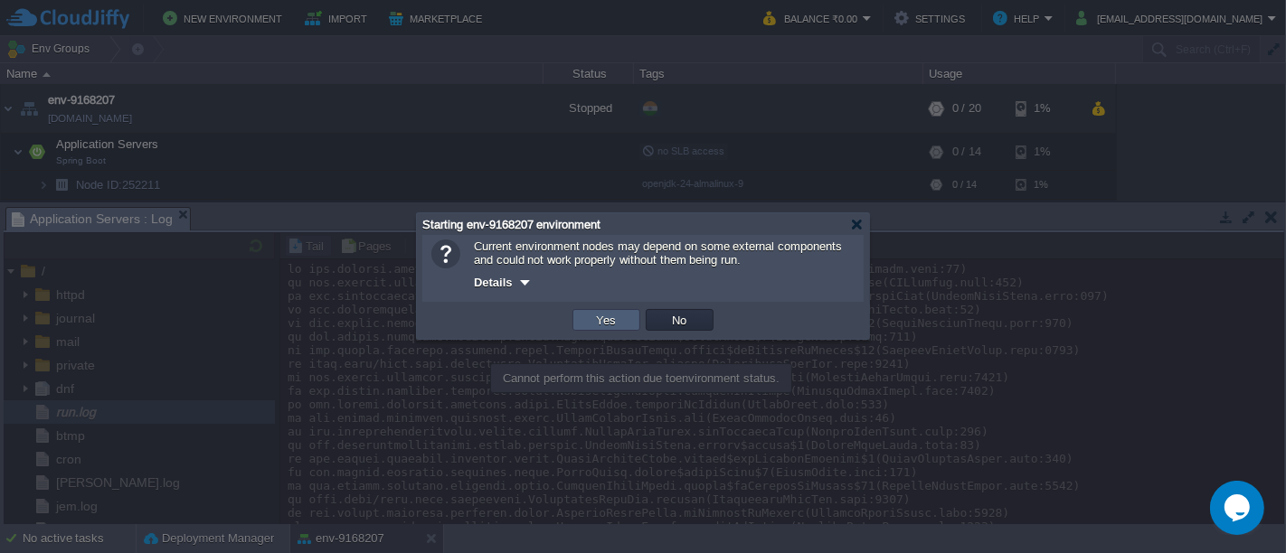
click at [615, 321] on button "Yes" at bounding box center [606, 320] width 31 height 16
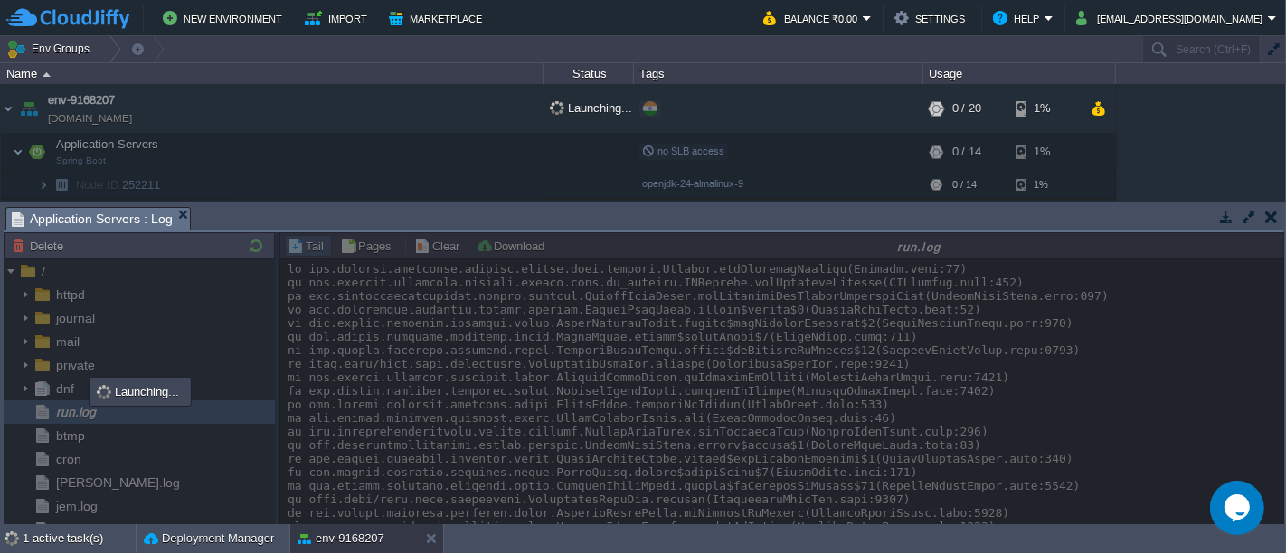
click at [1275, 218] on button "button" at bounding box center [1271, 217] width 13 height 16
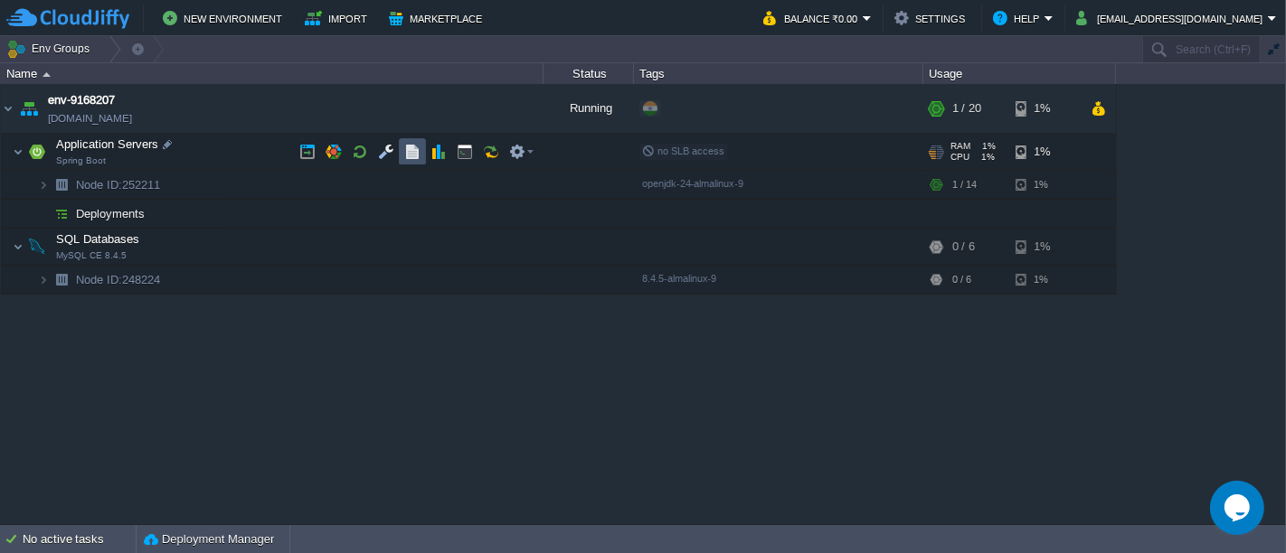
click at [404, 155] on button "button" at bounding box center [412, 152] width 16 height 16
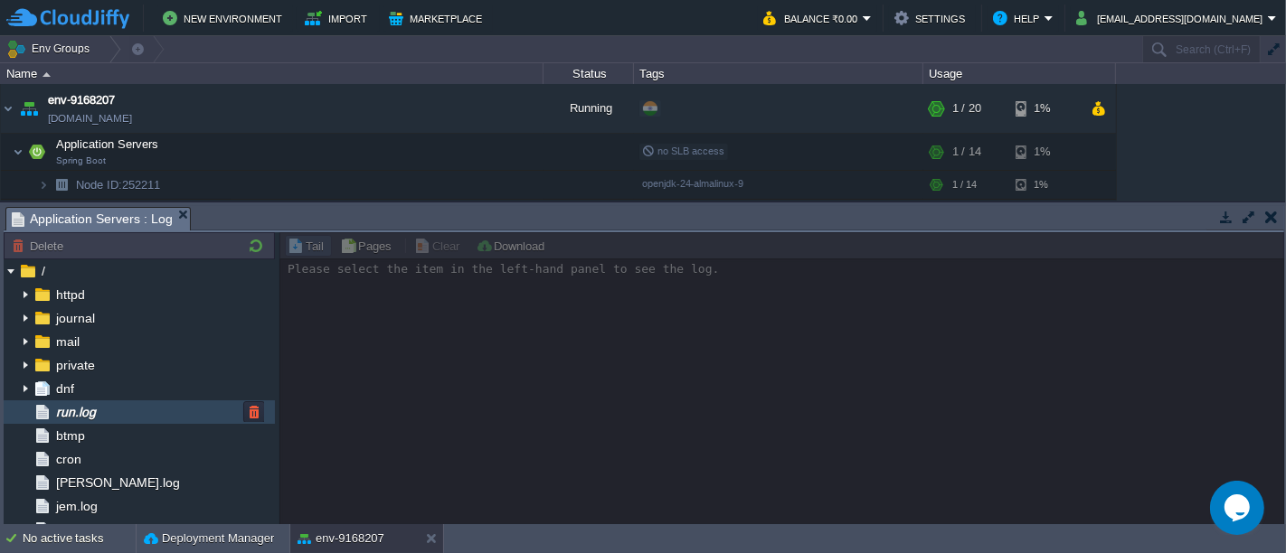
click at [92, 417] on span "run.log" at bounding box center [75, 412] width 46 height 16
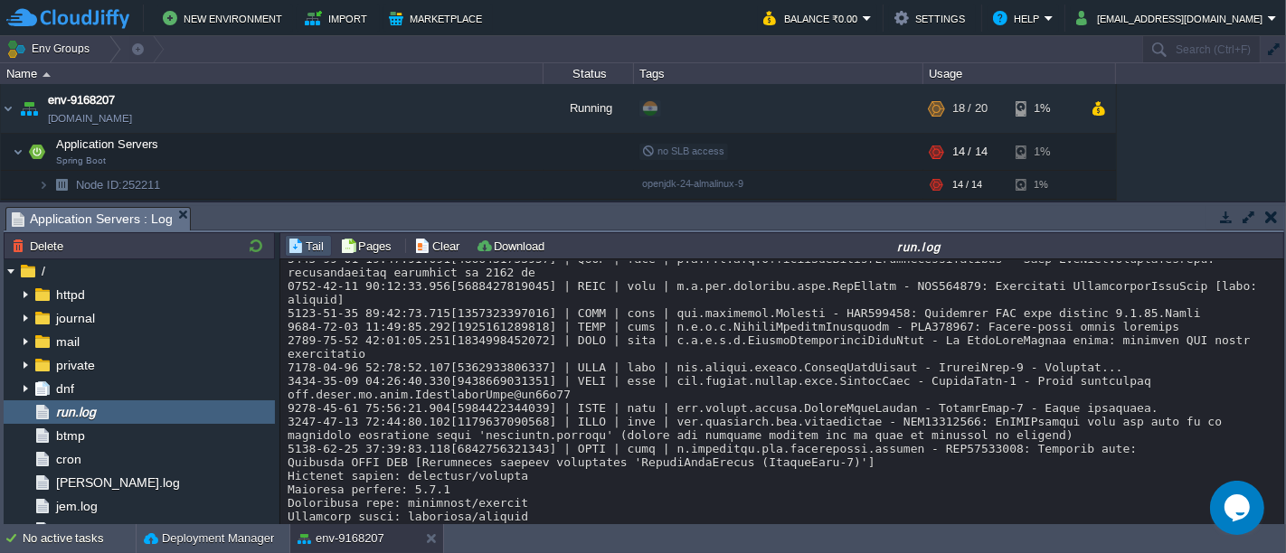
scroll to position [13918, 0]
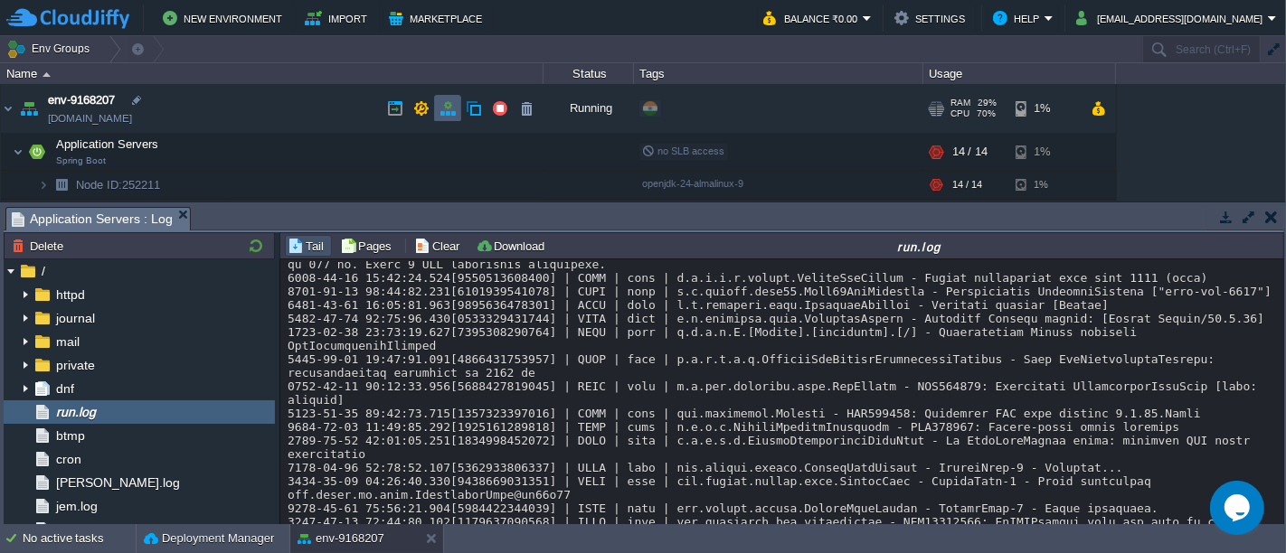
click at [439, 112] on button "button" at bounding box center [447, 108] width 16 height 16
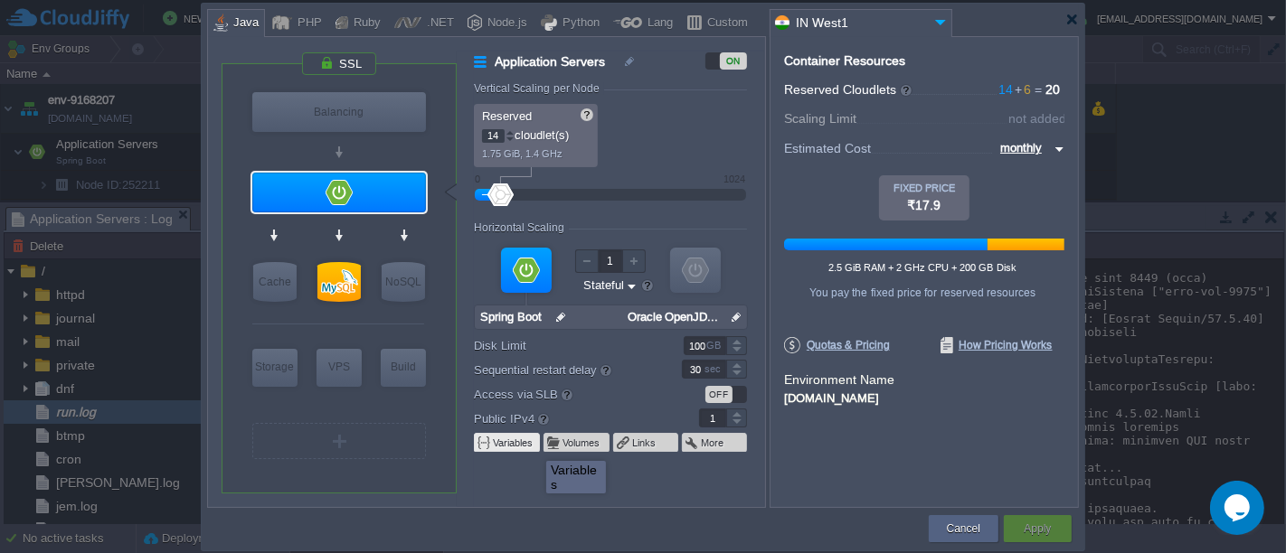
click at [517, 445] on button "Variables" at bounding box center [514, 443] width 42 height 14
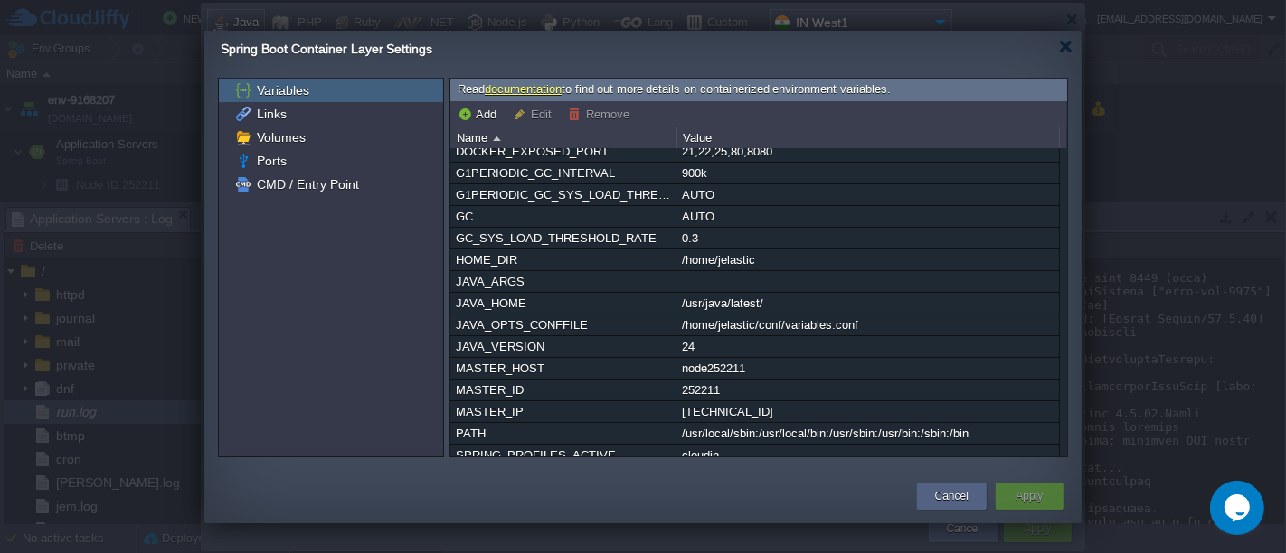
scroll to position [0, 0]
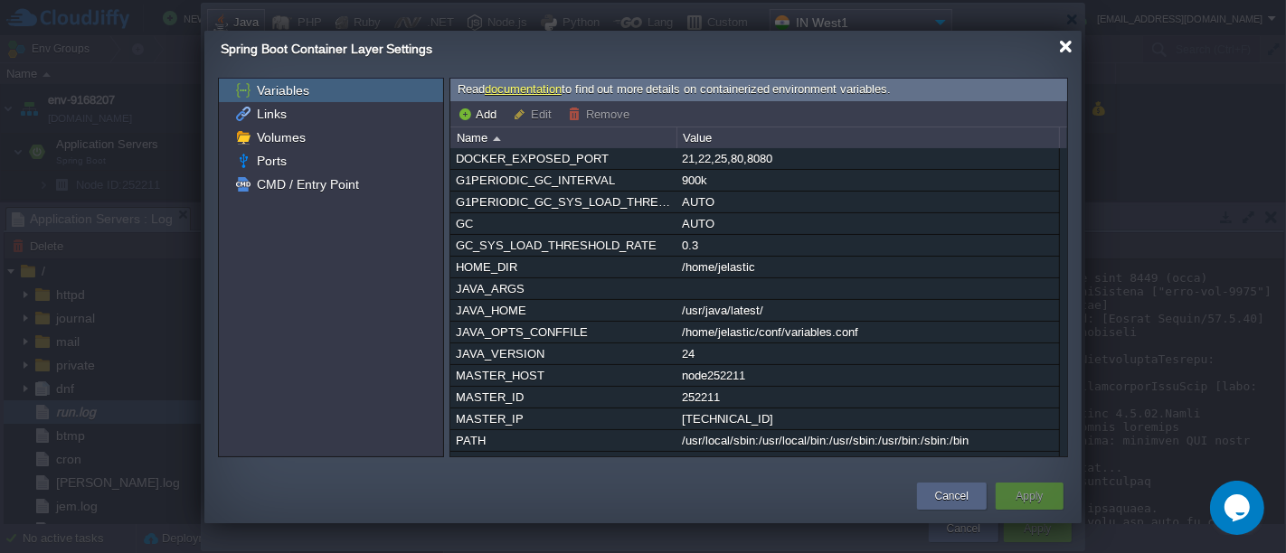
click at [1066, 52] on div at bounding box center [1066, 47] width 14 height 14
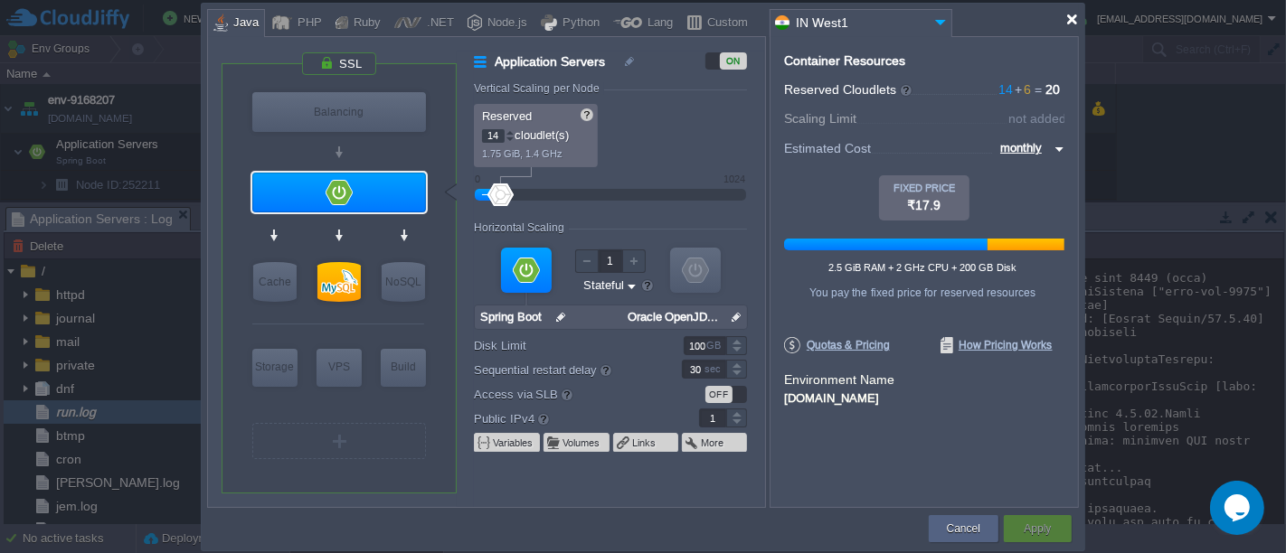
click at [1071, 17] on div at bounding box center [1072, 20] width 14 height 14
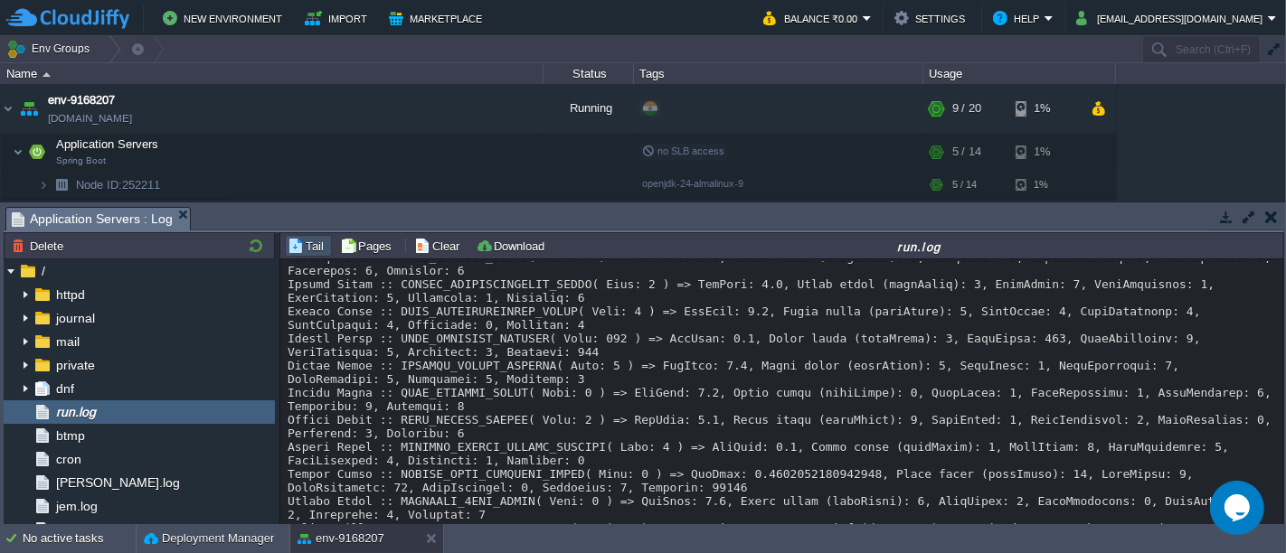
scroll to position [15753, 0]
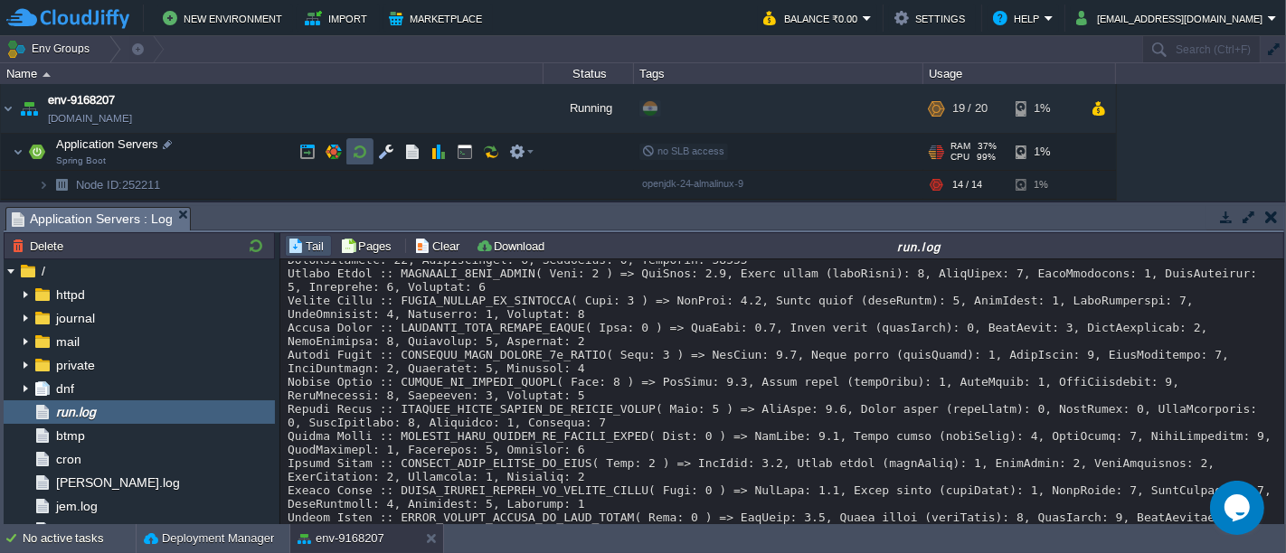
click at [356, 154] on button "button" at bounding box center [360, 152] width 16 height 16
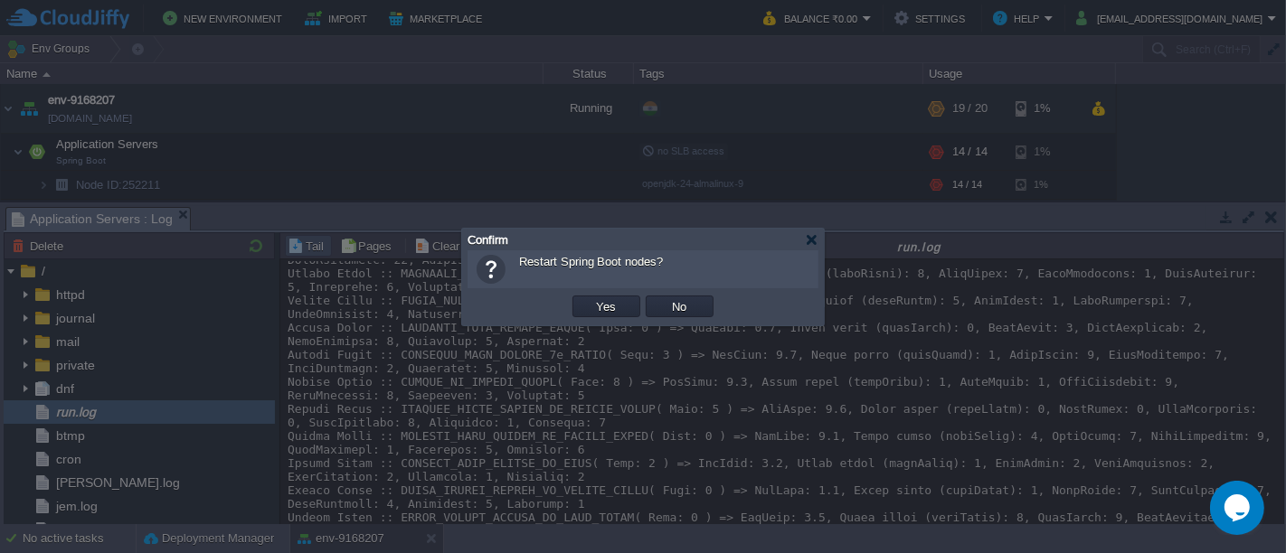
click at [626, 318] on td "Yes" at bounding box center [606, 306] width 73 height 27
click at [620, 310] on td "Yes" at bounding box center [606, 307] width 68 height 22
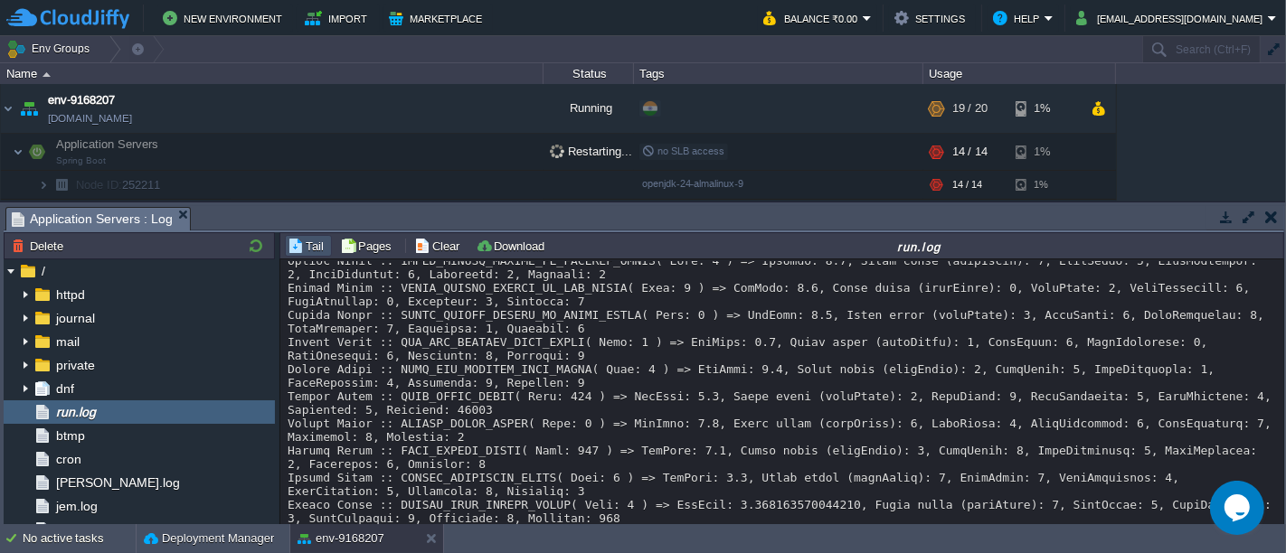
scroll to position [17829, 0]
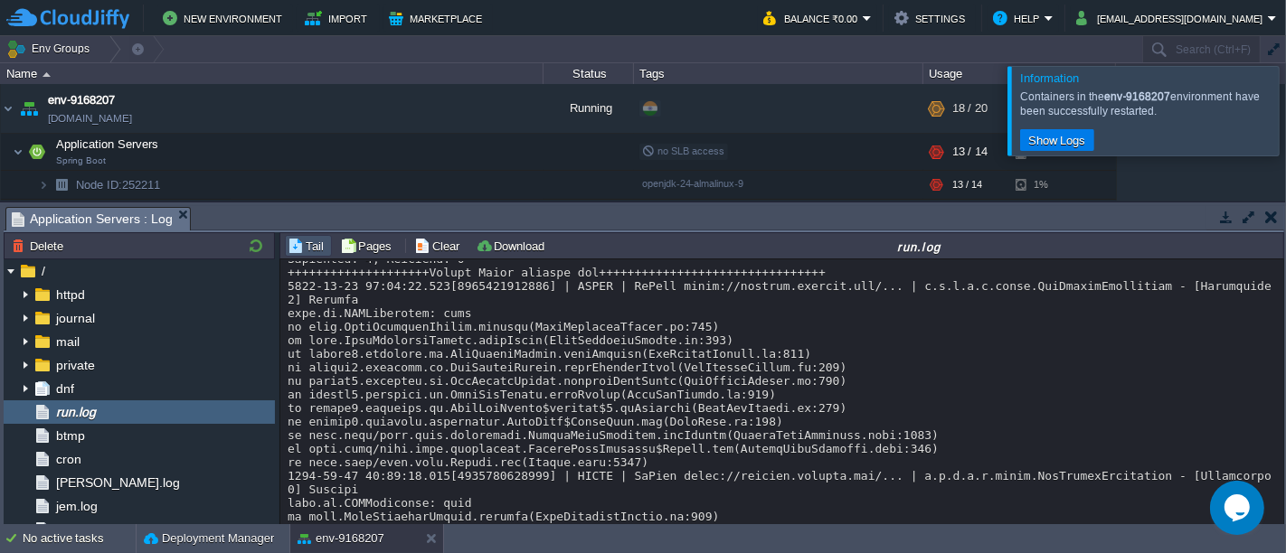
click at [1285, 117] on div at bounding box center [1307, 110] width 0 height 89
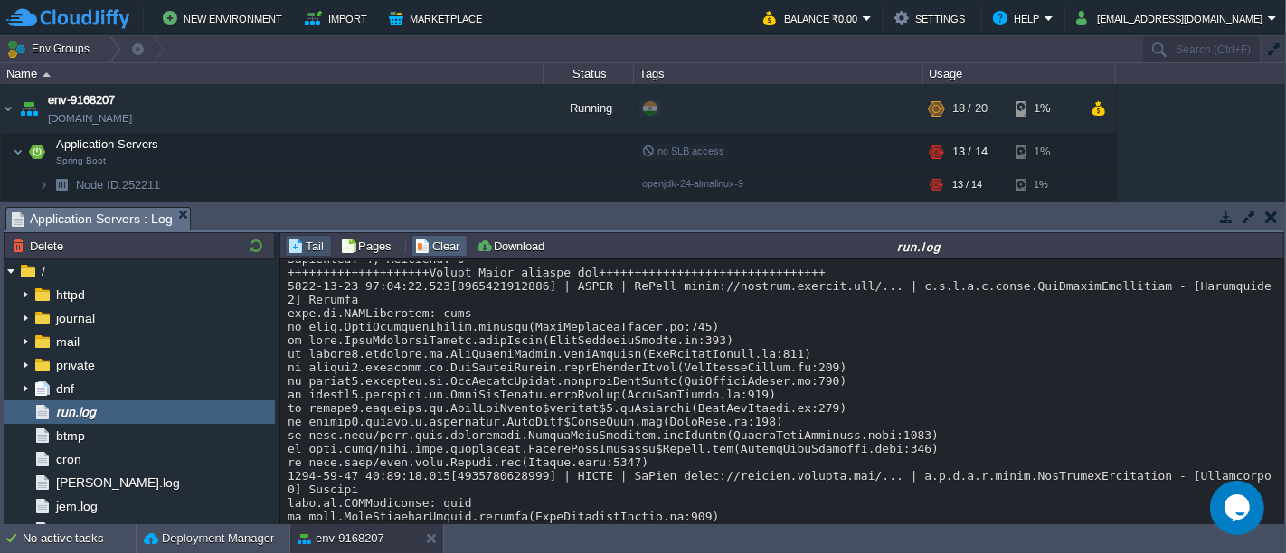
click at [432, 253] on button "Clear" at bounding box center [439, 246] width 51 height 16
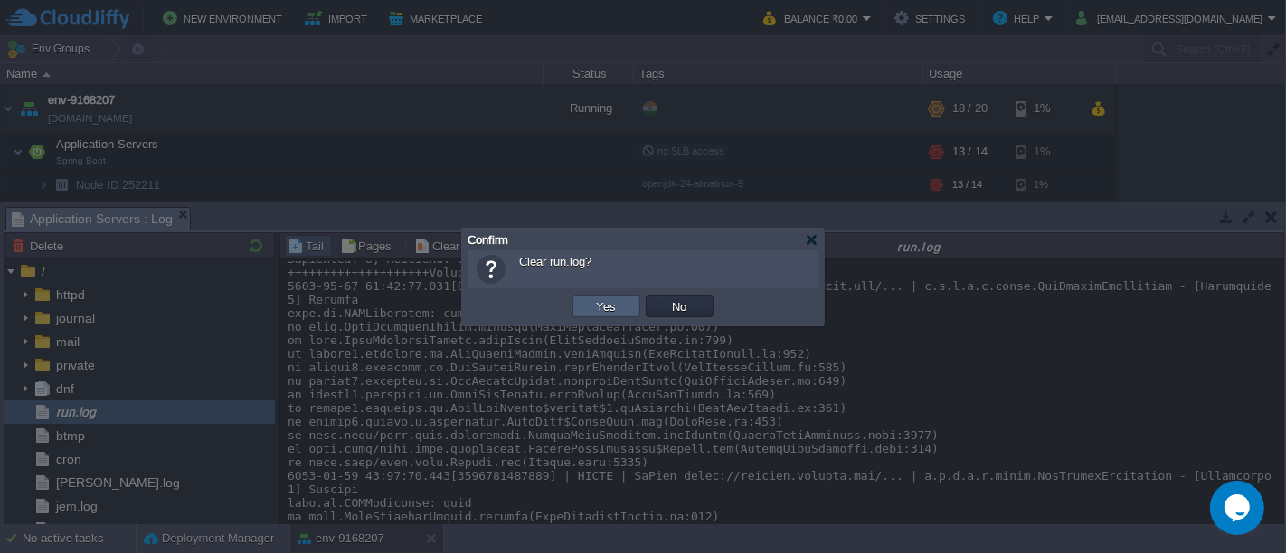
click at [608, 311] on button "Yes" at bounding box center [606, 306] width 31 height 16
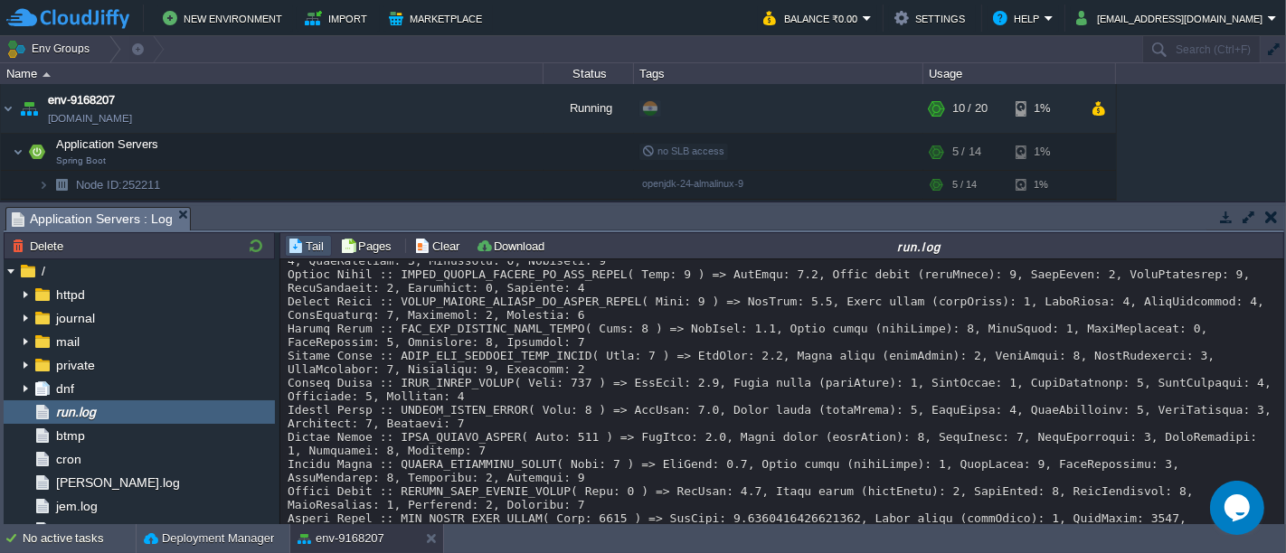
scroll to position [1984, 0]
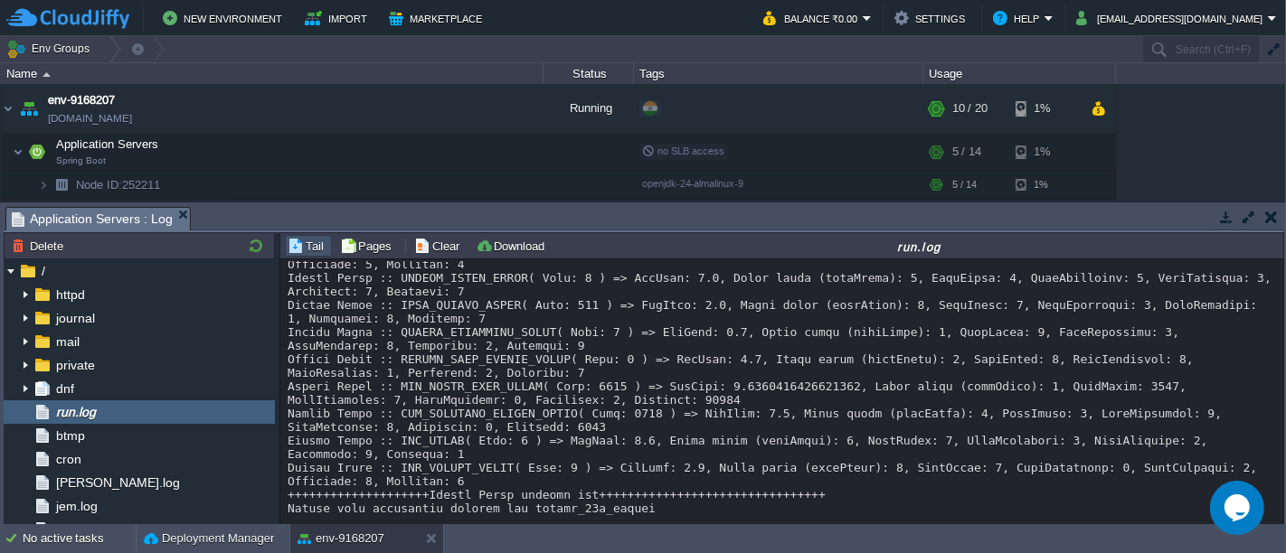
click at [1271, 221] on button "button" at bounding box center [1271, 217] width 13 height 16
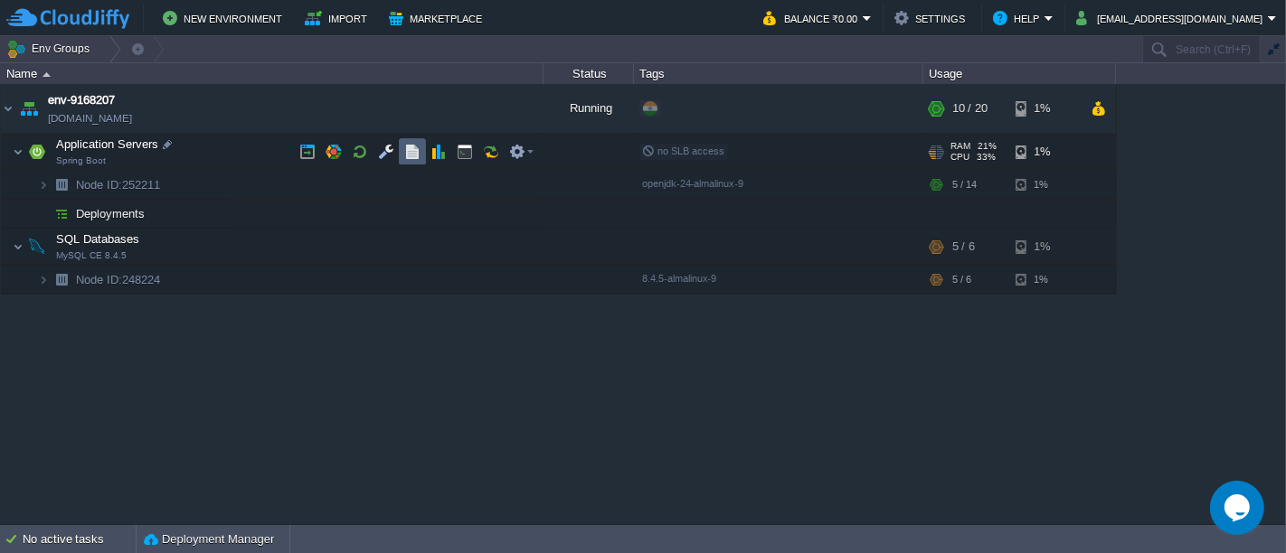
click at [414, 155] on button "button" at bounding box center [412, 152] width 16 height 16
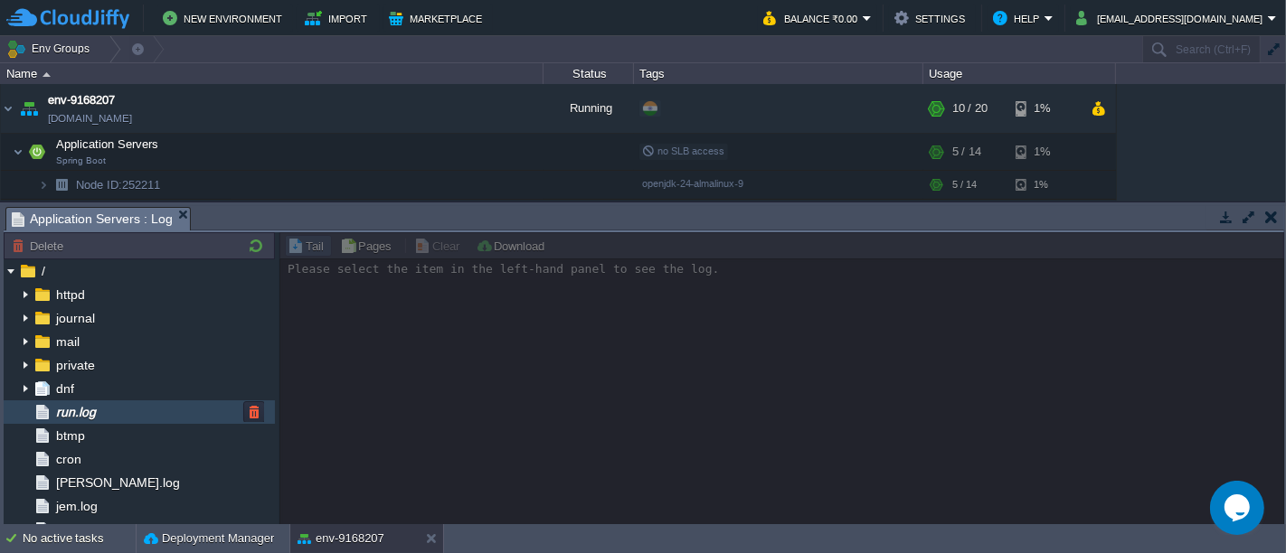
click at [138, 411] on div "run.log" at bounding box center [139, 412] width 271 height 24
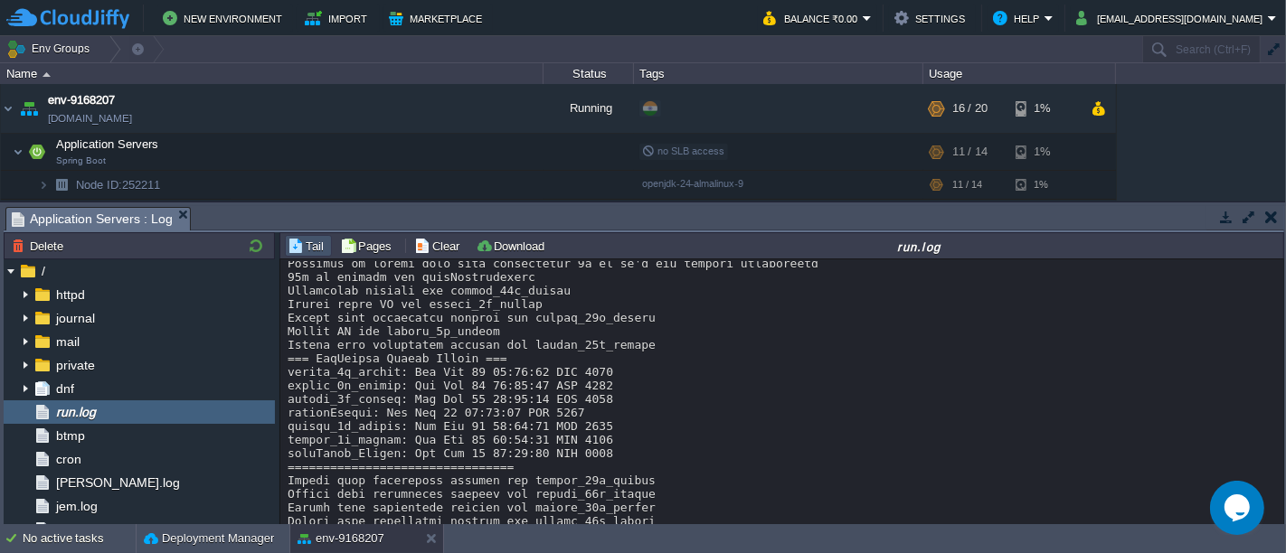
scroll to position [0, 0]
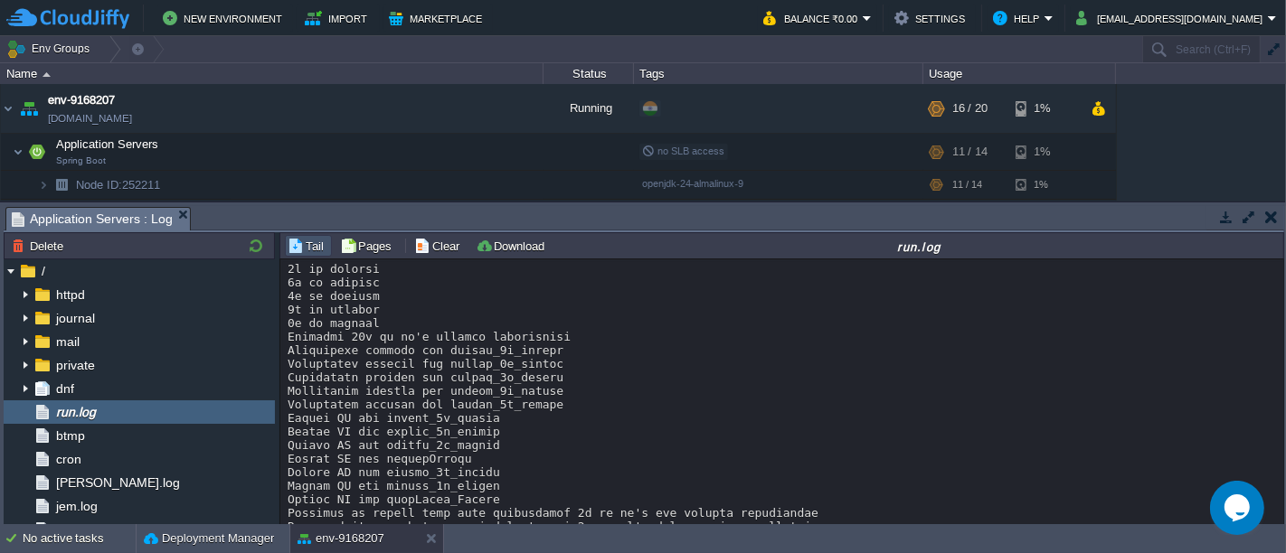
click at [1273, 218] on button "button" at bounding box center [1271, 217] width 13 height 16
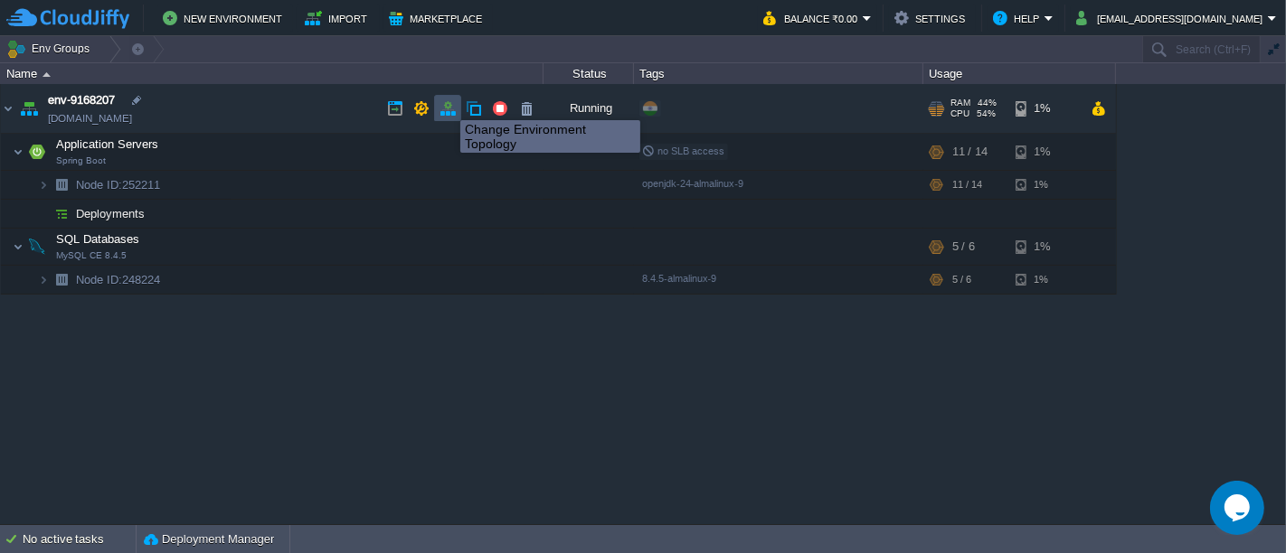
click at [447, 104] on button "button" at bounding box center [447, 108] width 16 height 16
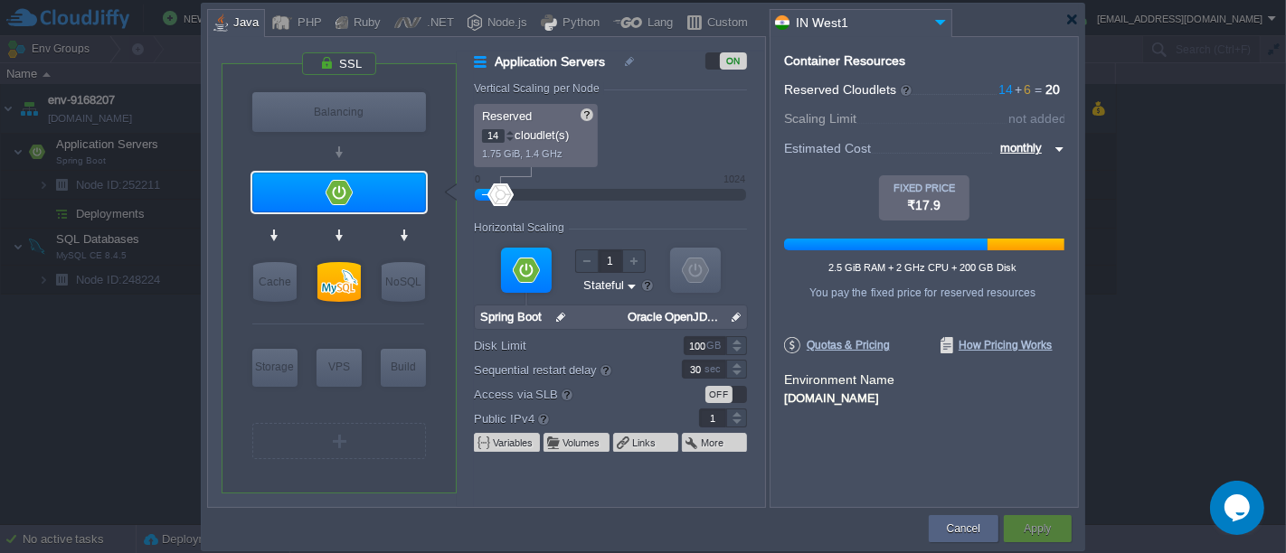
type input "0"
click at [739, 420] on div at bounding box center [736, 423] width 21 height 9
click at [1054, 528] on div "Apply" at bounding box center [1037, 528] width 41 height 27
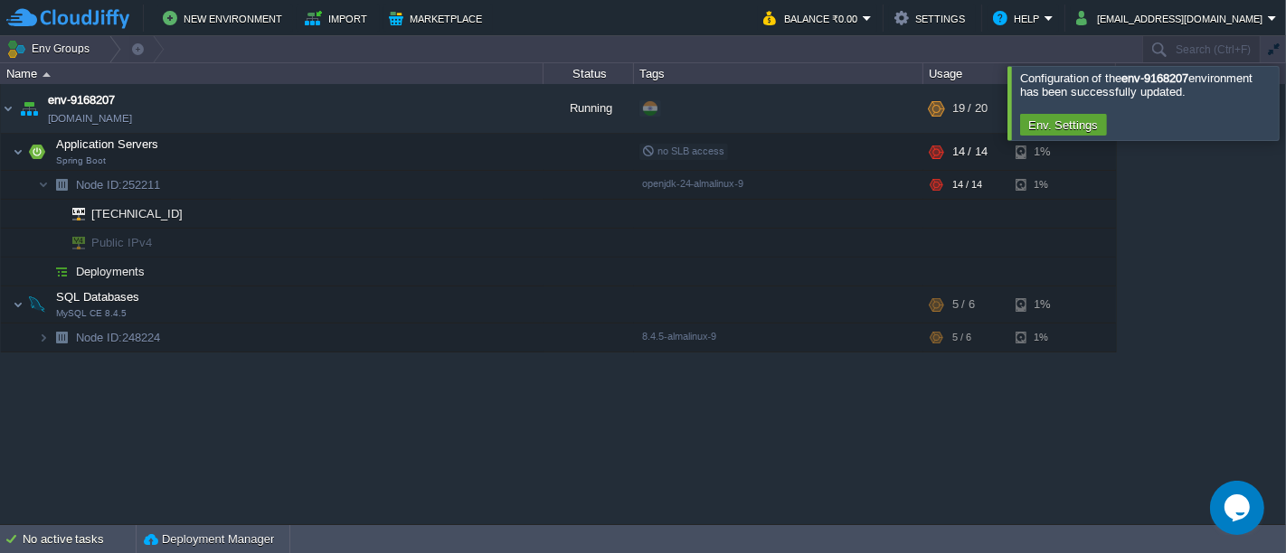
click at [1285, 104] on div at bounding box center [1307, 102] width 0 height 73
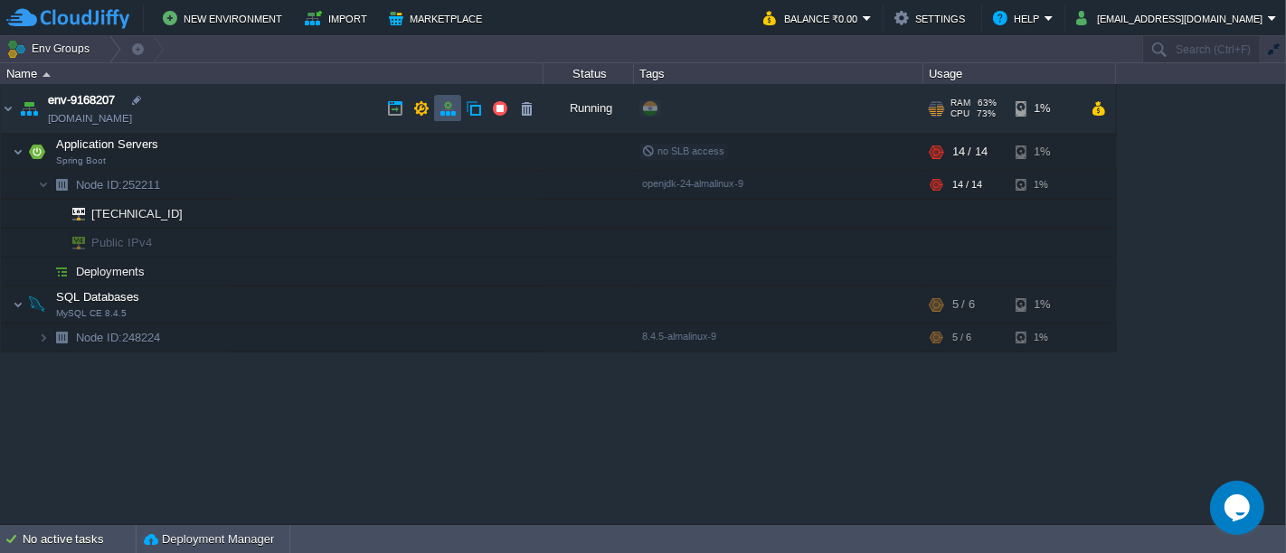
click at [446, 111] on button "button" at bounding box center [447, 108] width 16 height 16
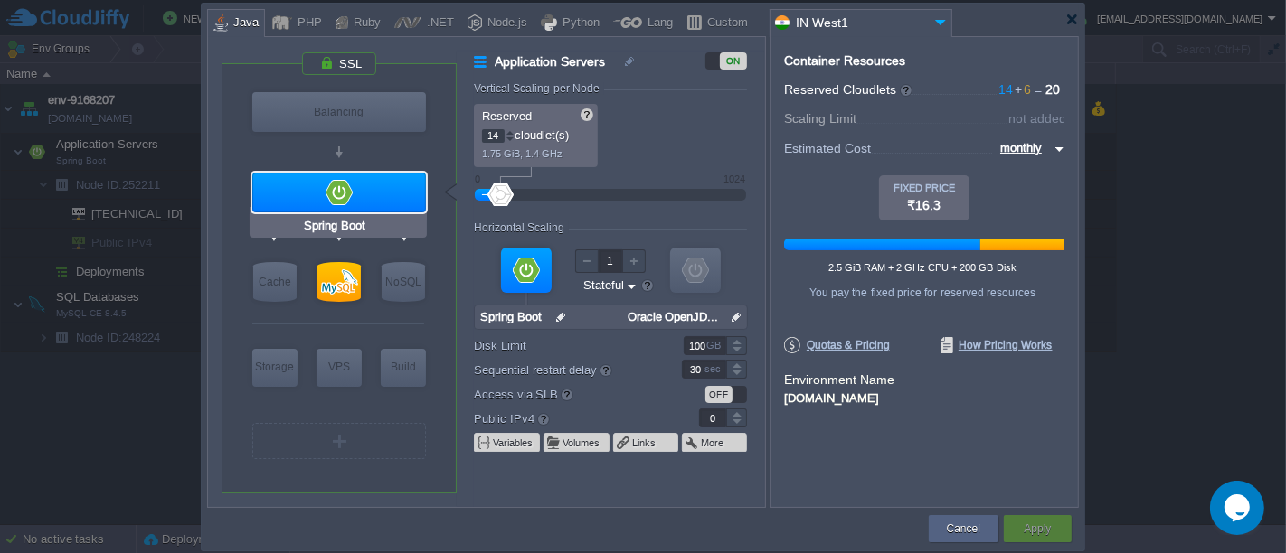
type input "NGINX 1.28.0"
click at [330, 57] on div at bounding box center [339, 64] width 76 height 24
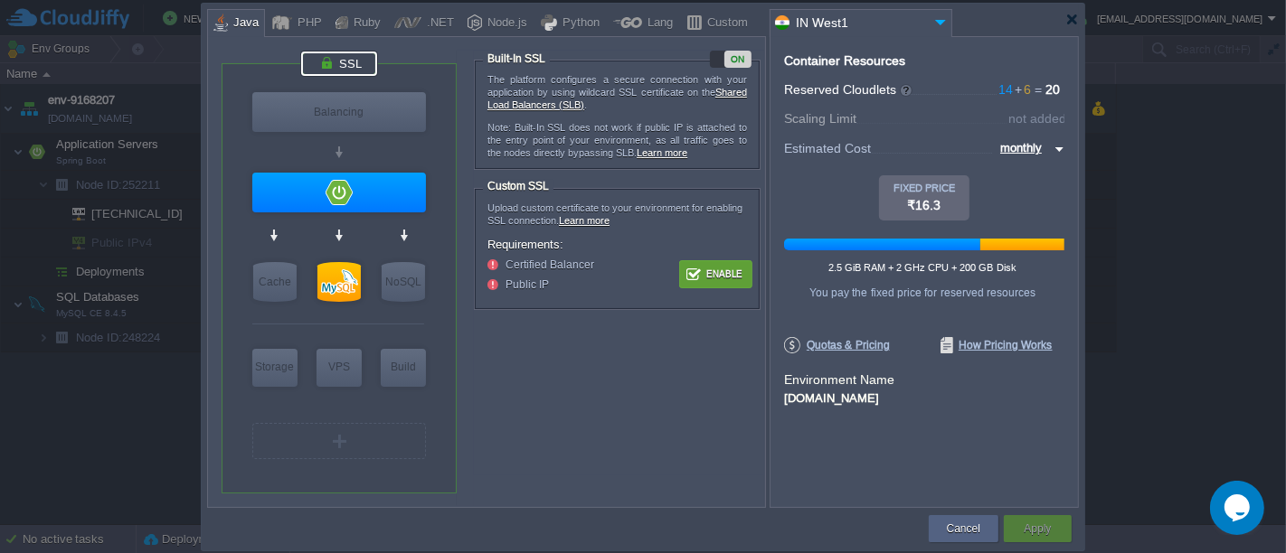
click at [694, 278] on button "Enable" at bounding box center [716, 274] width 68 height 23
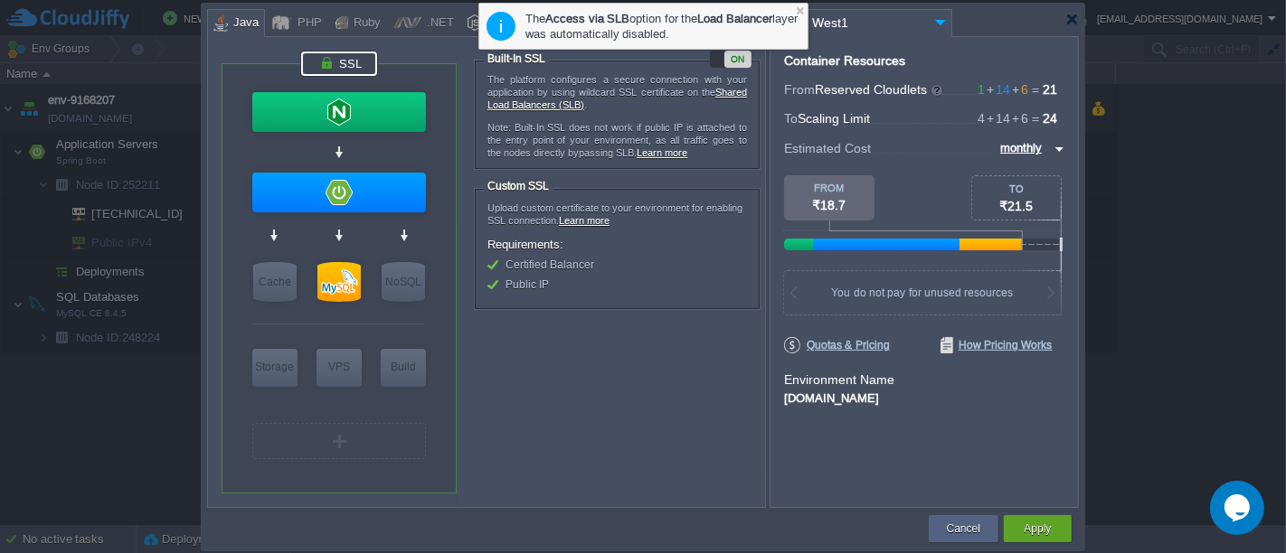
click at [715, 63] on div "ON" at bounding box center [731, 59] width 42 height 17
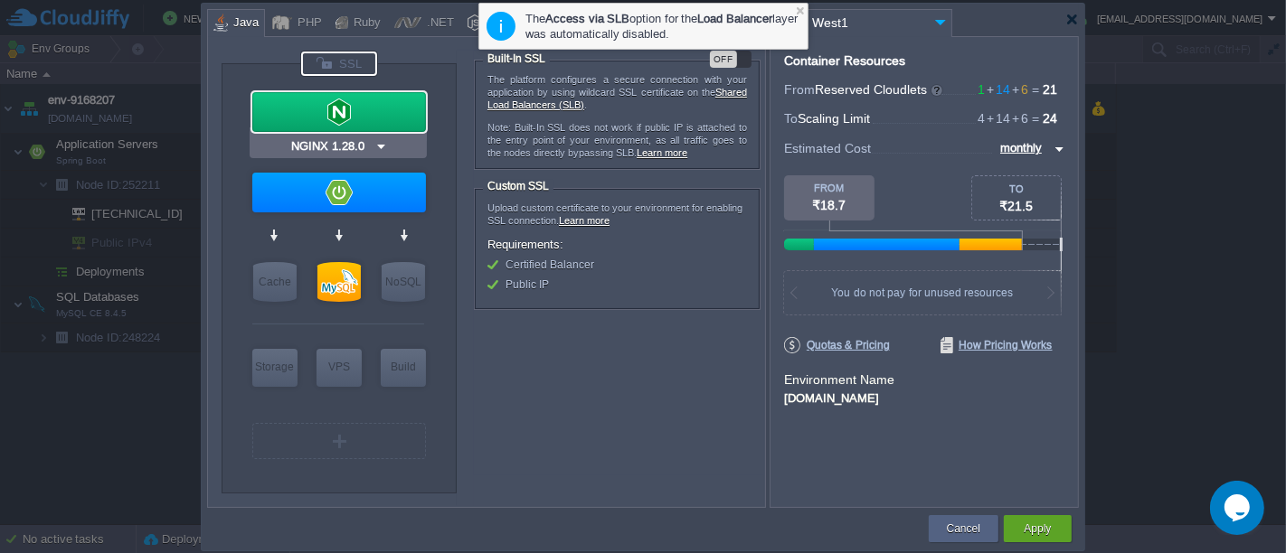
click at [387, 146] on img at bounding box center [381, 146] width 14 height 18
click at [398, 115] on div at bounding box center [339, 112] width 174 height 40
type input "Load Balancer"
type input "1"
type input "4"
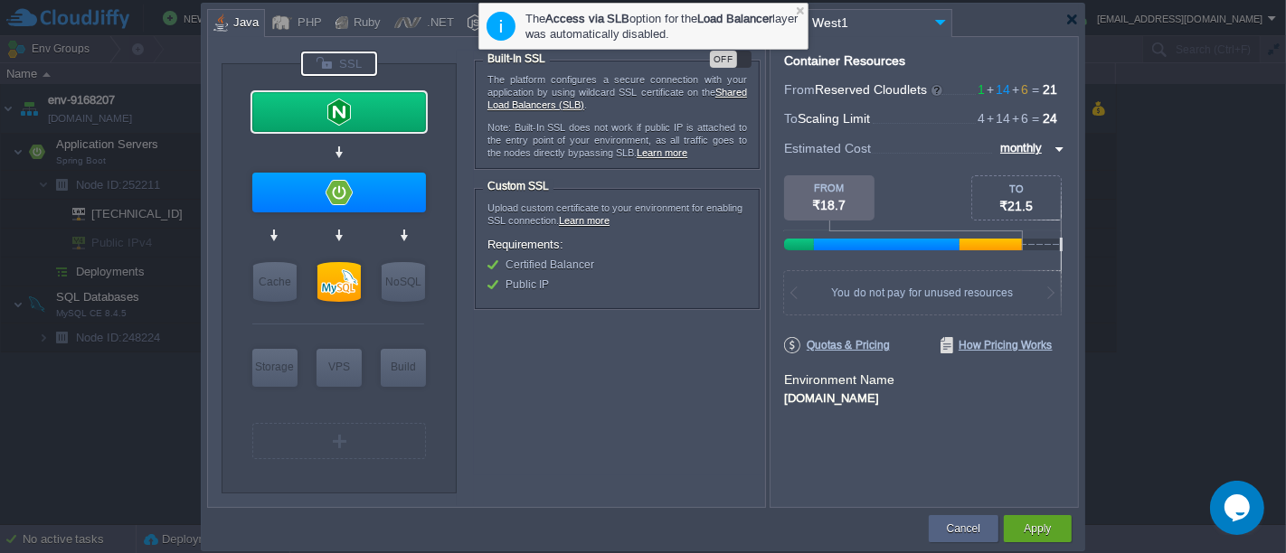
type input "NGINX 1.28.0"
type input "1.28.0-almalin..."
type input "1"
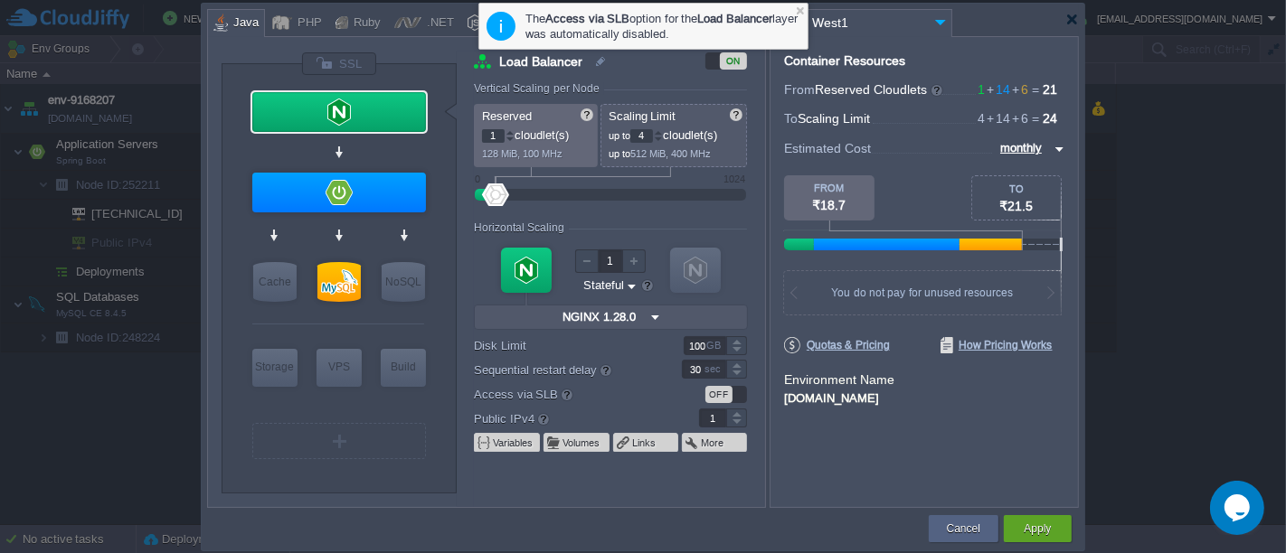
click at [720, 63] on div "ON" at bounding box center [733, 60] width 27 height 17
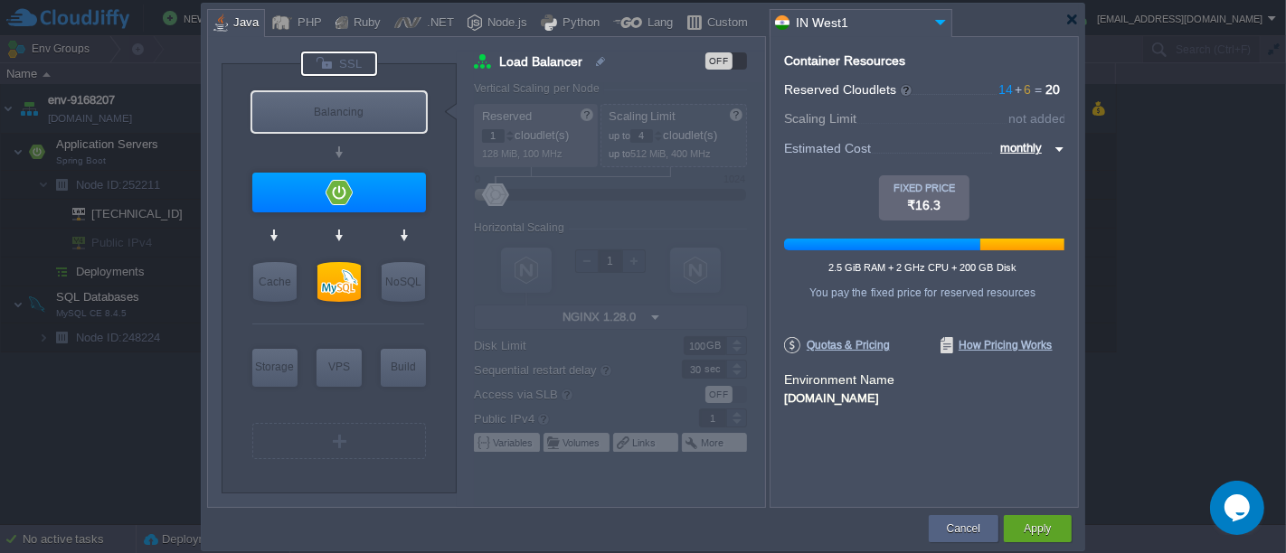
click at [362, 71] on div at bounding box center [339, 64] width 76 height 24
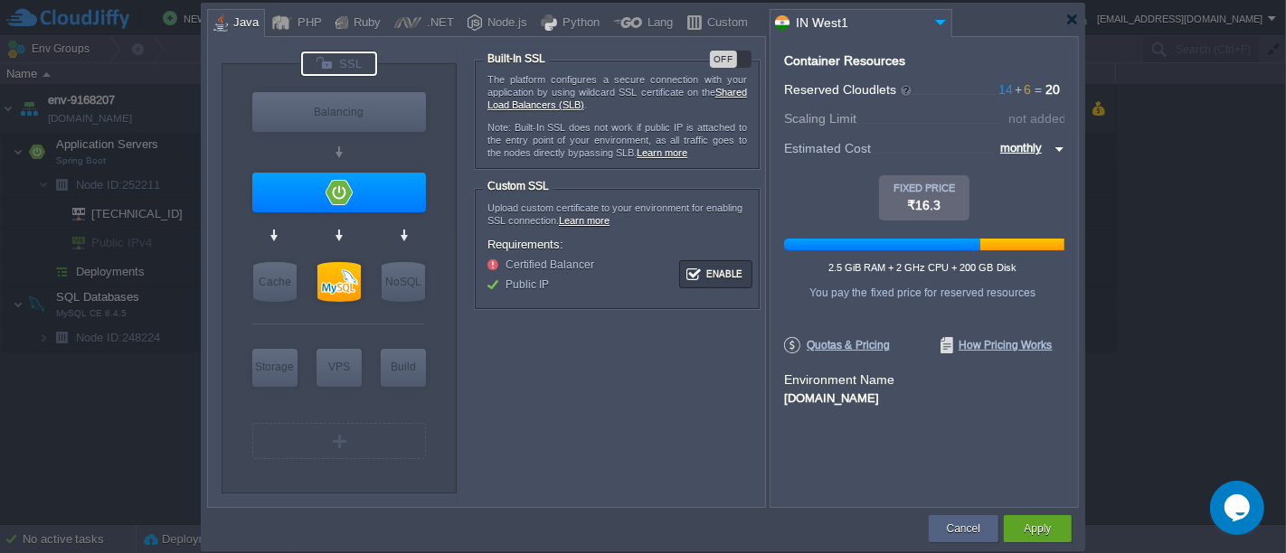
click at [741, 60] on div "OFF" at bounding box center [731, 59] width 42 height 17
type input "Spring Boot"
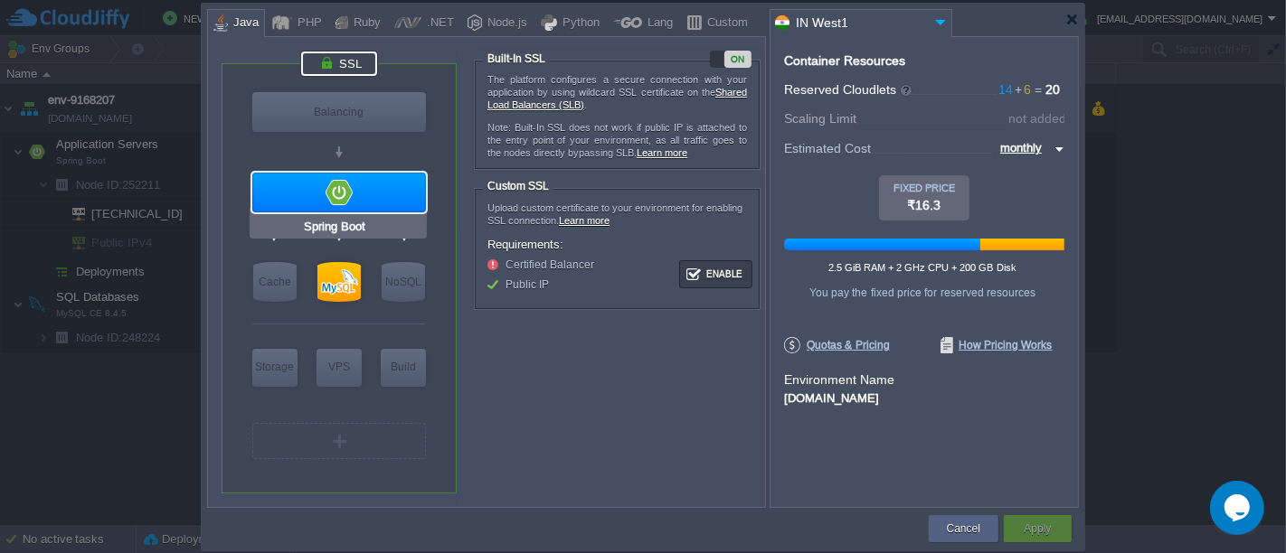
click at [393, 203] on div at bounding box center [339, 193] width 174 height 40
type input "Application Servers"
type input "14"
type input "Spring Boot"
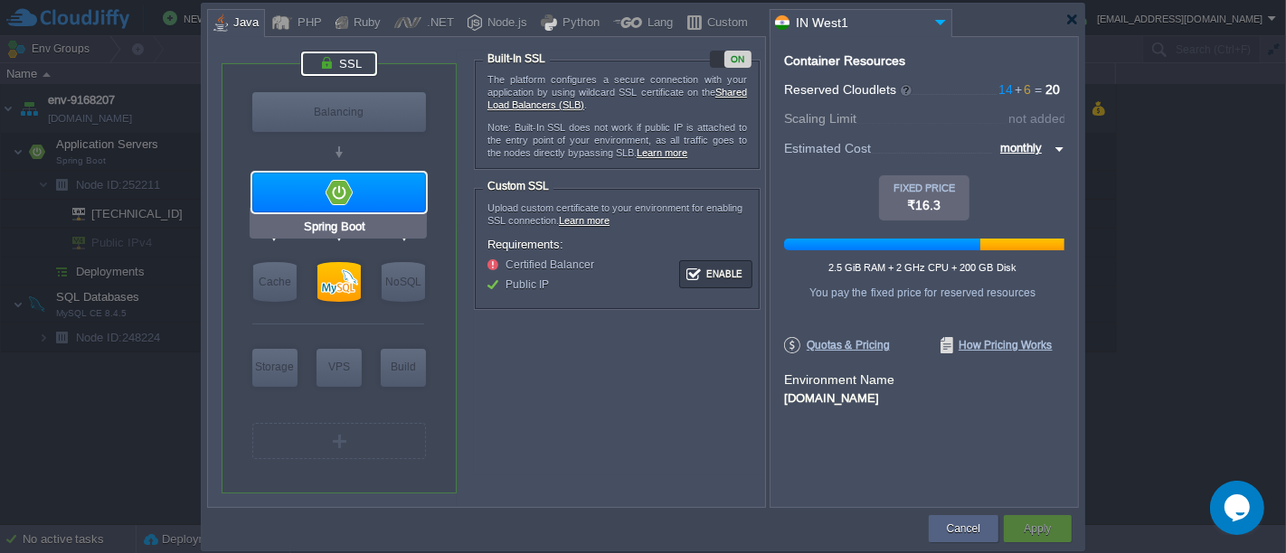
type input "null"
type input "Oracle OpenJD..."
type input "0"
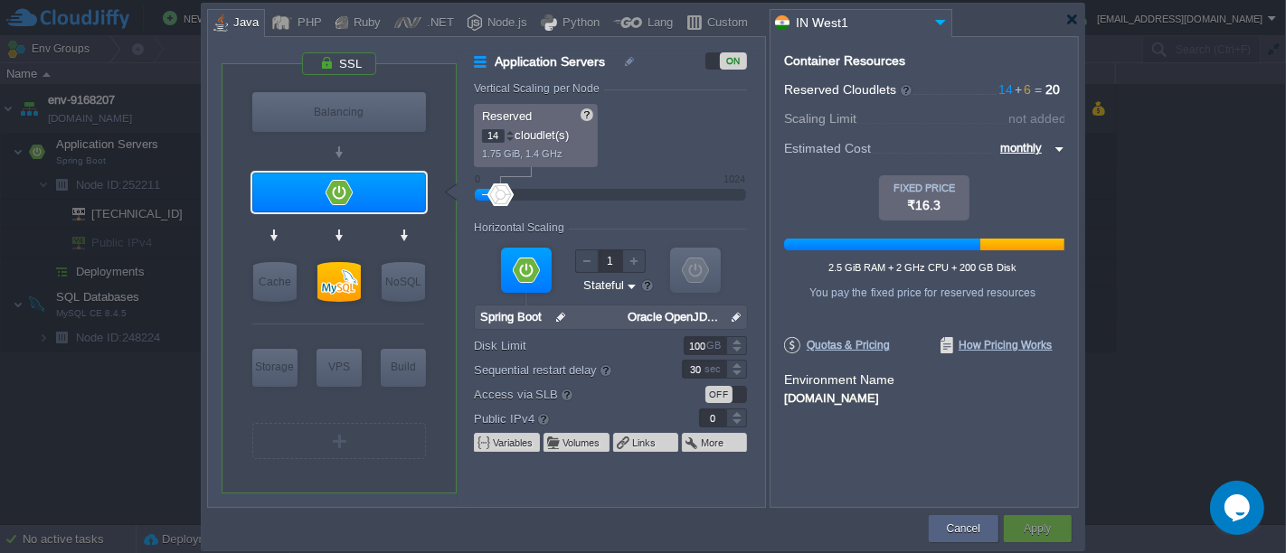
click at [739, 395] on div "OFF" at bounding box center [726, 394] width 42 height 17
type input "NGINX 1.28.0"
click at [372, 69] on div at bounding box center [339, 64] width 76 height 24
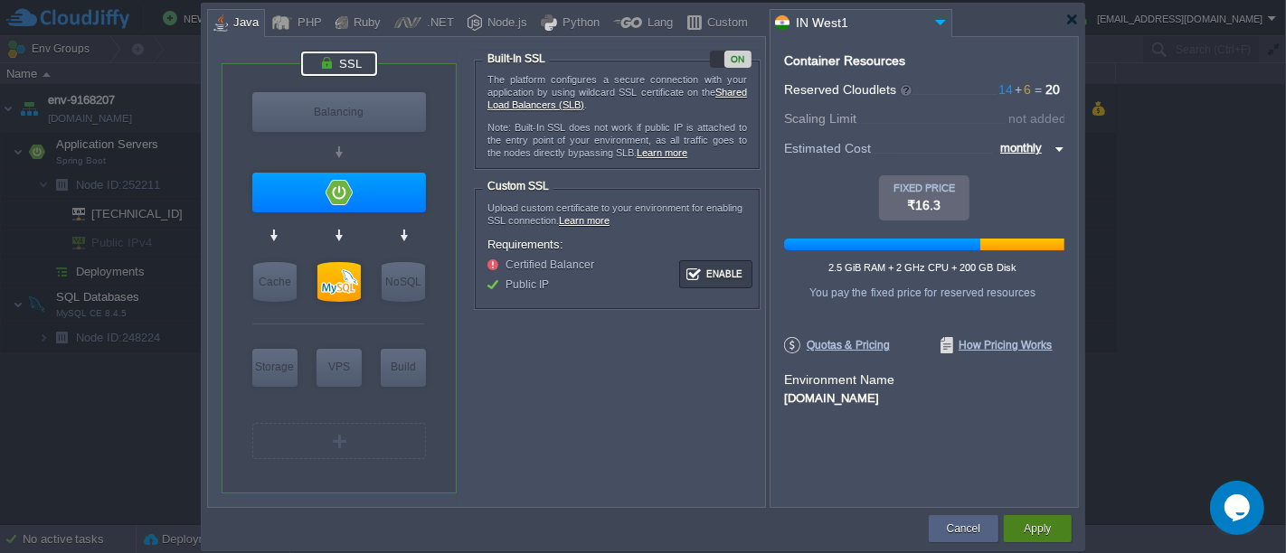
click at [1051, 531] on button "Apply" at bounding box center [1036, 529] width 27 height 18
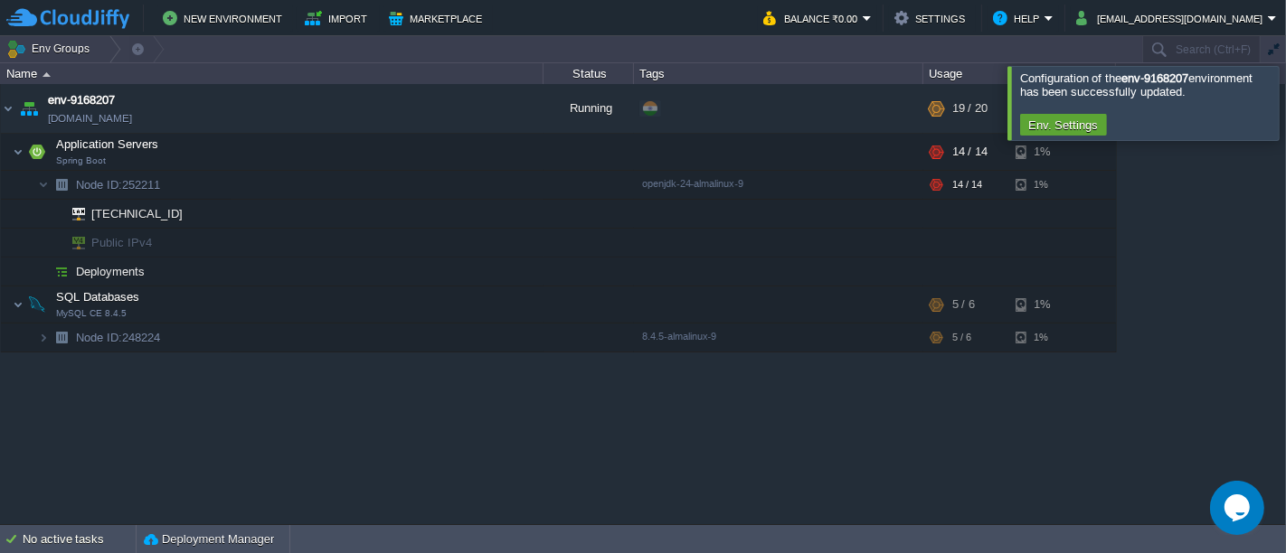
click at [1285, 115] on div at bounding box center [1307, 102] width 0 height 73
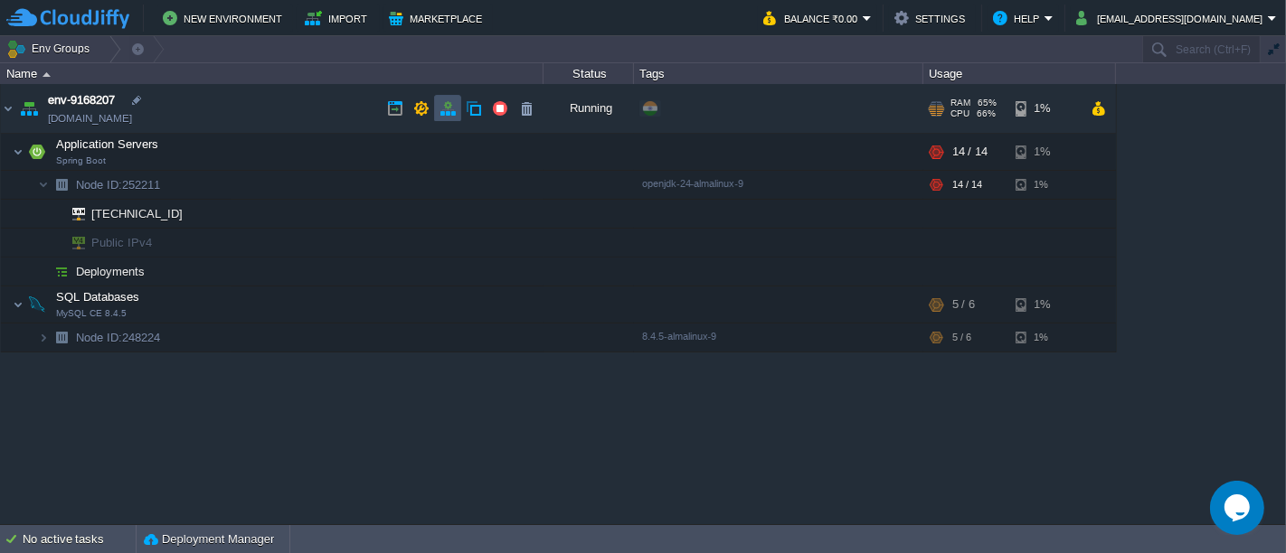
click at [442, 115] on button "button" at bounding box center [447, 108] width 16 height 16
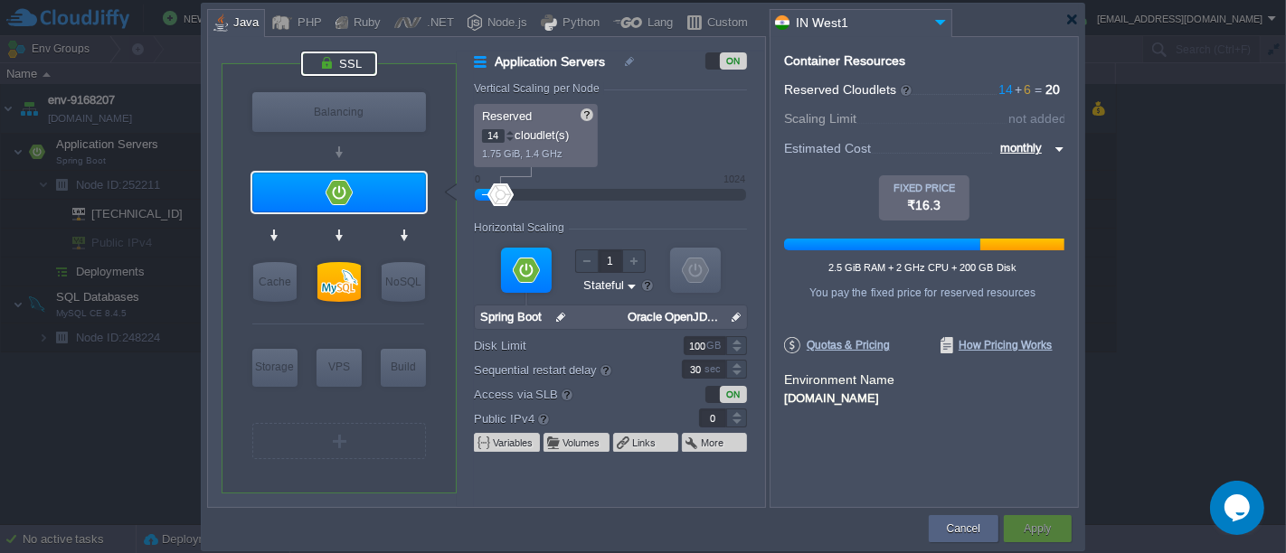
click at [353, 67] on div at bounding box center [339, 64] width 76 height 24
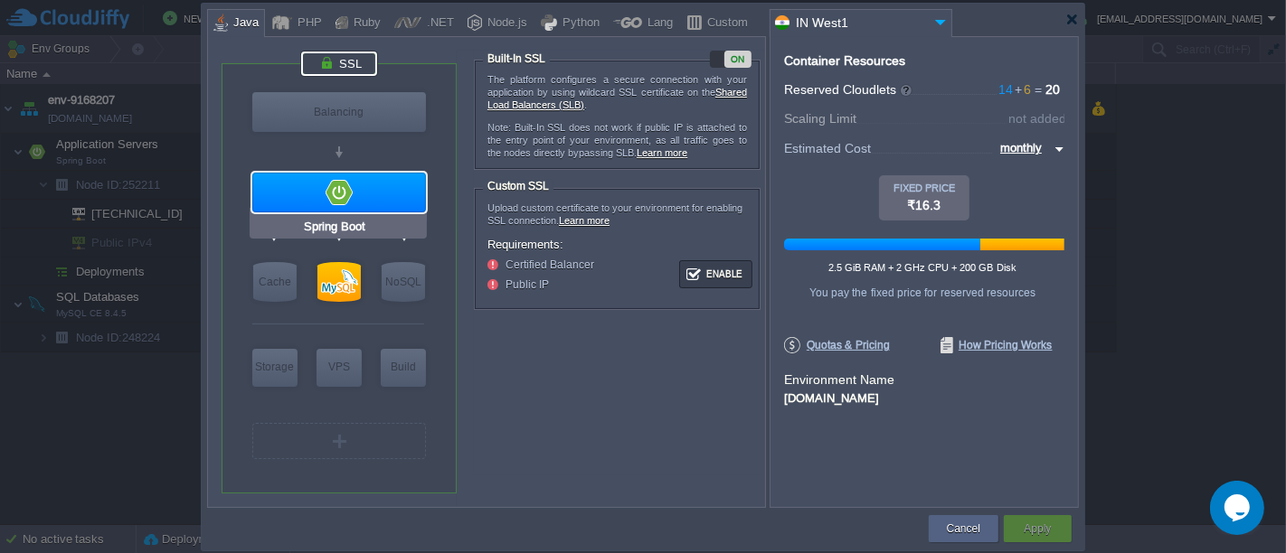
click at [376, 184] on div at bounding box center [339, 193] width 174 height 40
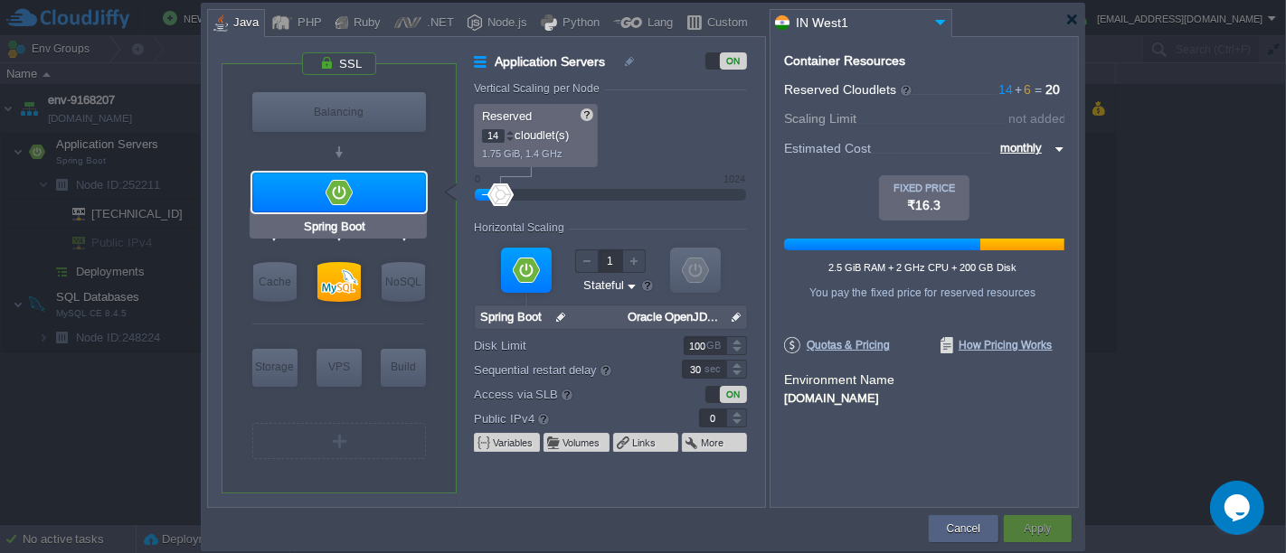
type input "NGINX 1.28.0"
click at [977, 531] on button "Cancel" at bounding box center [963, 529] width 33 height 18
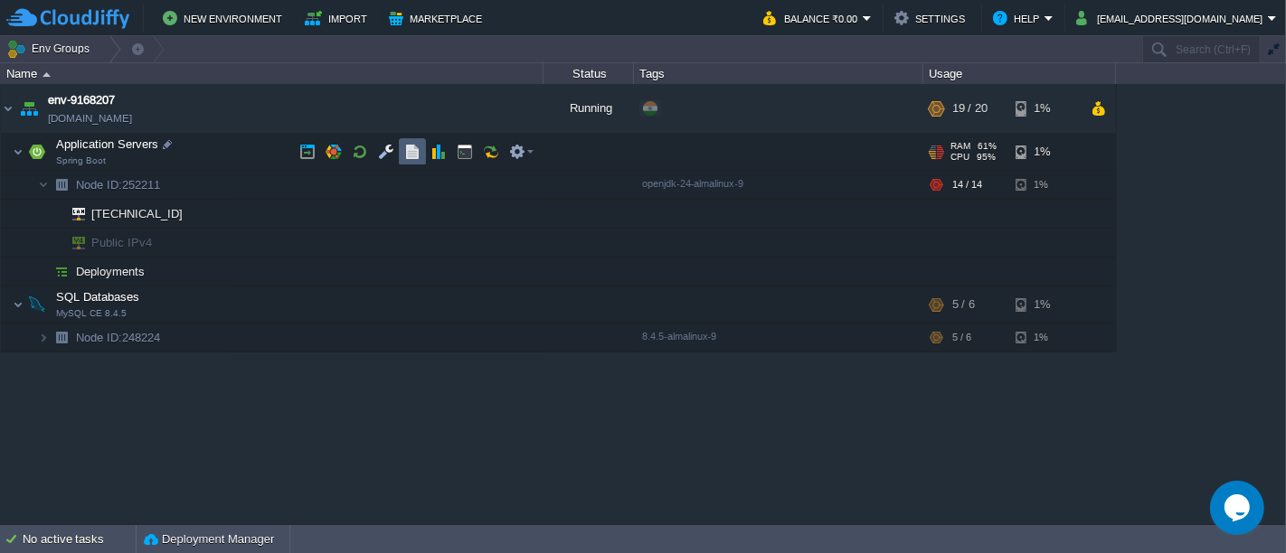
click at [408, 156] on button "button" at bounding box center [412, 152] width 16 height 16
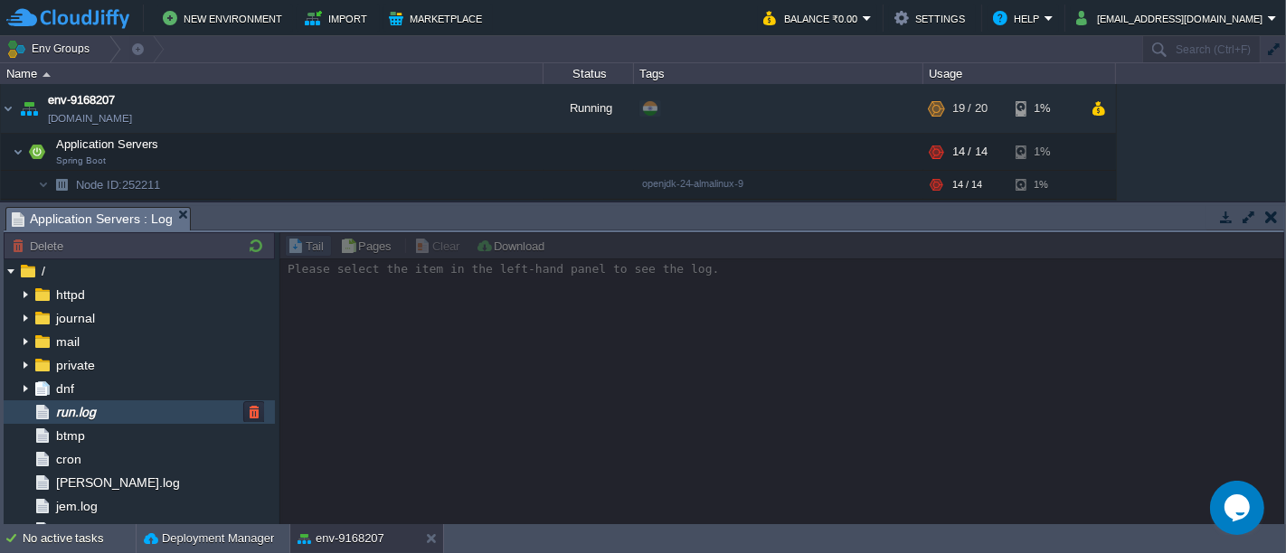
click at [83, 407] on span "run.log" at bounding box center [75, 412] width 46 height 16
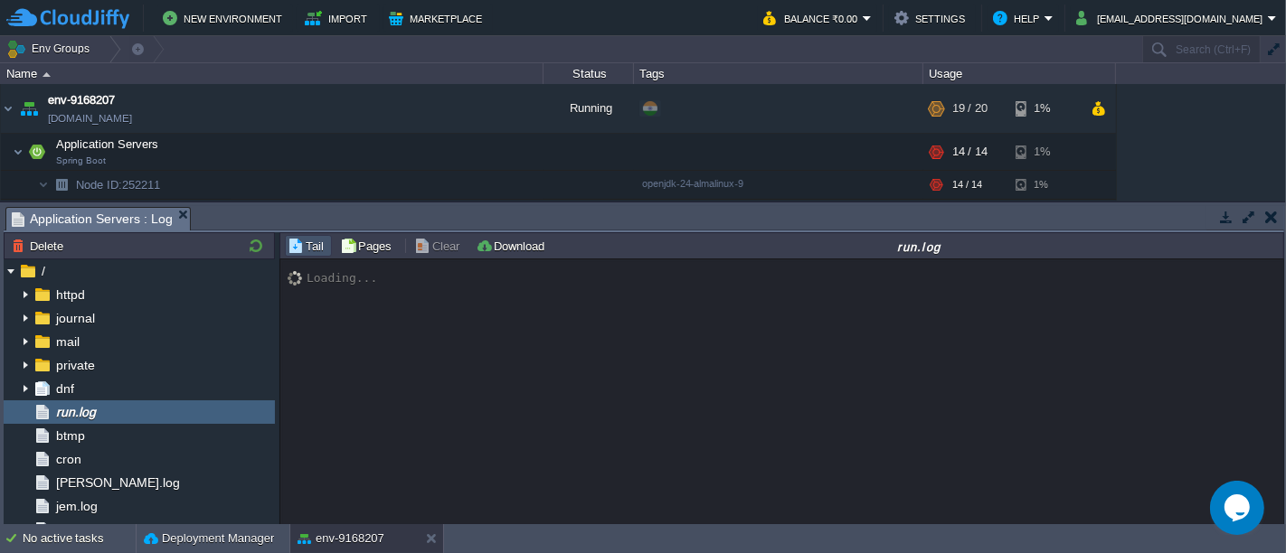
scroll to position [14292, 0]
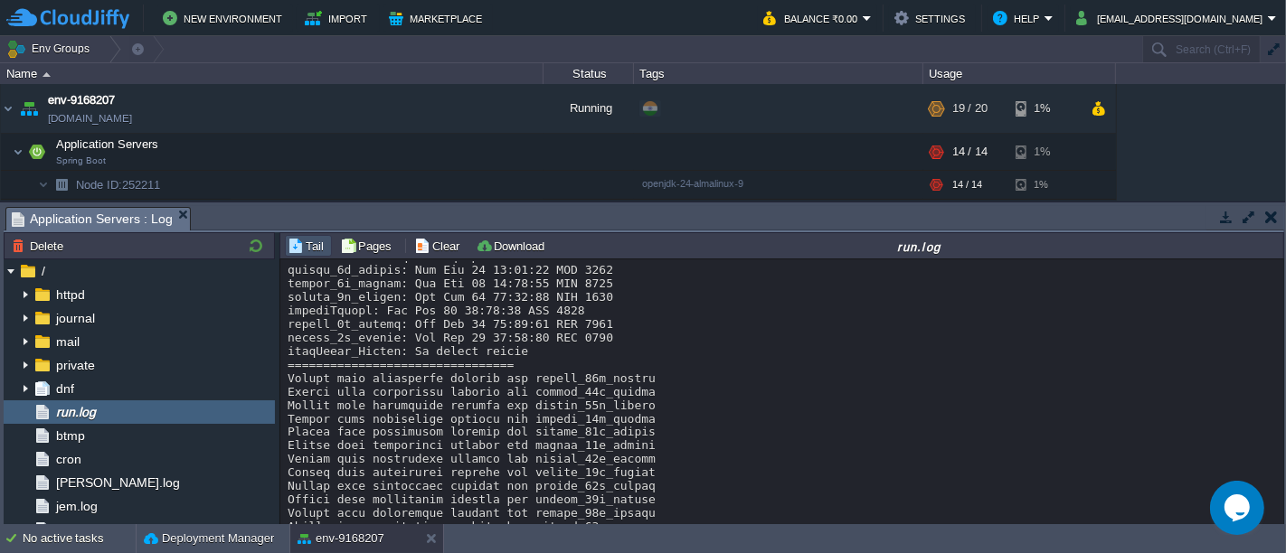
click at [1265, 220] on button "button" at bounding box center [1271, 217] width 13 height 16
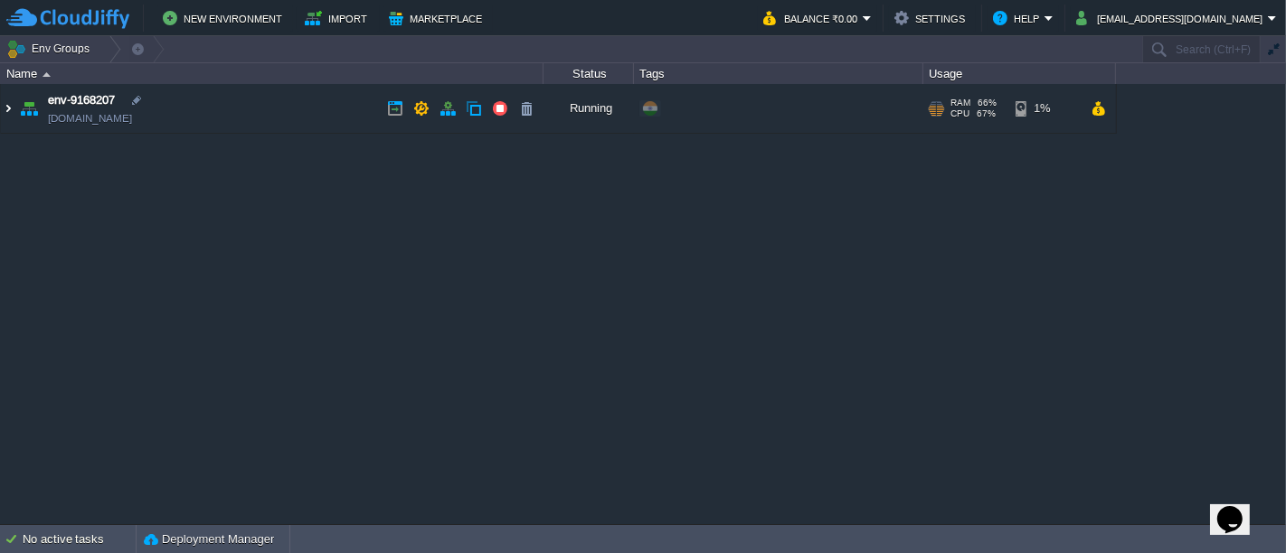
click at [5, 107] on img at bounding box center [8, 108] width 14 height 49
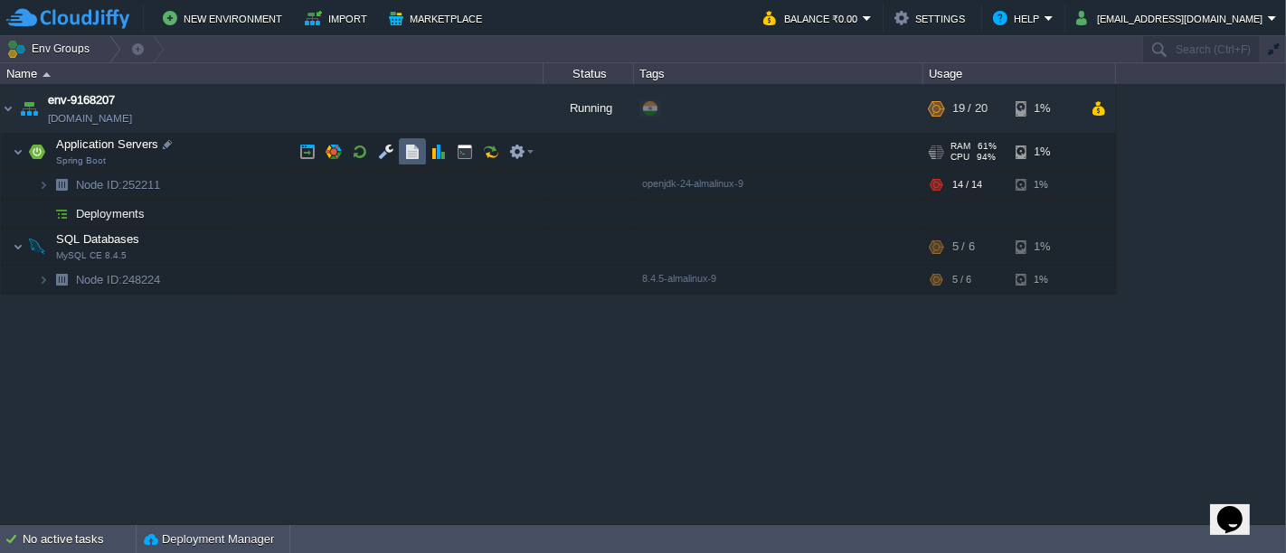
click at [412, 151] on button "button" at bounding box center [412, 152] width 16 height 16
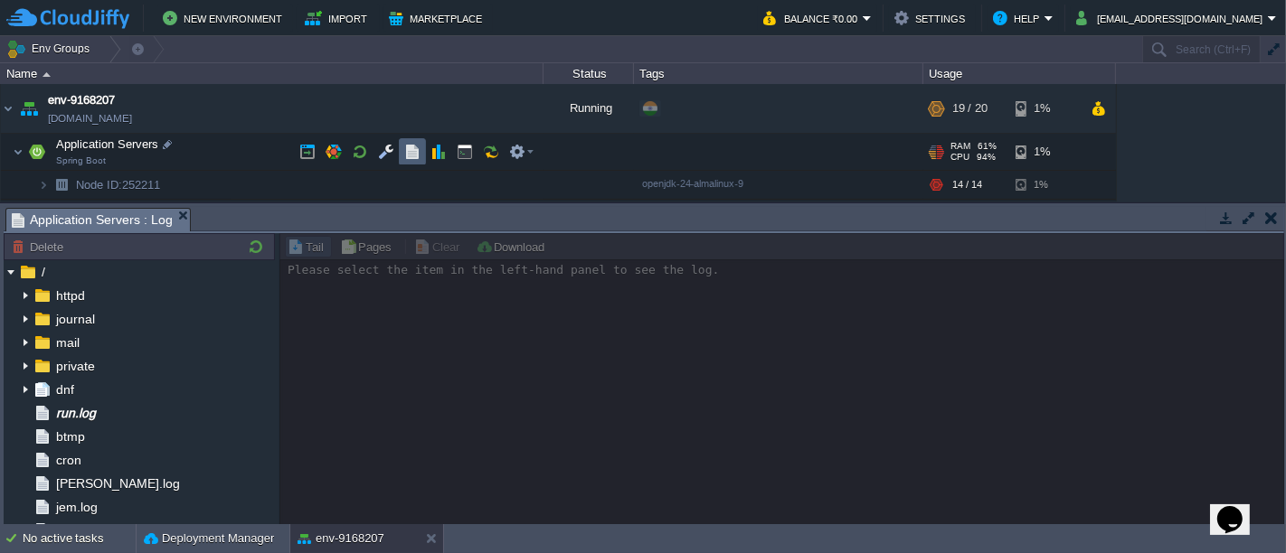
click at [402, 155] on td at bounding box center [412, 151] width 27 height 27
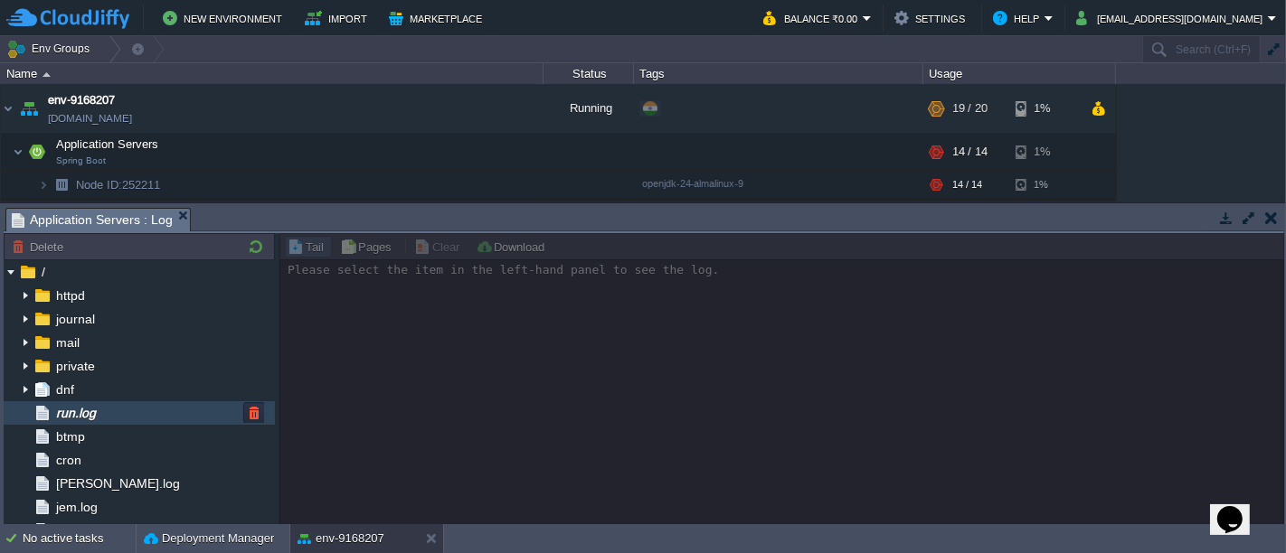
click at [99, 418] on span "run.log" at bounding box center [75, 413] width 46 height 16
